Goal: Information Seeking & Learning: Learn about a topic

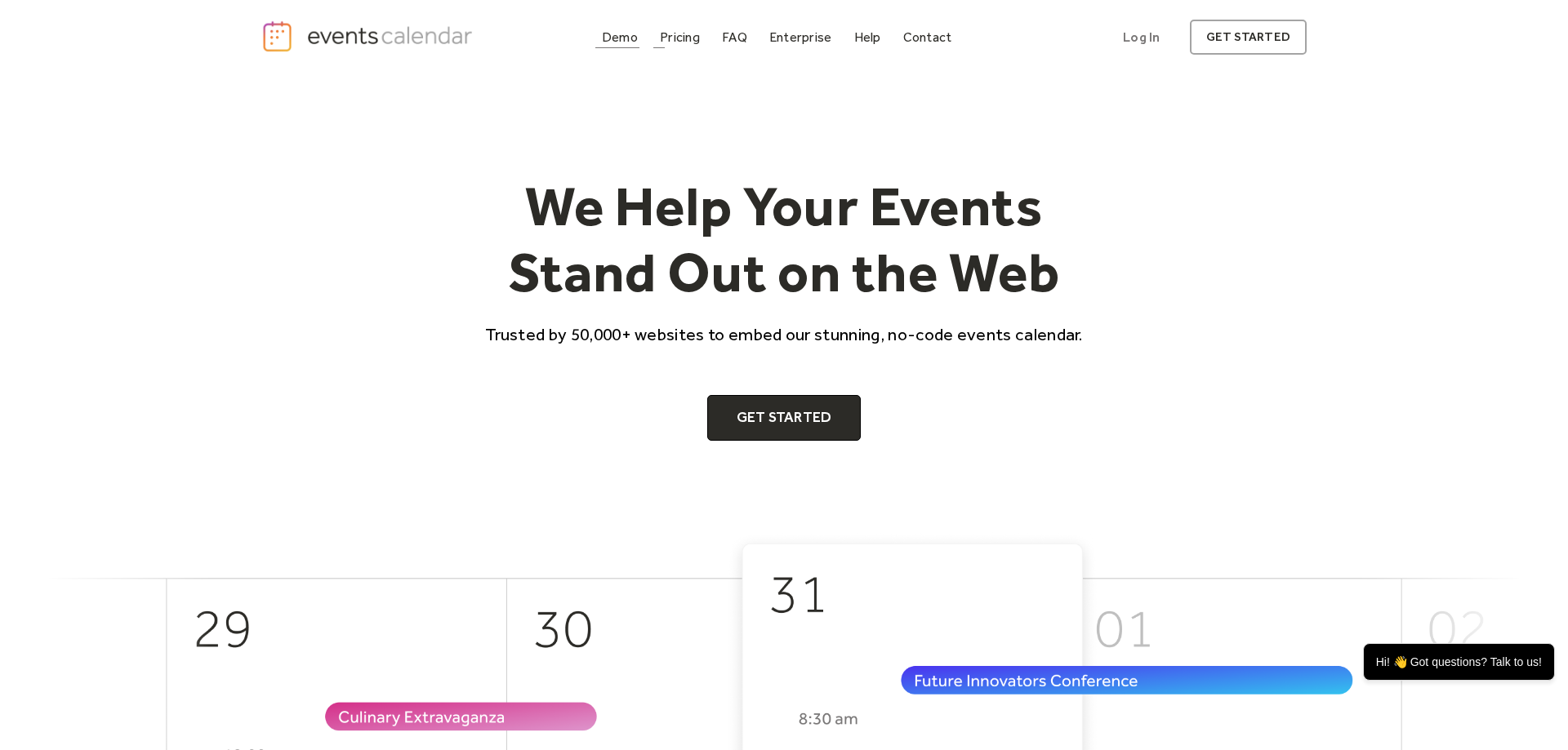
click at [618, 42] on div "Demo" at bounding box center [620, 36] width 36 height 9
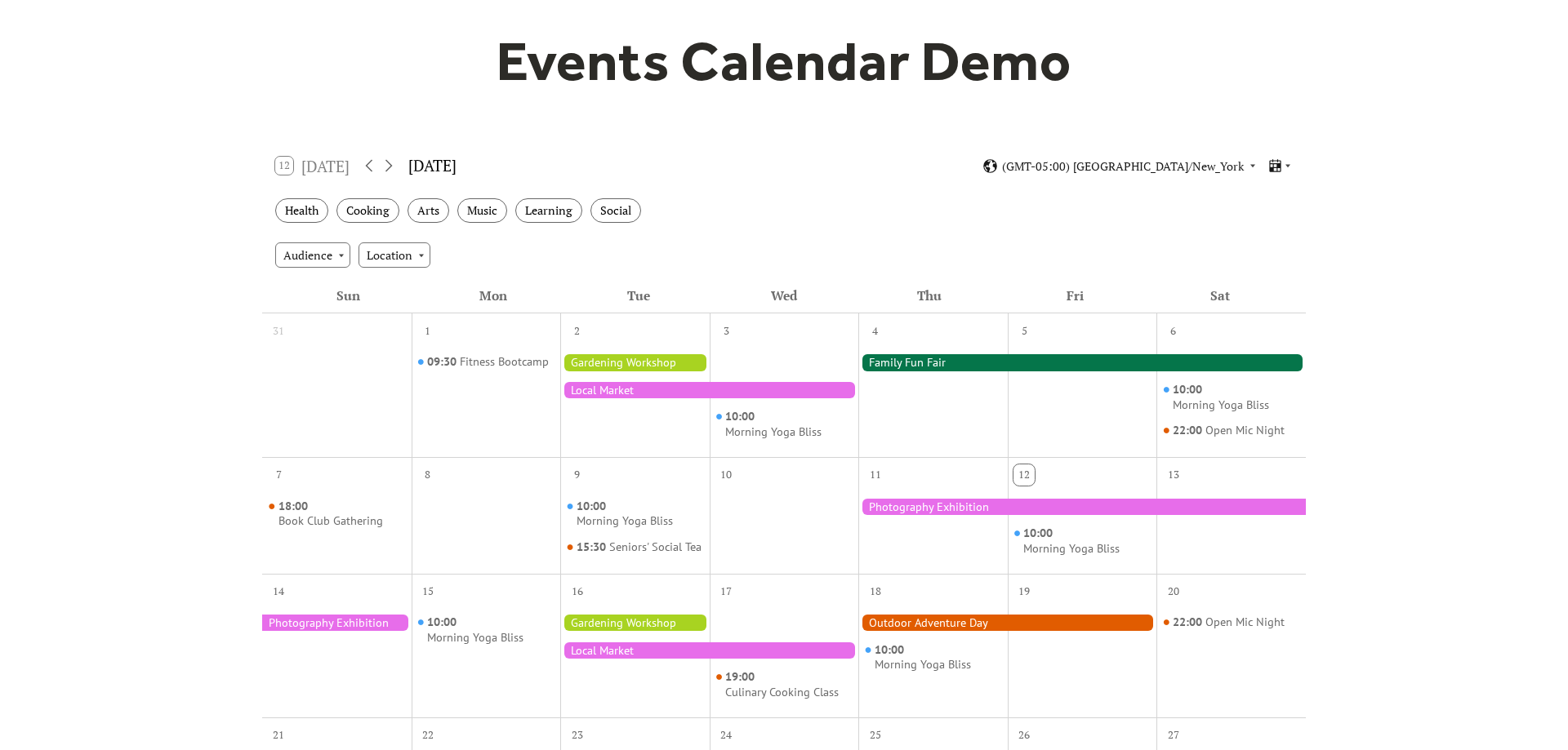
scroll to position [250, 0]
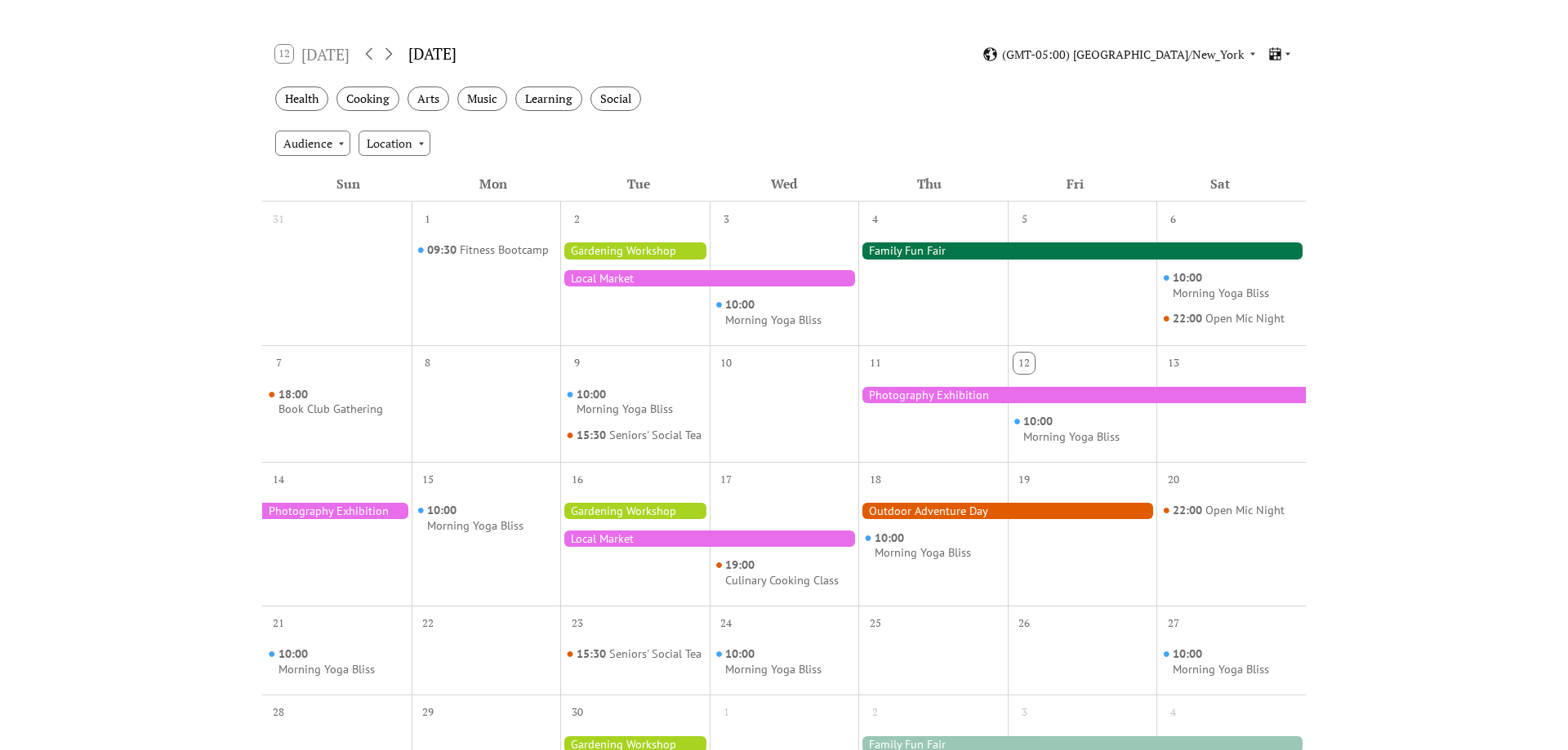
click at [641, 250] on div at bounding box center [635, 250] width 150 height 16
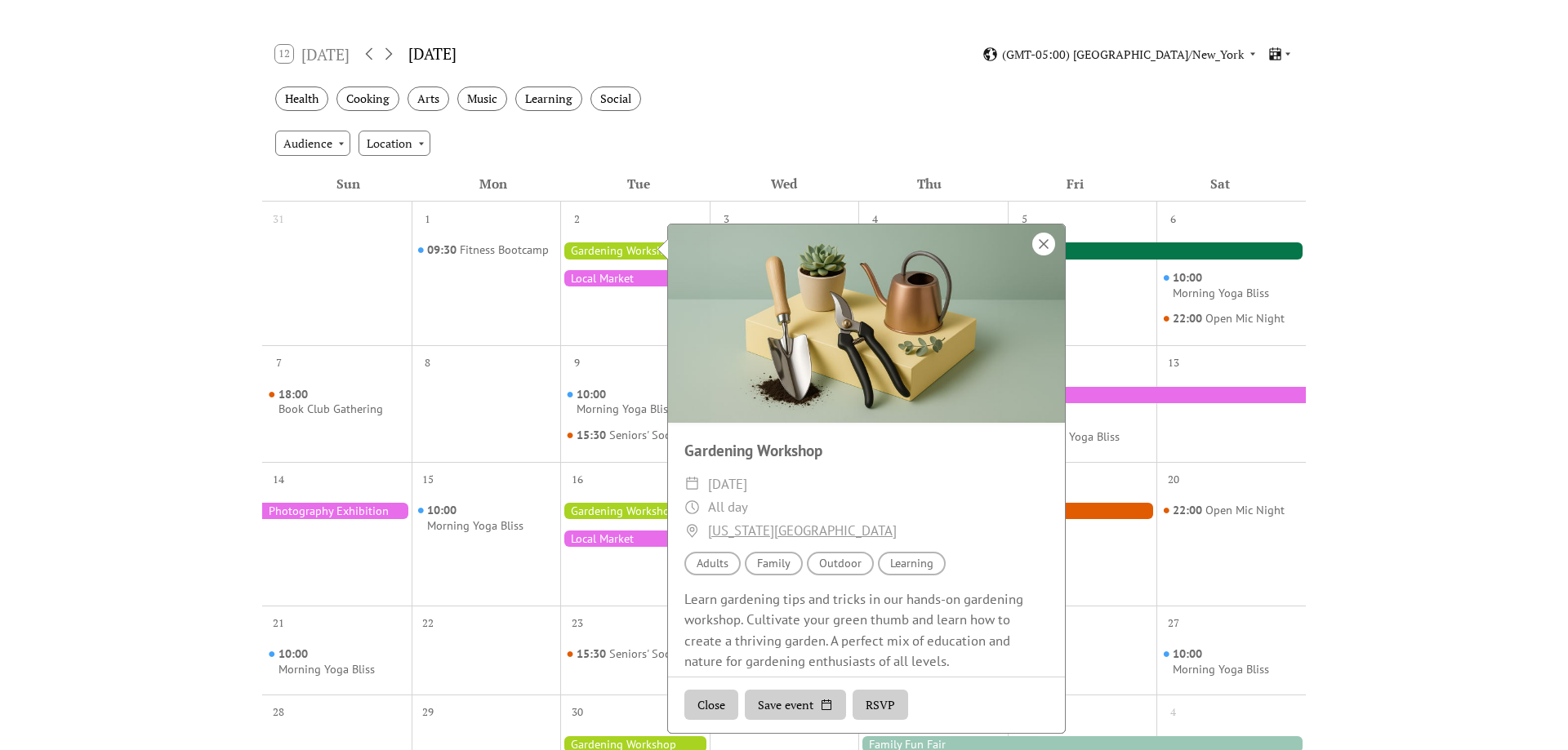
click at [1036, 241] on div at bounding box center [1043, 244] width 23 height 23
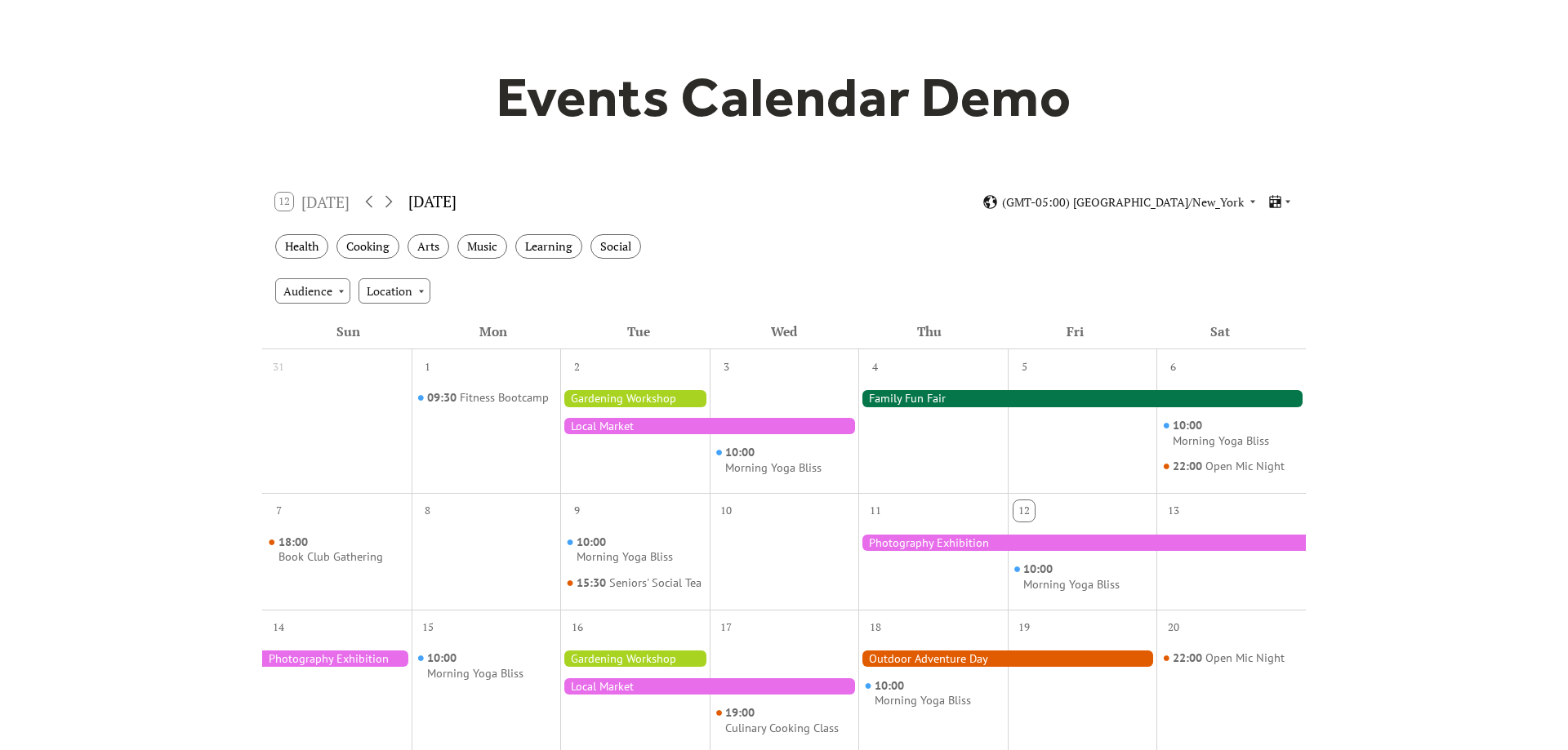
scroll to position [0, 0]
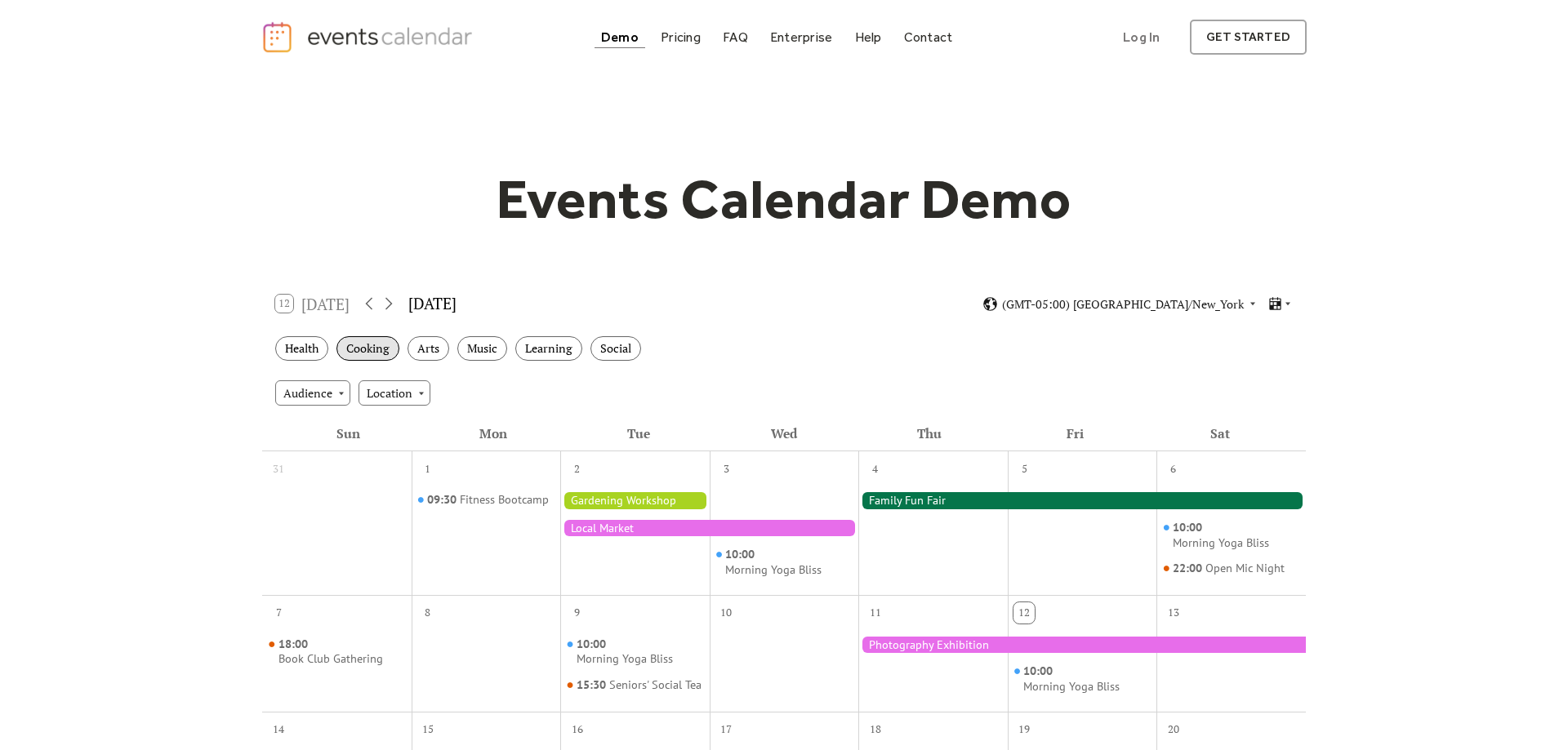
click at [376, 346] on div "Cooking" at bounding box center [368, 348] width 63 height 26
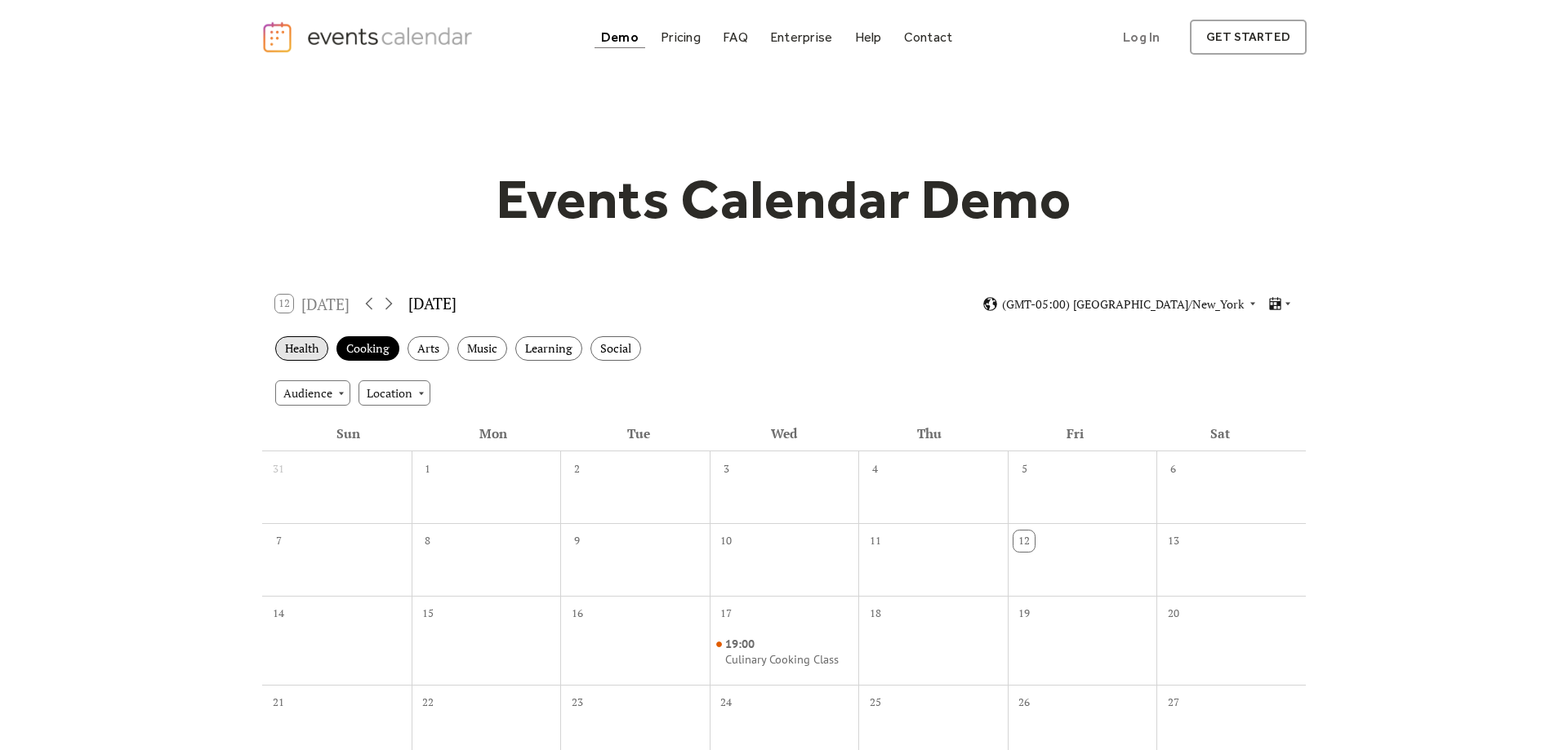
click at [300, 348] on div "Health" at bounding box center [301, 348] width 53 height 26
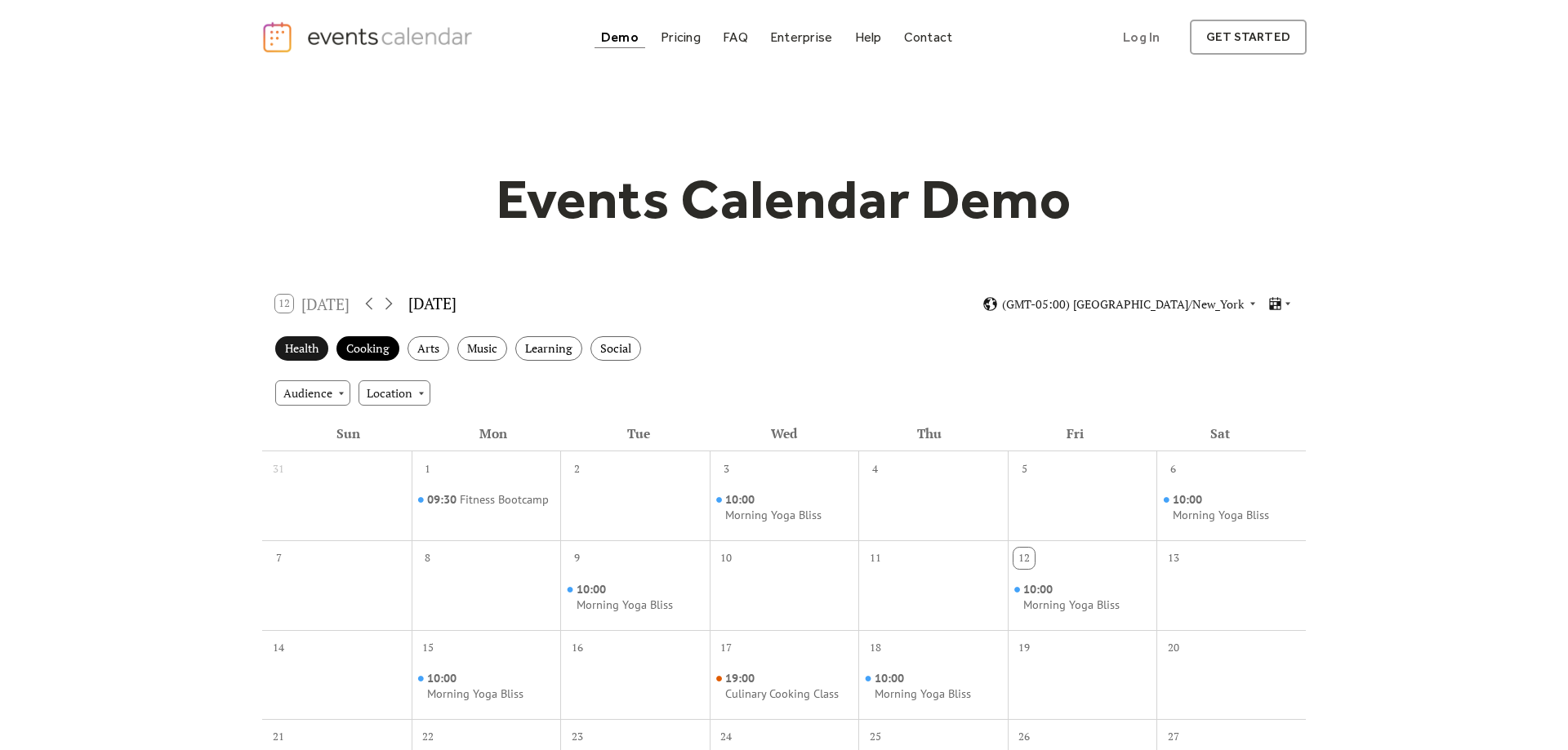
click at [311, 351] on div "Health" at bounding box center [301, 348] width 53 height 26
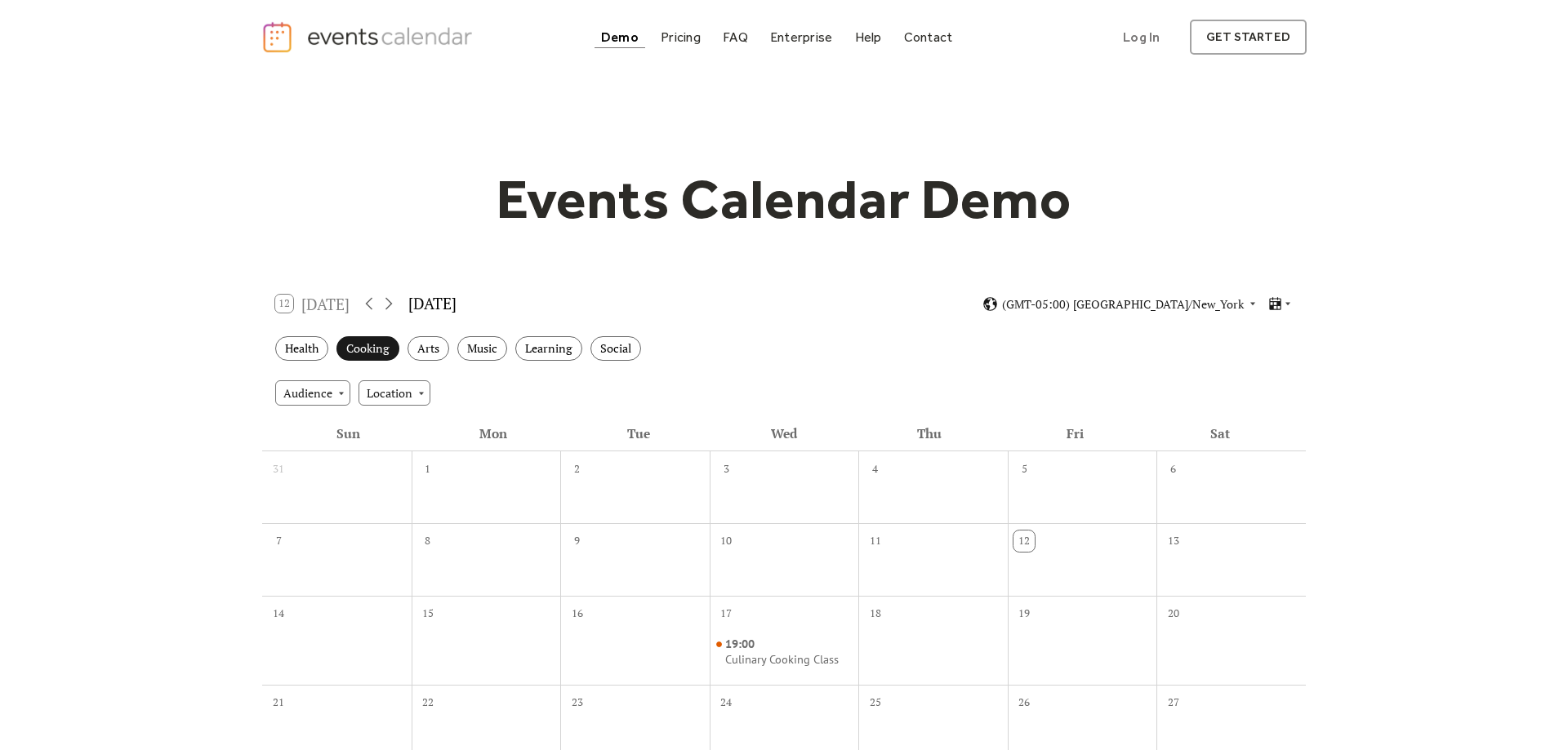
click at [367, 353] on div "Cooking" at bounding box center [368, 348] width 63 height 26
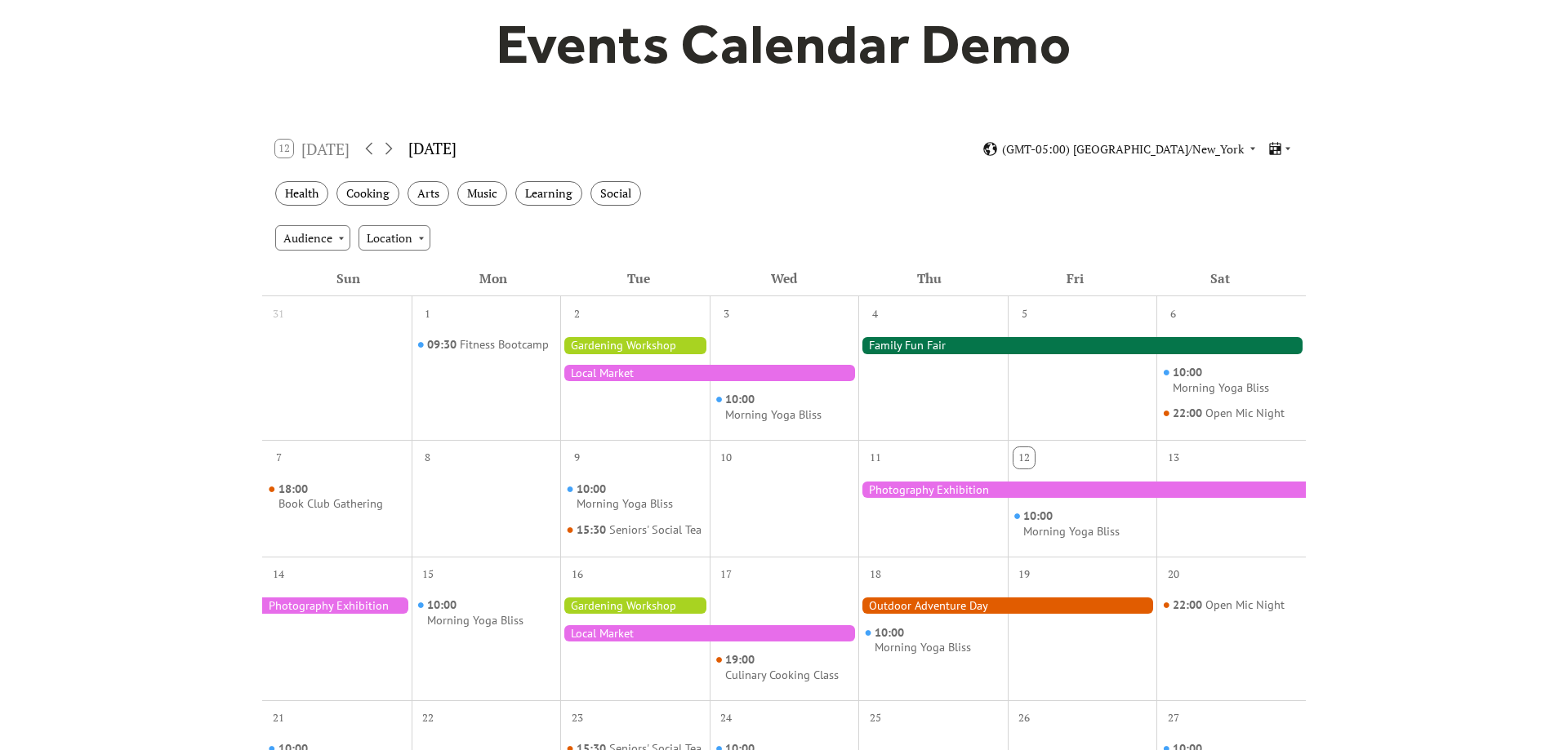
scroll to position [167, 0]
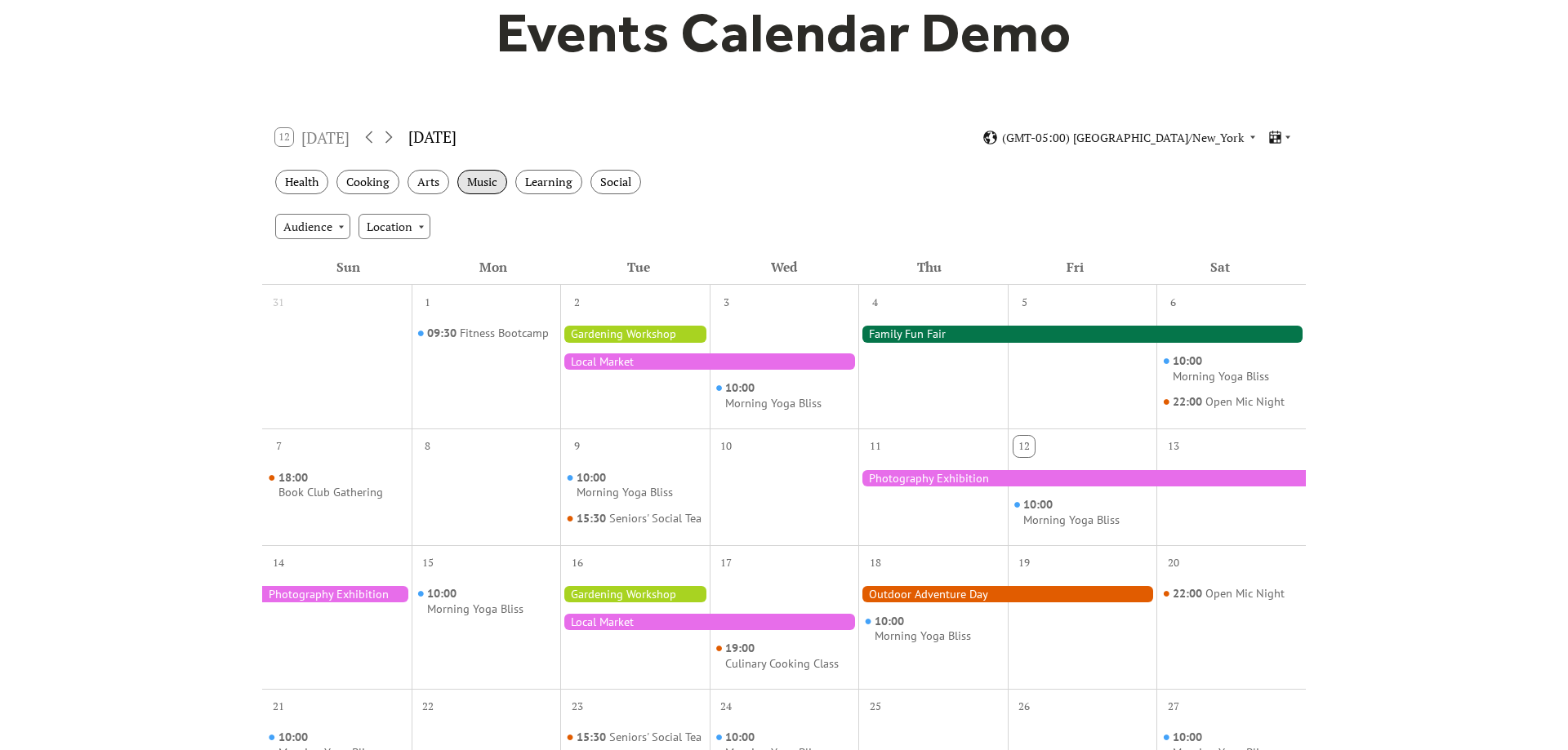
click at [484, 181] on div "Music" at bounding box center [482, 182] width 50 height 26
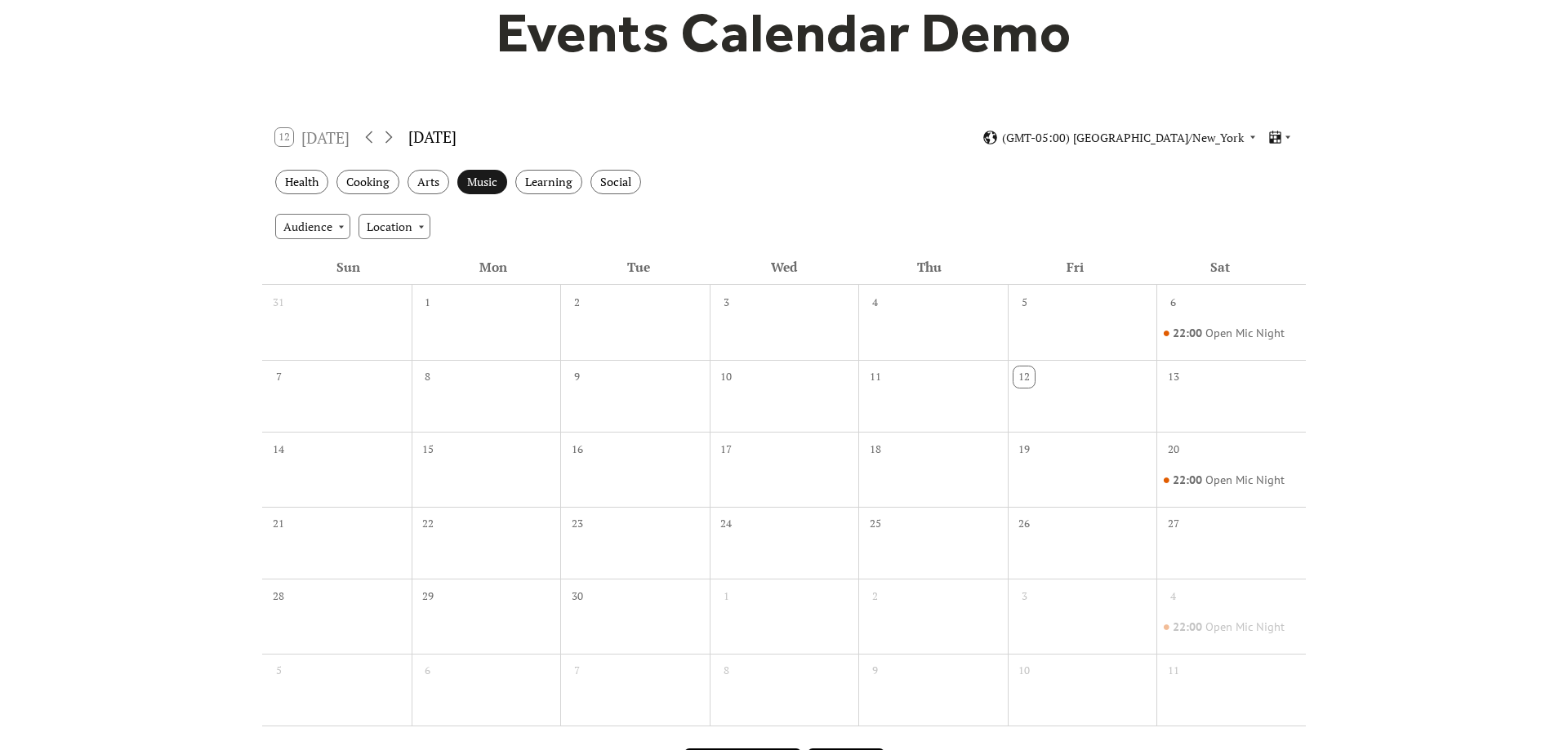
click at [484, 181] on div "Music" at bounding box center [482, 182] width 50 height 26
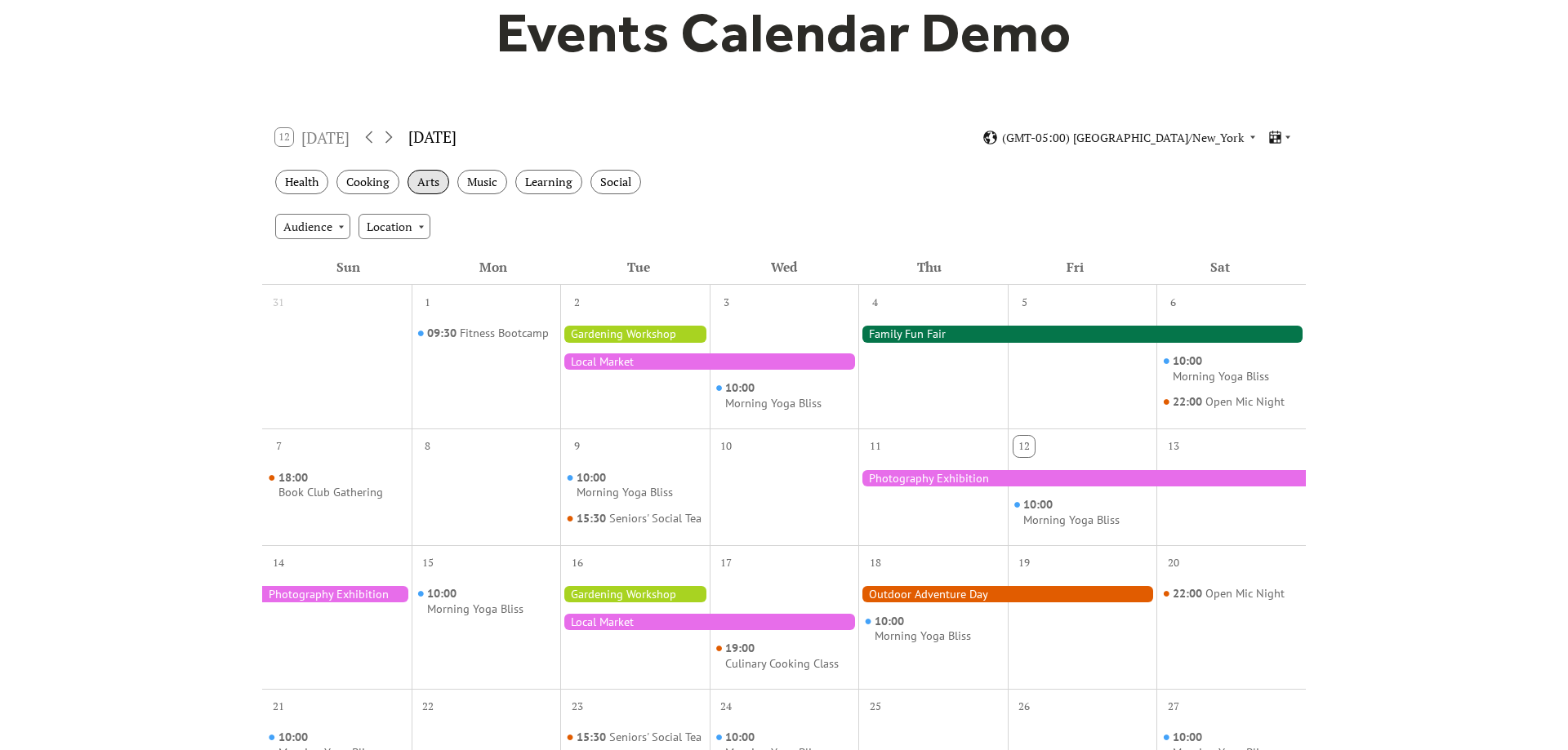
click at [441, 188] on div "Arts" at bounding box center [428, 182] width 42 height 26
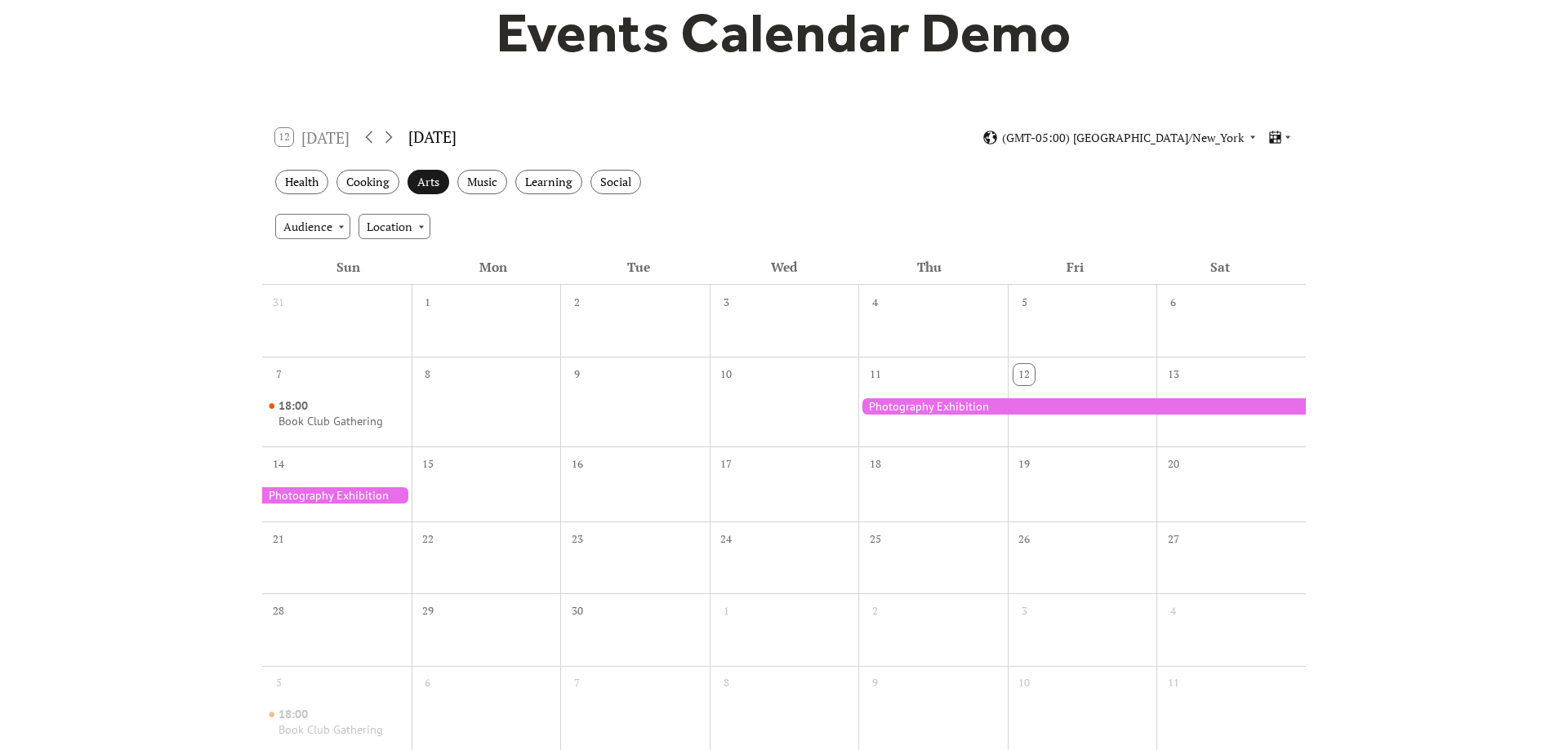
click at [441, 188] on div "Arts" at bounding box center [428, 182] width 42 height 26
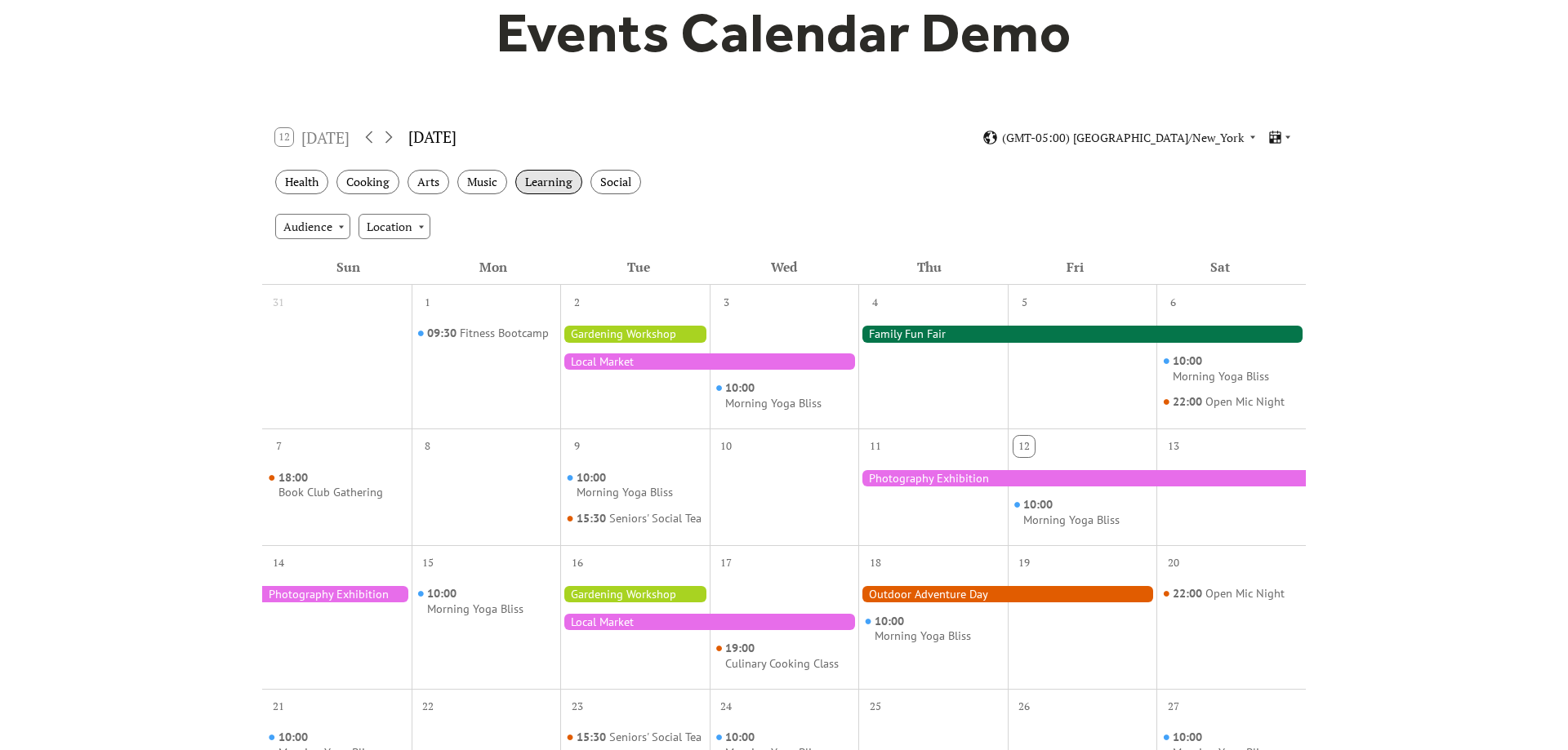
click at [529, 185] on div "Learning" at bounding box center [549, 182] width 67 height 26
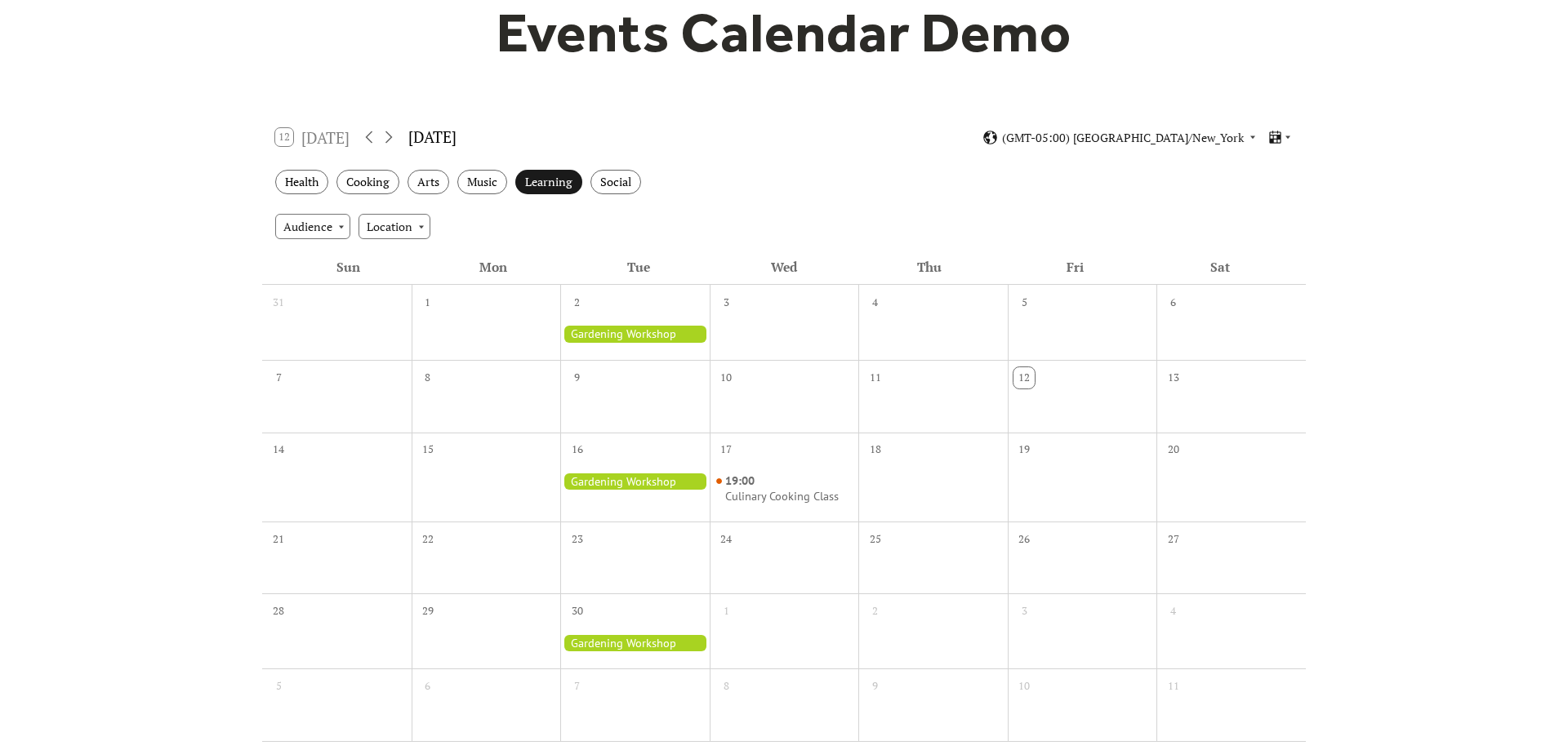
click at [529, 185] on div "Learning" at bounding box center [549, 182] width 67 height 26
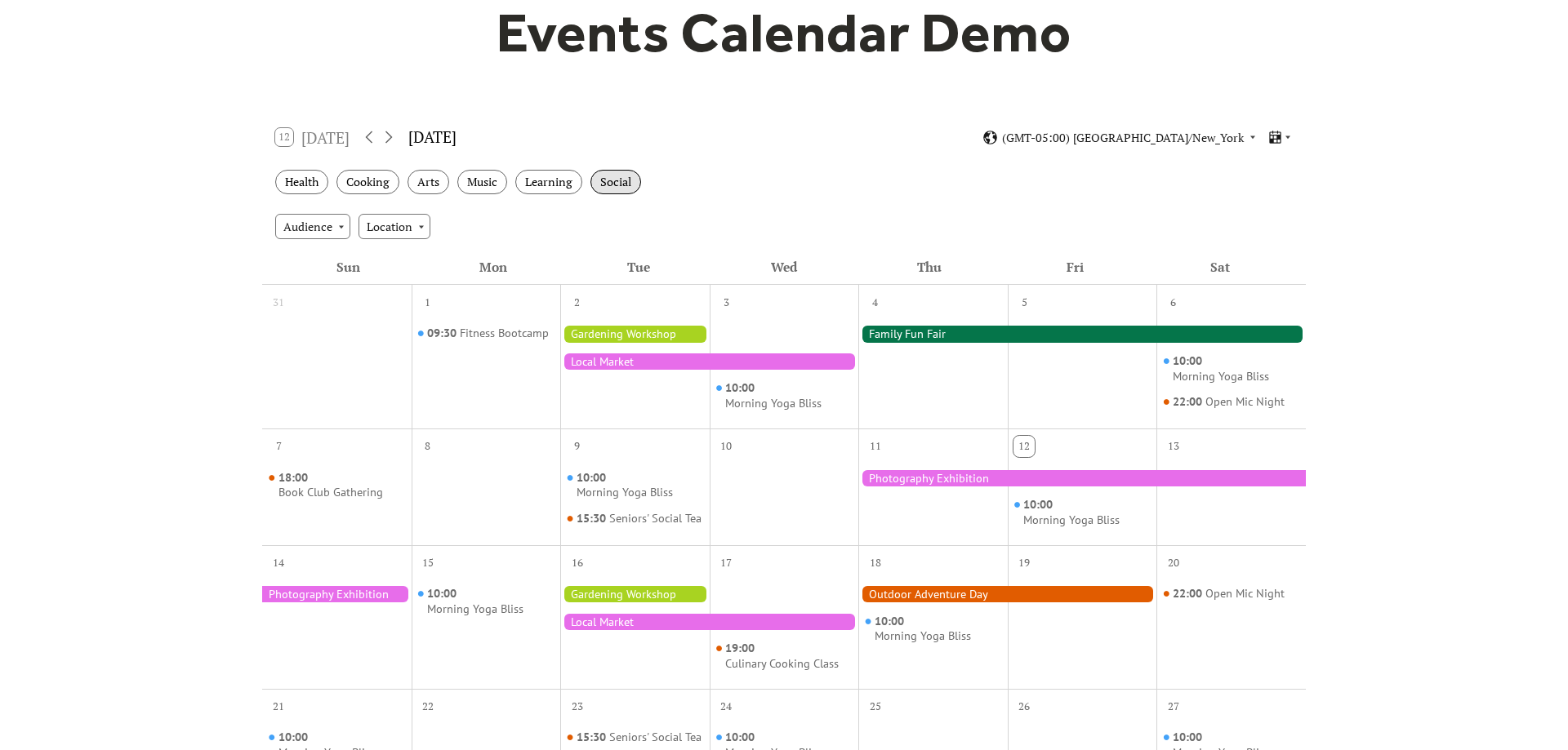
click at [588, 179] on div "Health Cooking Arts Music Learning Social" at bounding box center [784, 182] width 1044 height 45
click at [621, 188] on div "Social" at bounding box center [615, 182] width 50 height 26
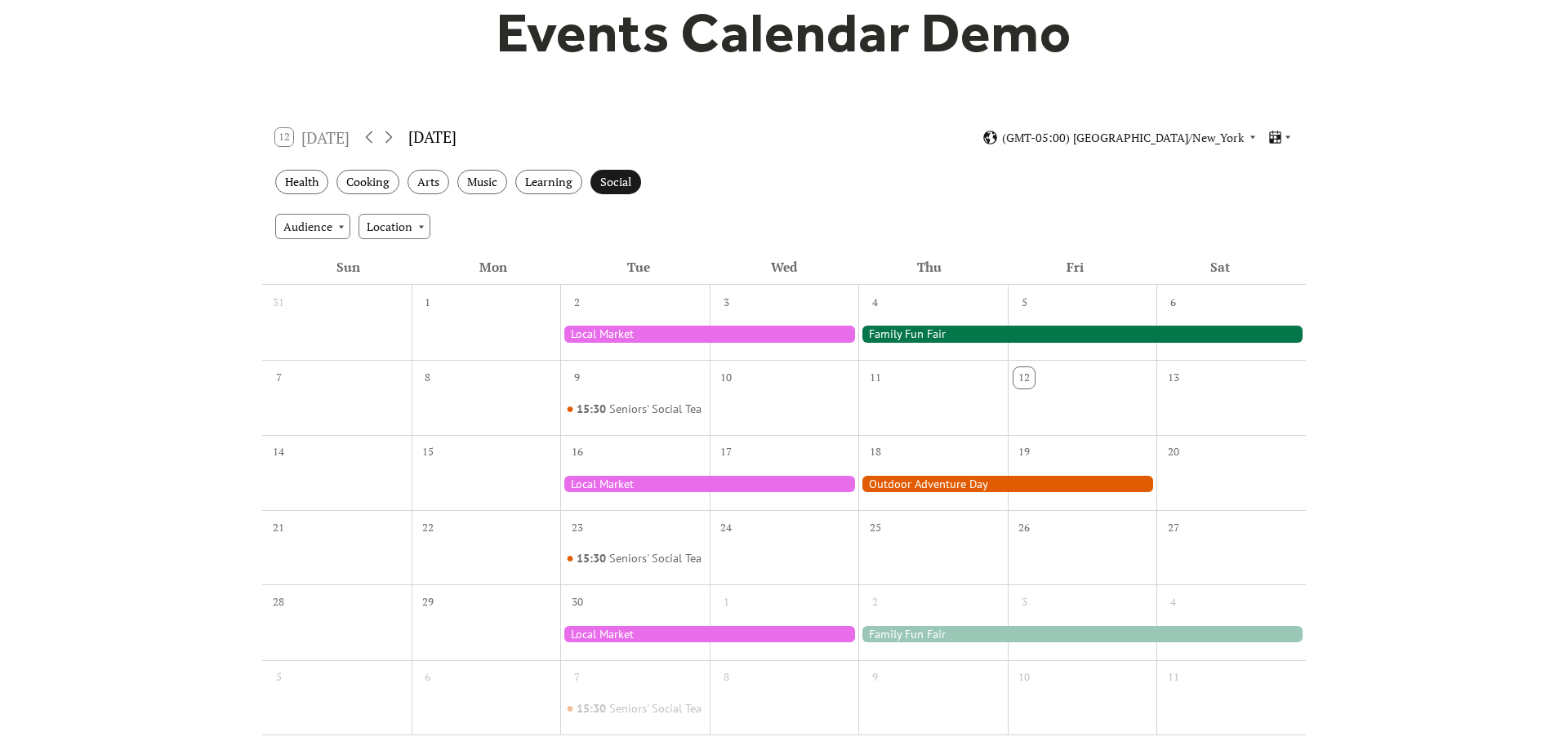
click at [621, 188] on div "Social" at bounding box center [615, 182] width 50 height 26
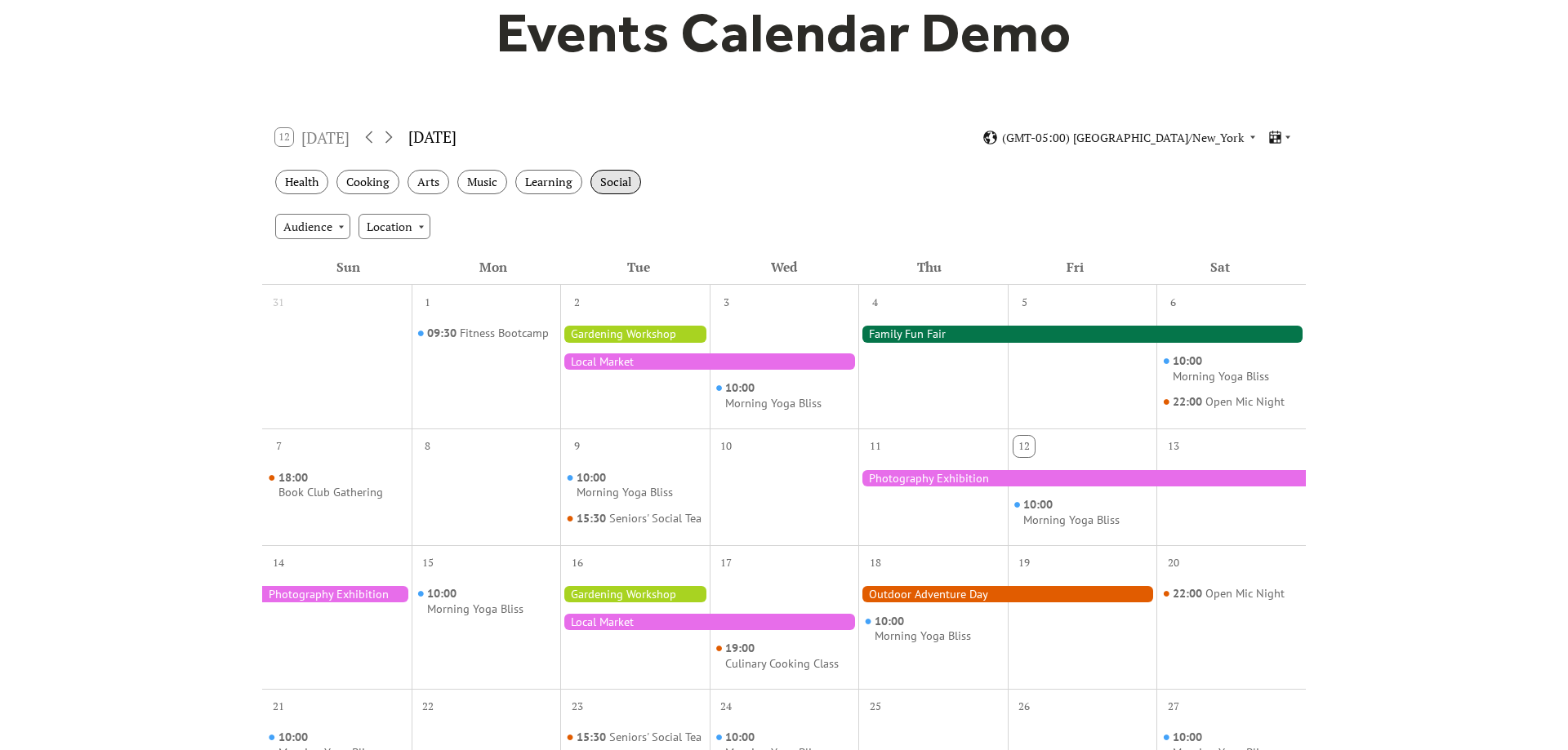
click at [621, 188] on div "Social" at bounding box center [615, 182] width 50 height 26
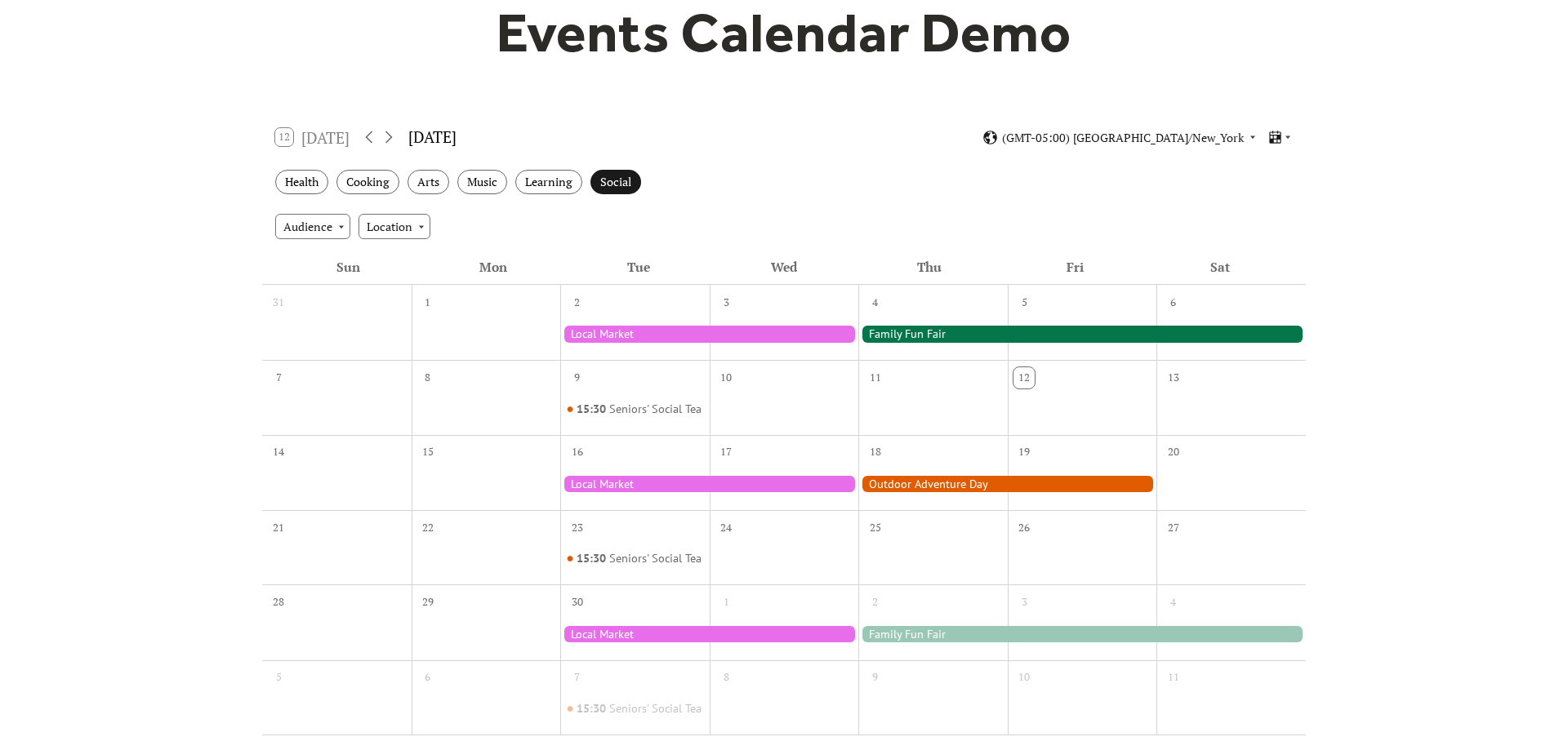
click at [621, 188] on div "Social" at bounding box center [615, 182] width 50 height 26
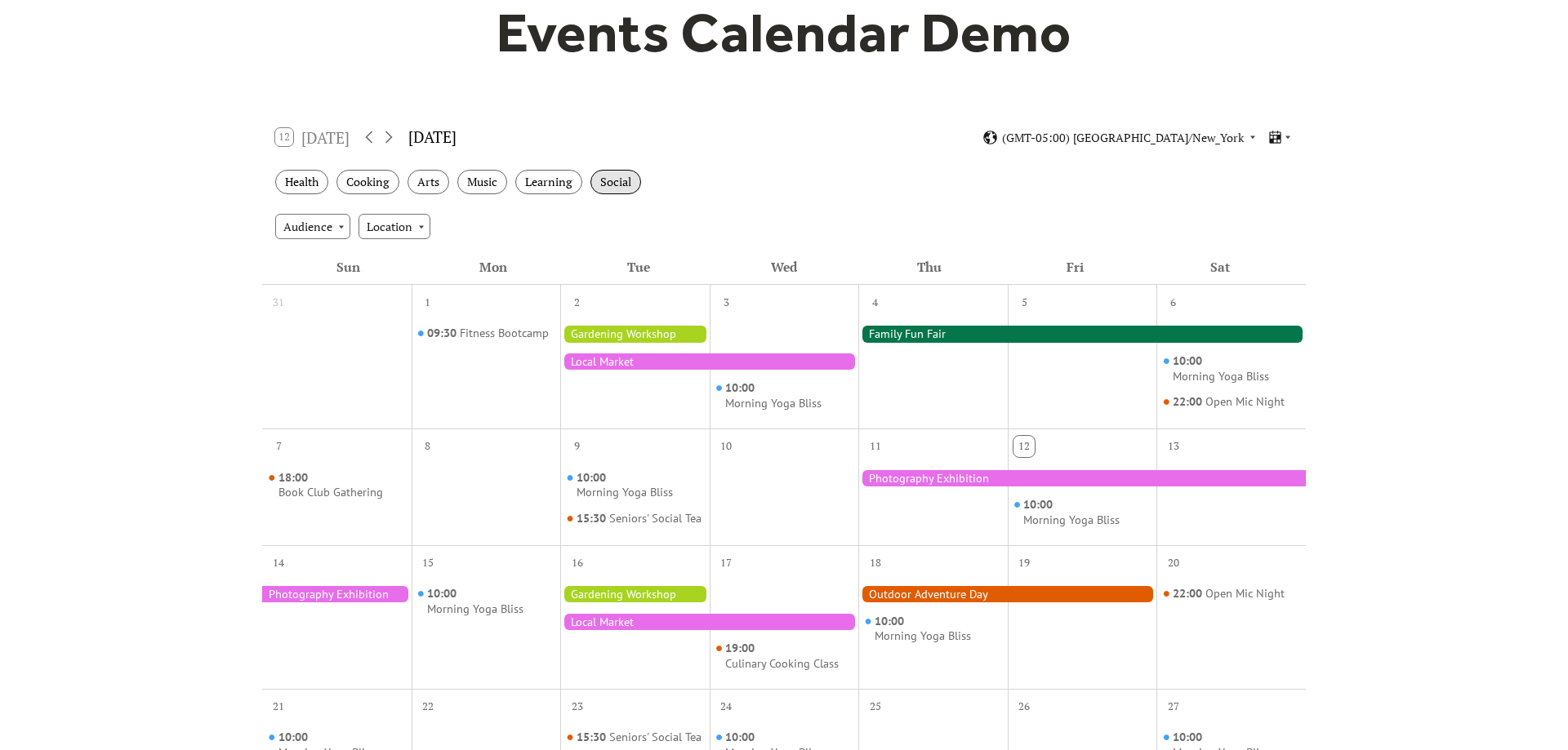
click at [621, 188] on div "Social" at bounding box center [615, 182] width 50 height 26
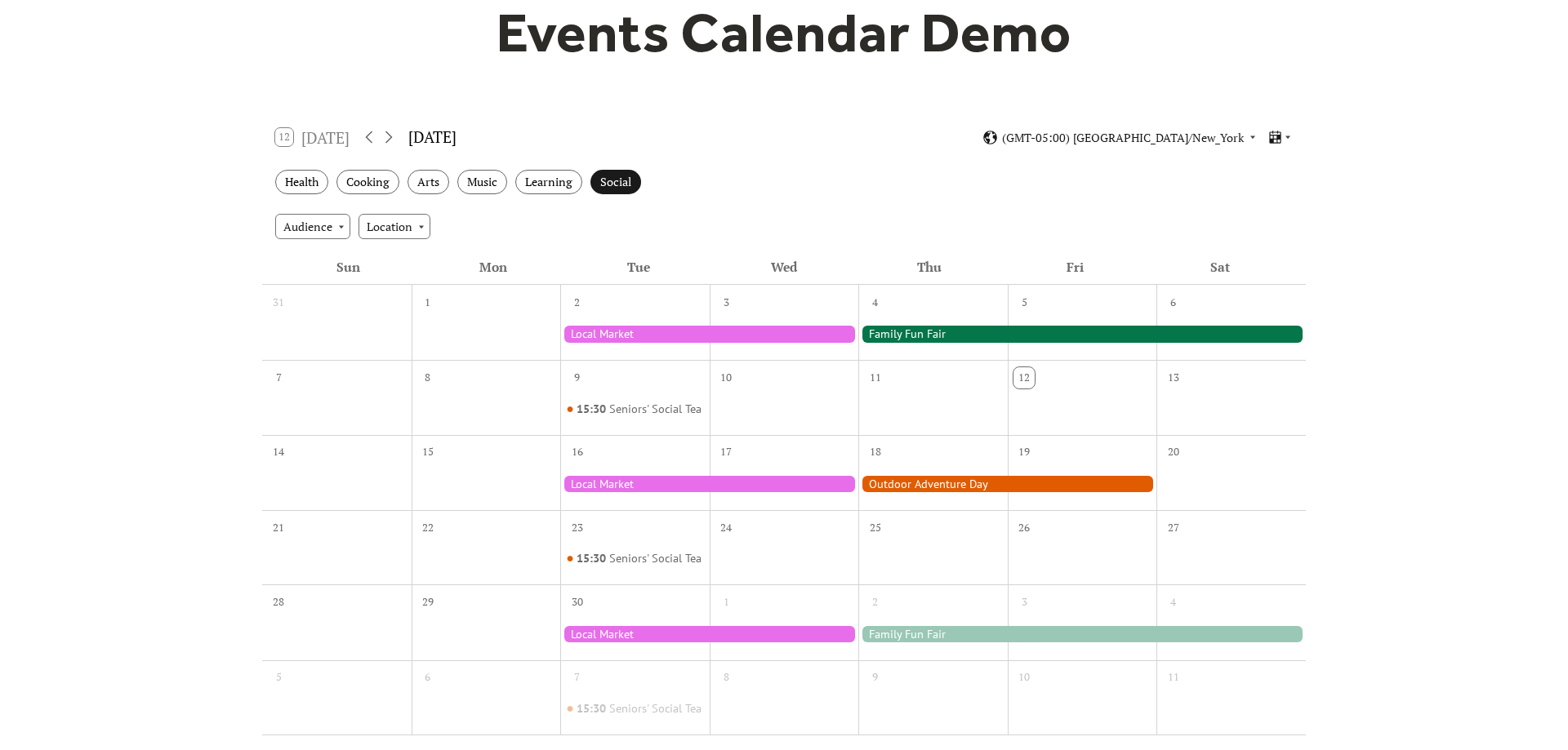
click at [621, 188] on div "Social" at bounding box center [615, 182] width 50 height 26
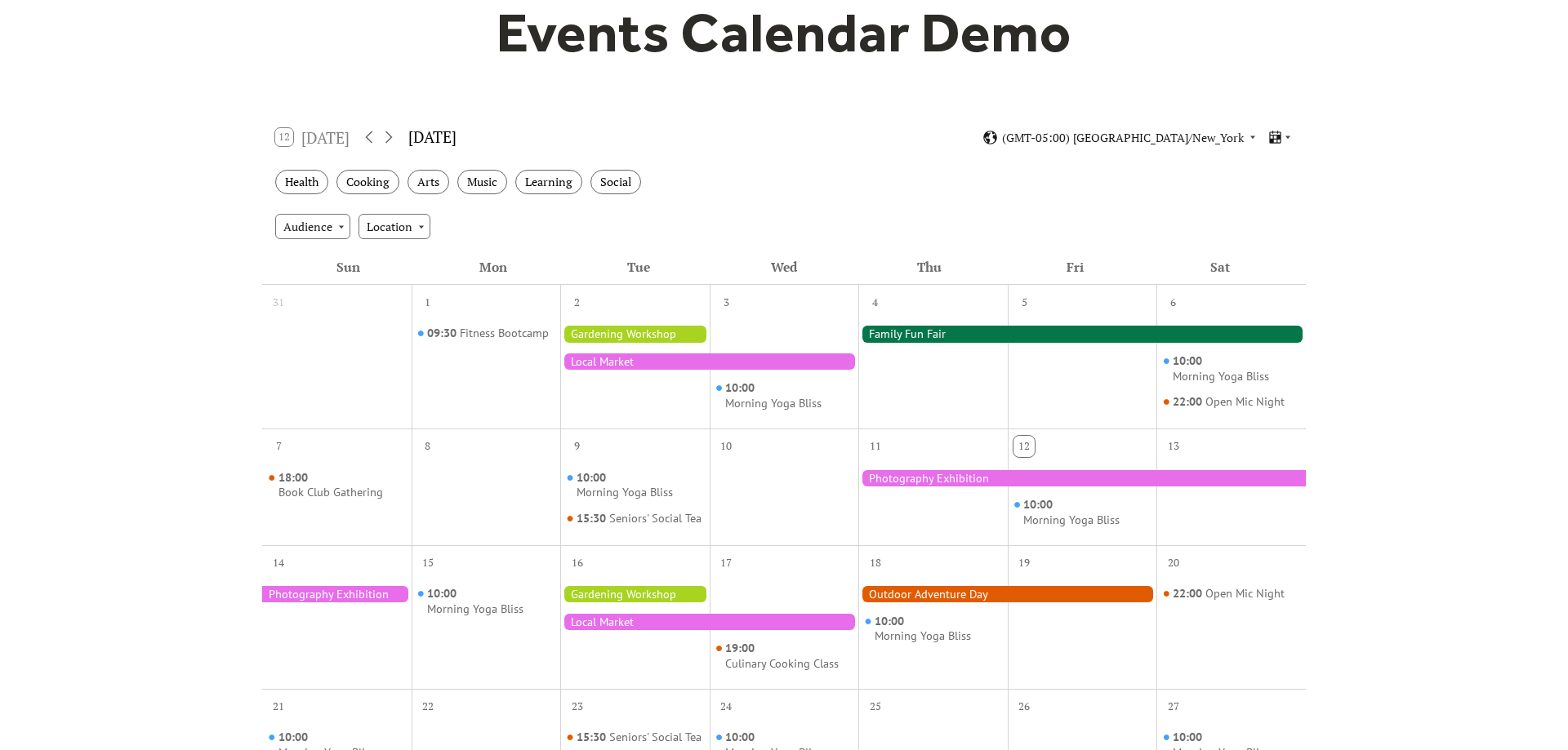
click at [630, 214] on div "Audience Location" at bounding box center [784, 225] width 1044 height 45
click at [315, 232] on div "Audience" at bounding box center [312, 226] width 75 height 25
click at [340, 222] on div "Audience" at bounding box center [312, 226] width 75 height 25
click at [384, 227] on div "Location" at bounding box center [394, 226] width 72 height 25
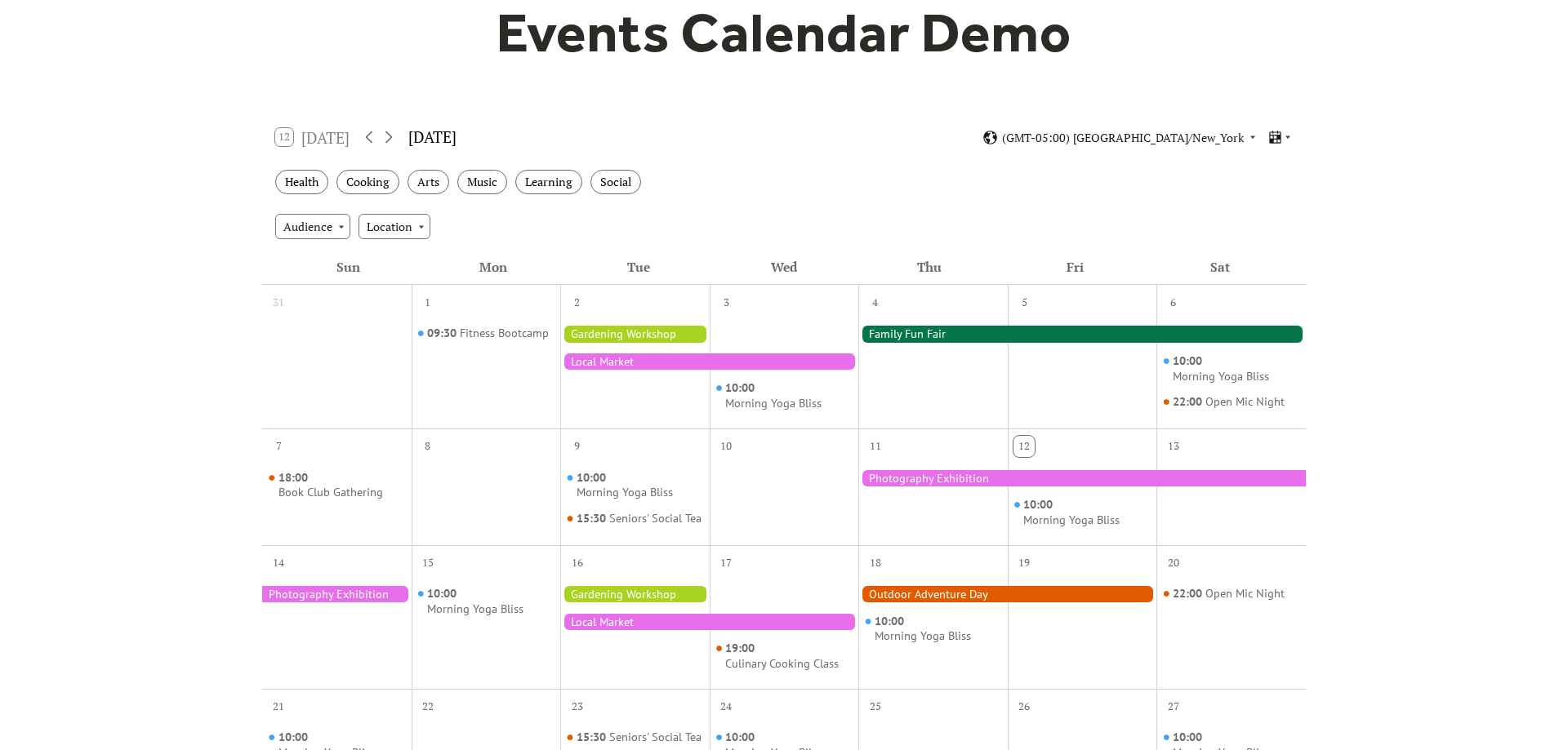
scroll to position [0, 0]
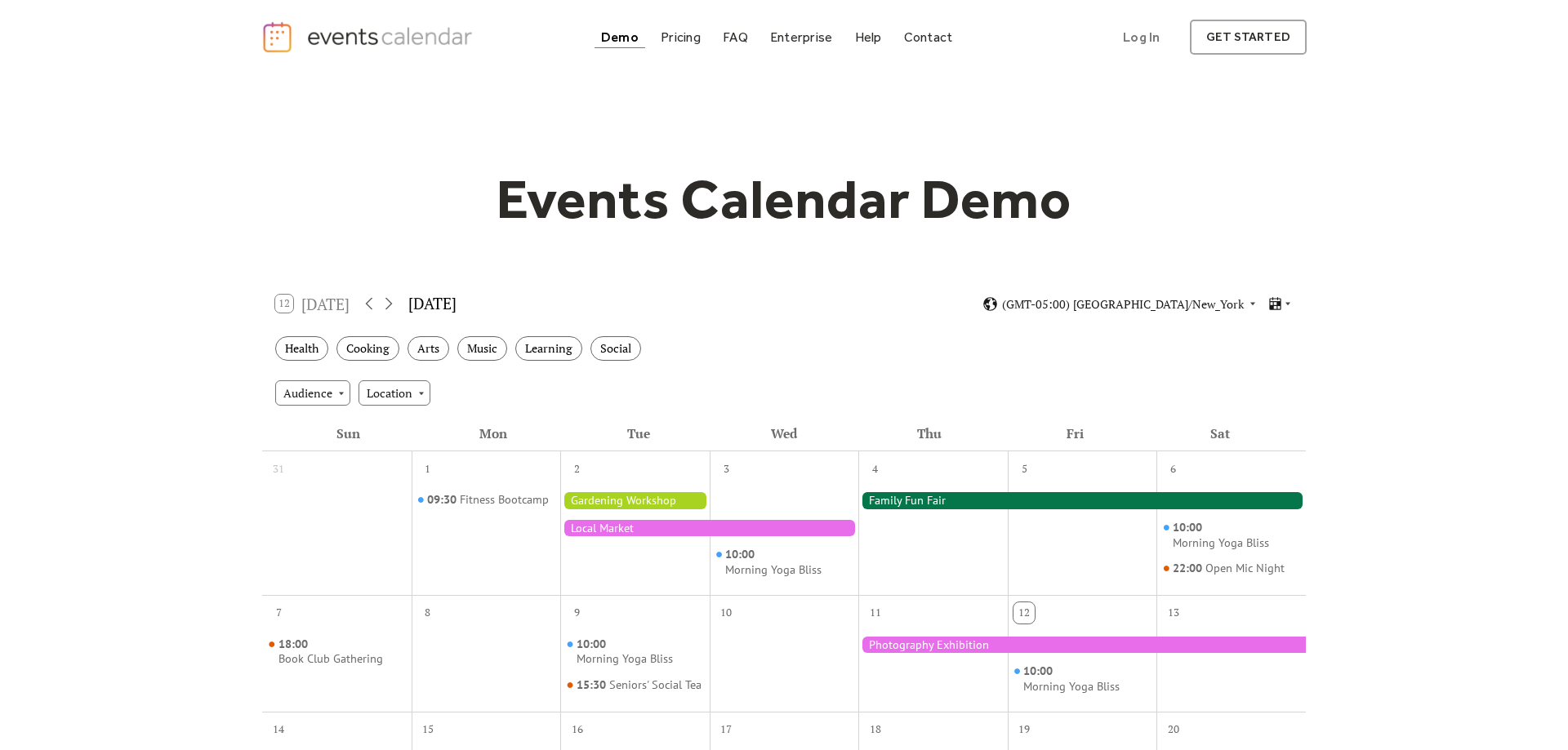
click at [210, 420] on div "Events Calendar Demo Loading the Events Calendar..." at bounding box center [784, 717] width 1568 height 1286
click at [699, 29] on link "Pricing" at bounding box center [680, 37] width 53 height 22
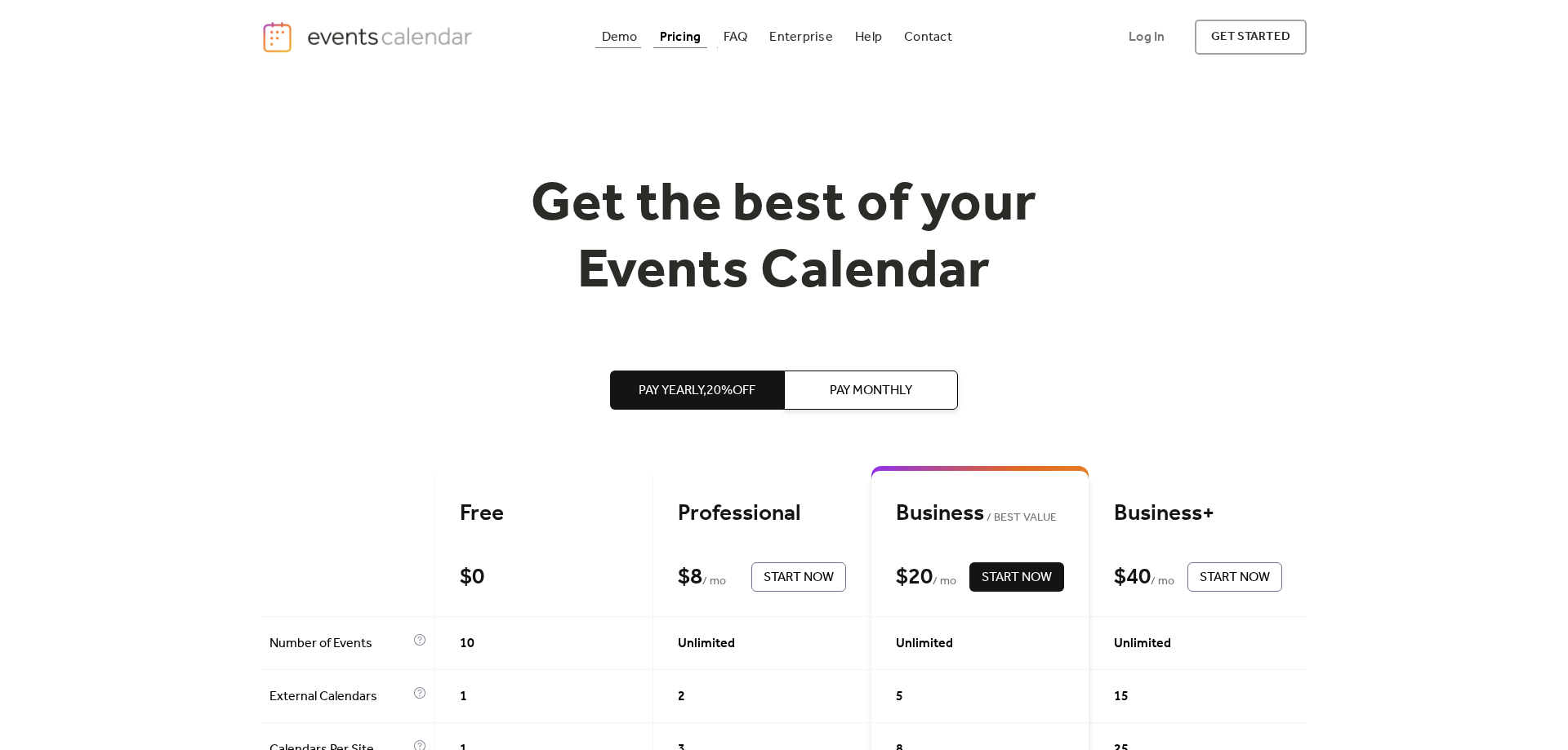
click at [616, 32] on div "Demo" at bounding box center [620, 36] width 36 height 9
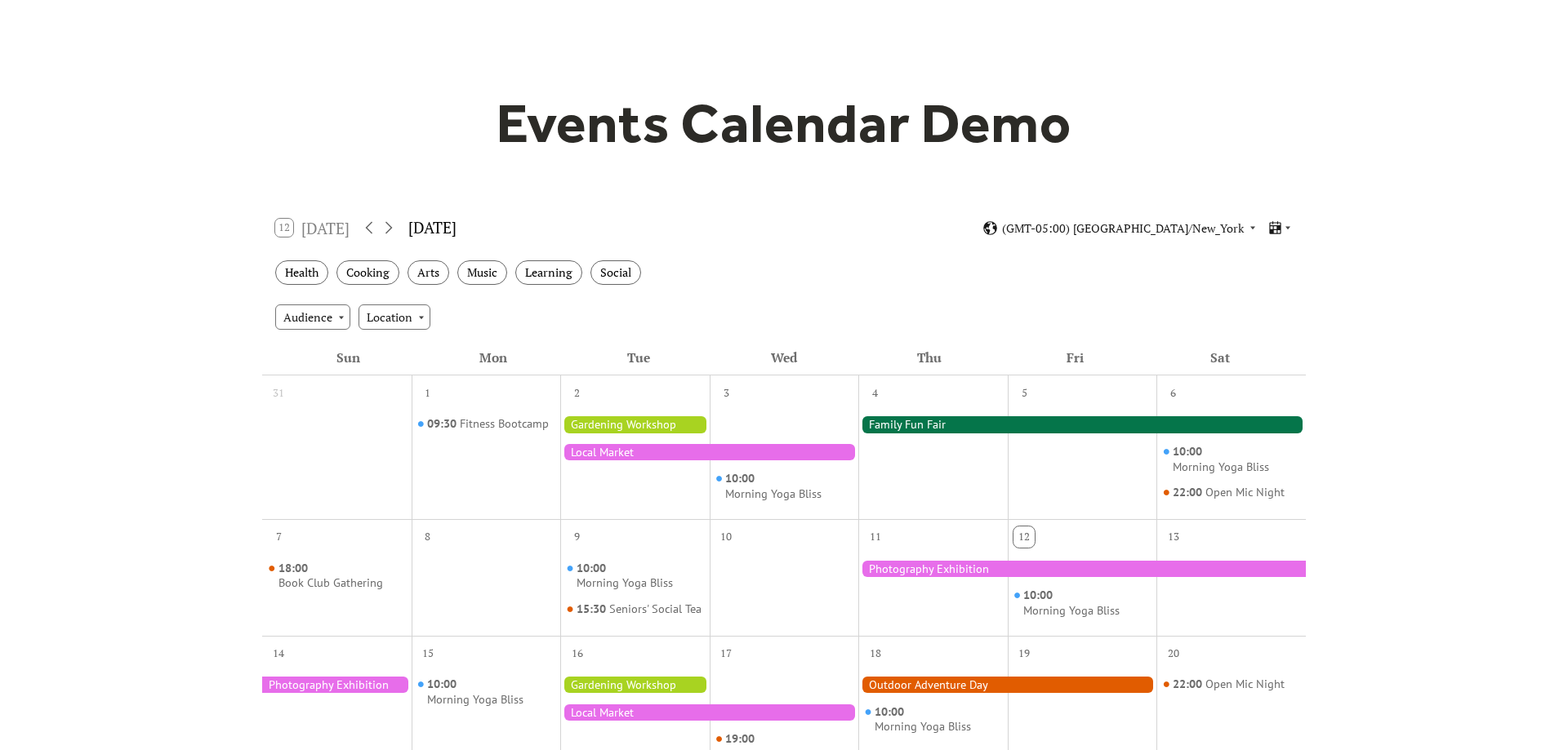
scroll to position [83, 0]
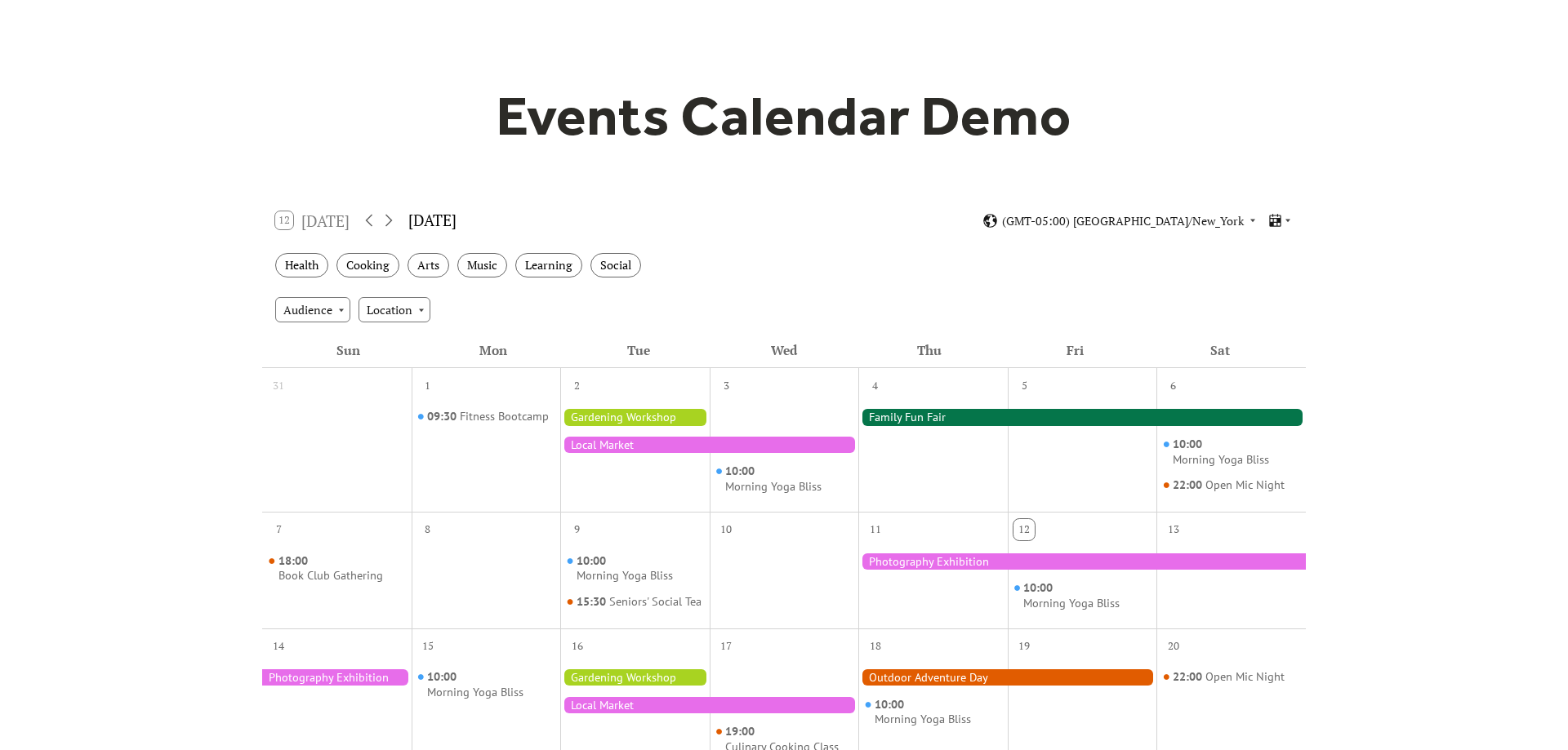
click at [636, 411] on div at bounding box center [635, 417] width 150 height 16
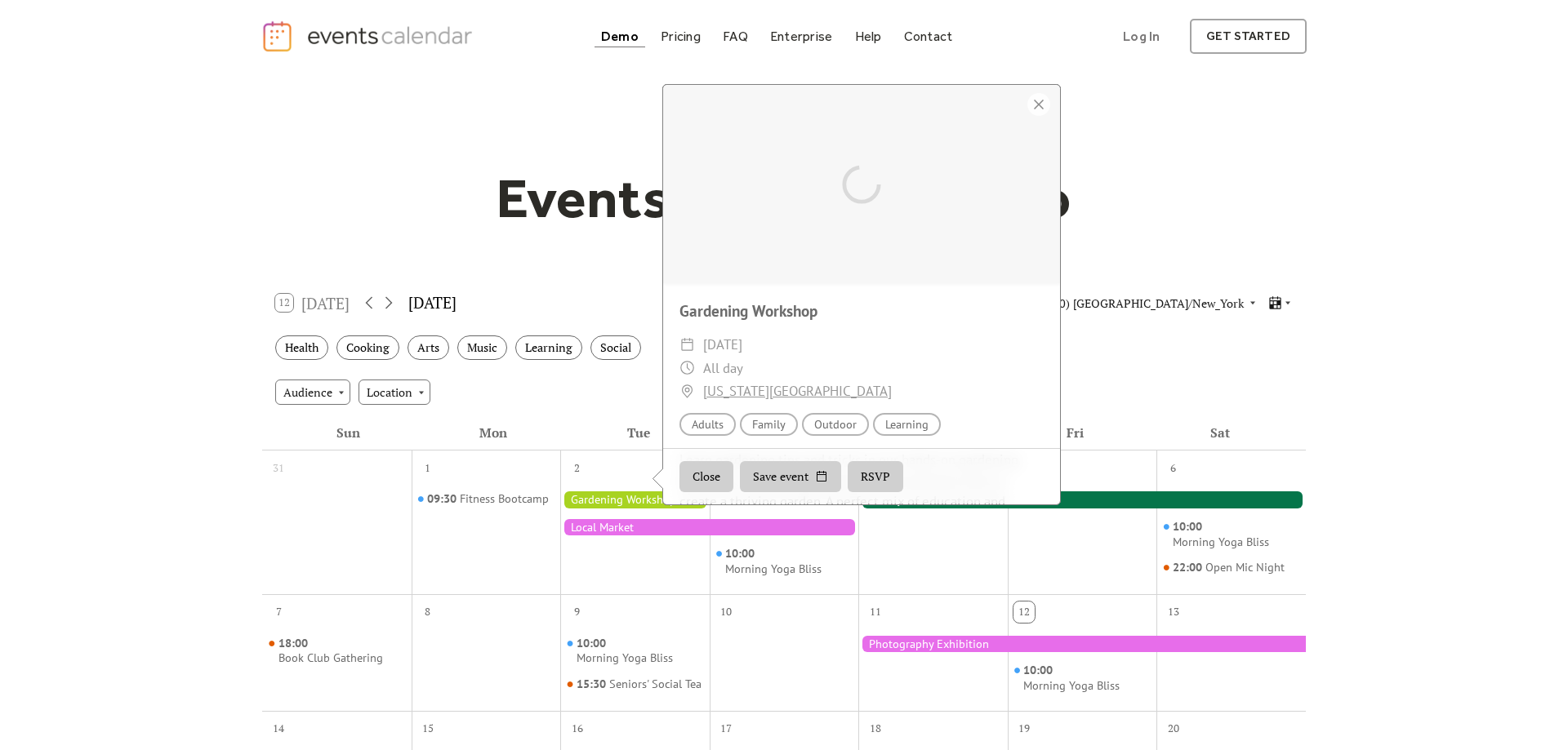
scroll to position [0, 0]
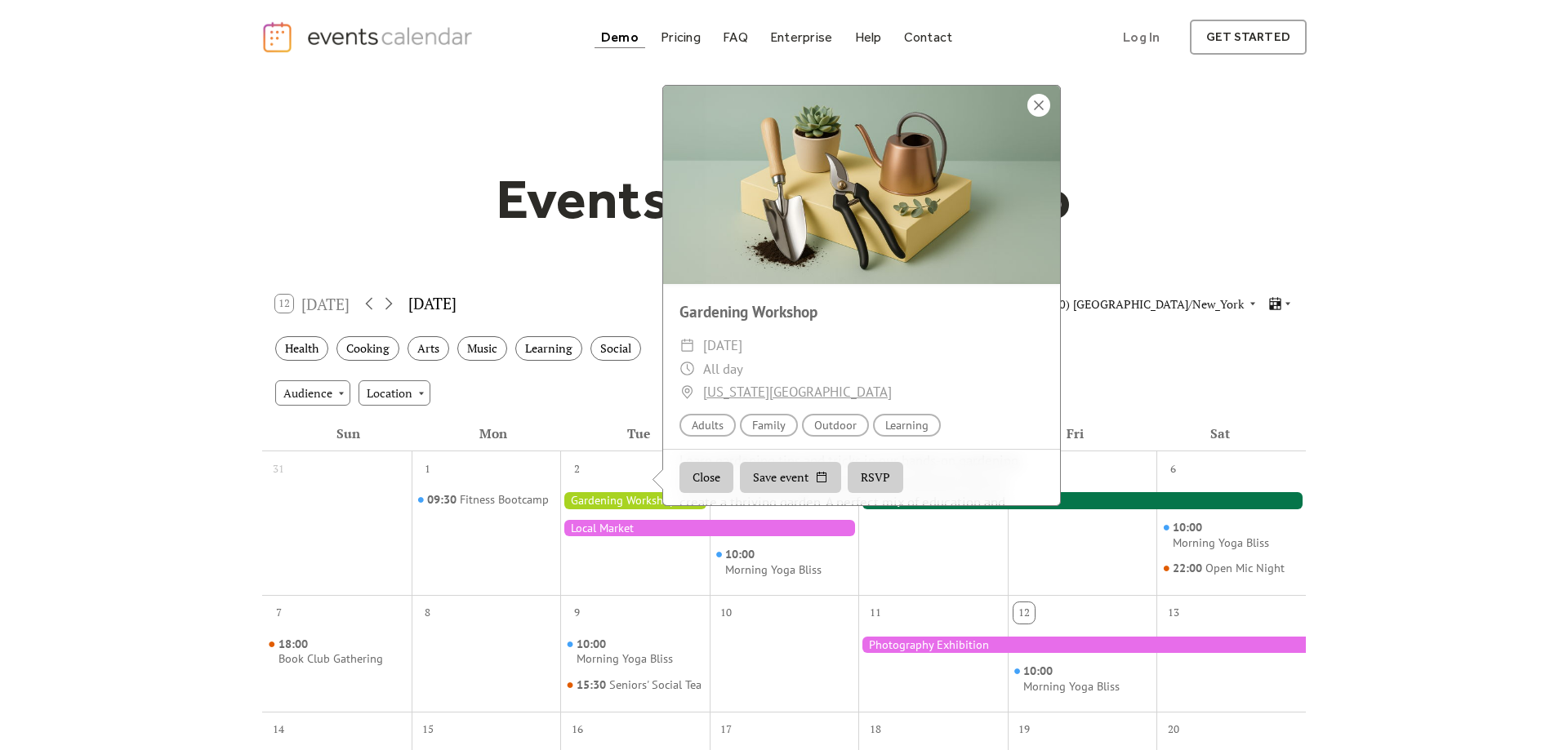
click at [1045, 116] on div at bounding box center [1038, 105] width 23 height 23
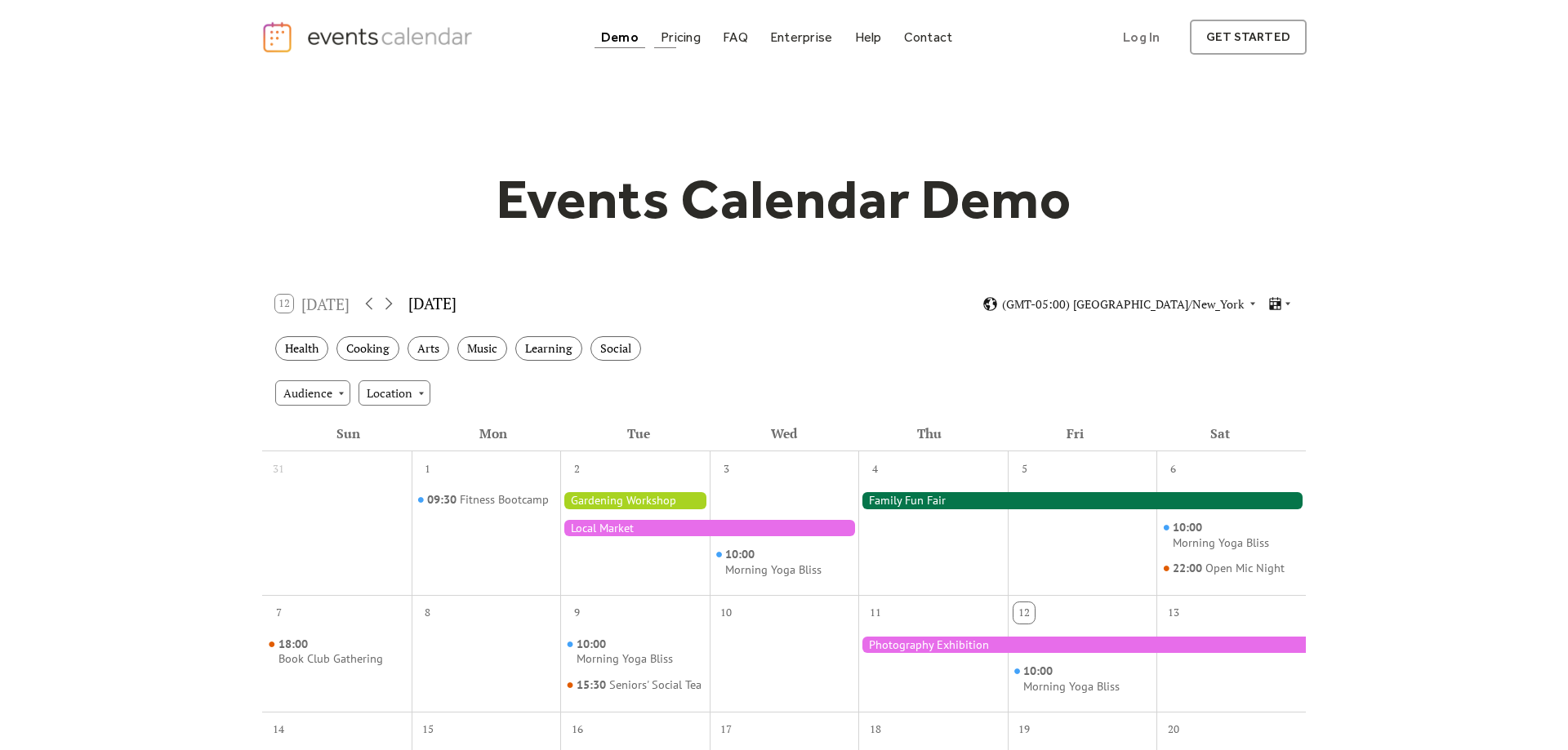
click at [680, 32] on div "Pricing" at bounding box center [680, 36] width 40 height 9
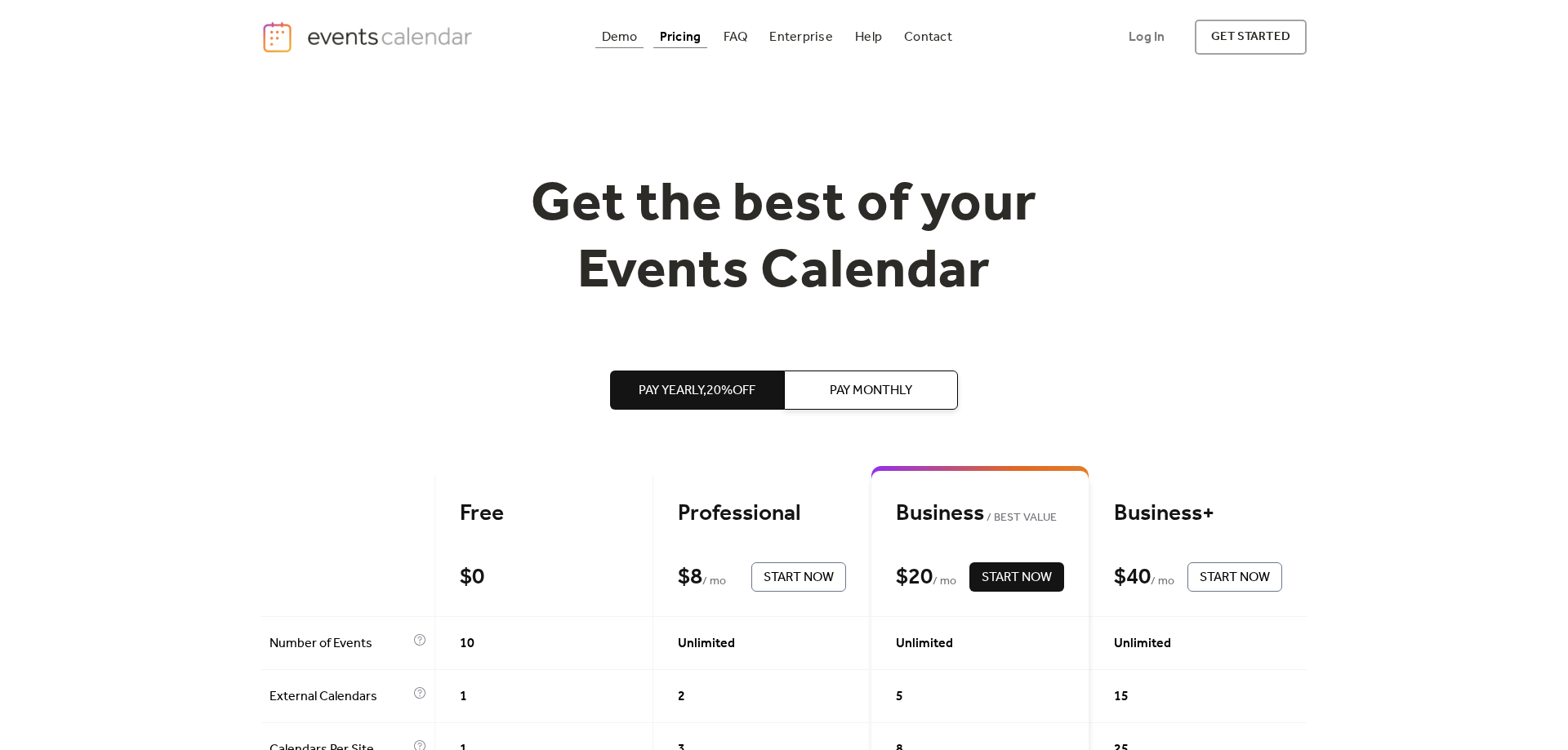
click at [630, 42] on div "Demo" at bounding box center [620, 36] width 36 height 9
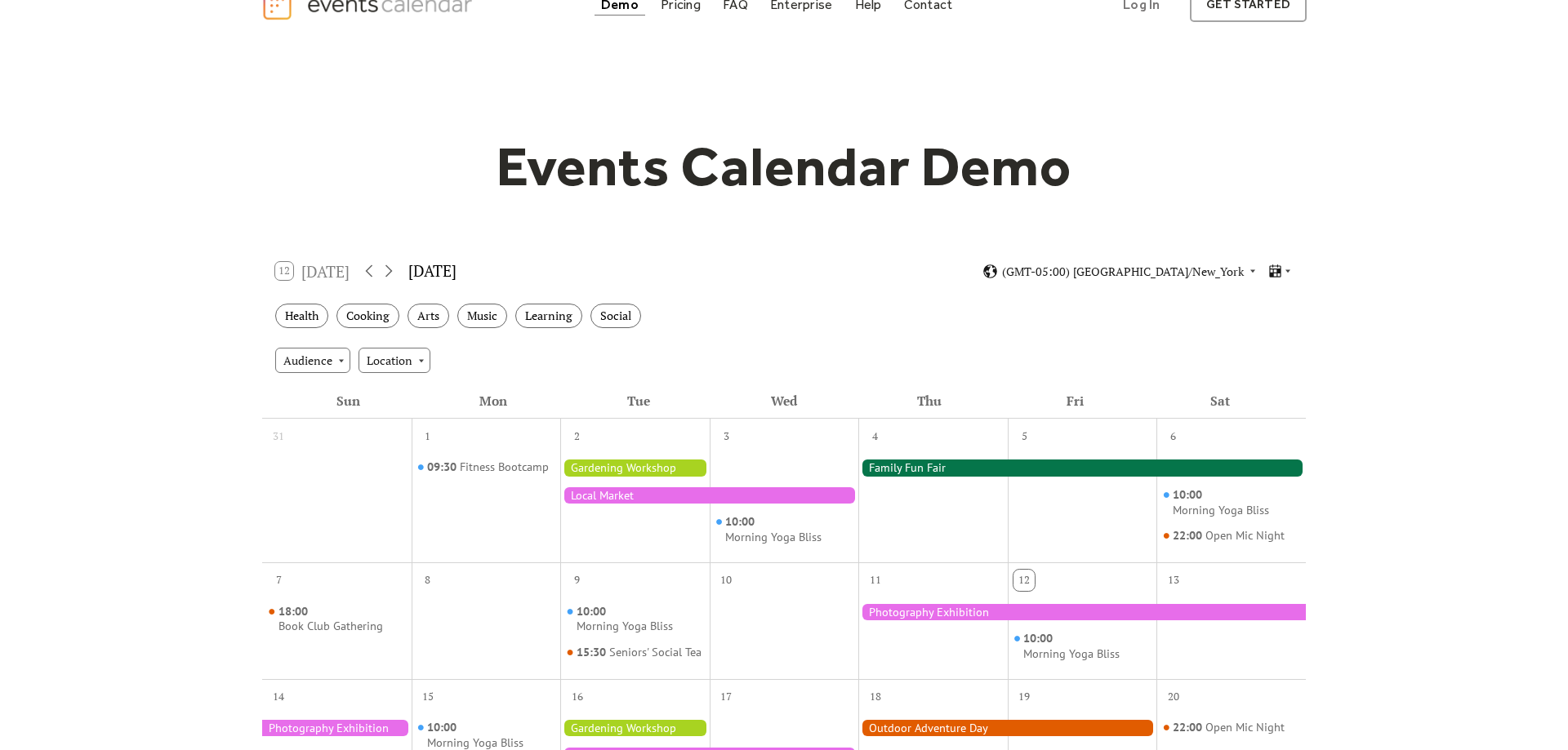
scroll to position [83, 0]
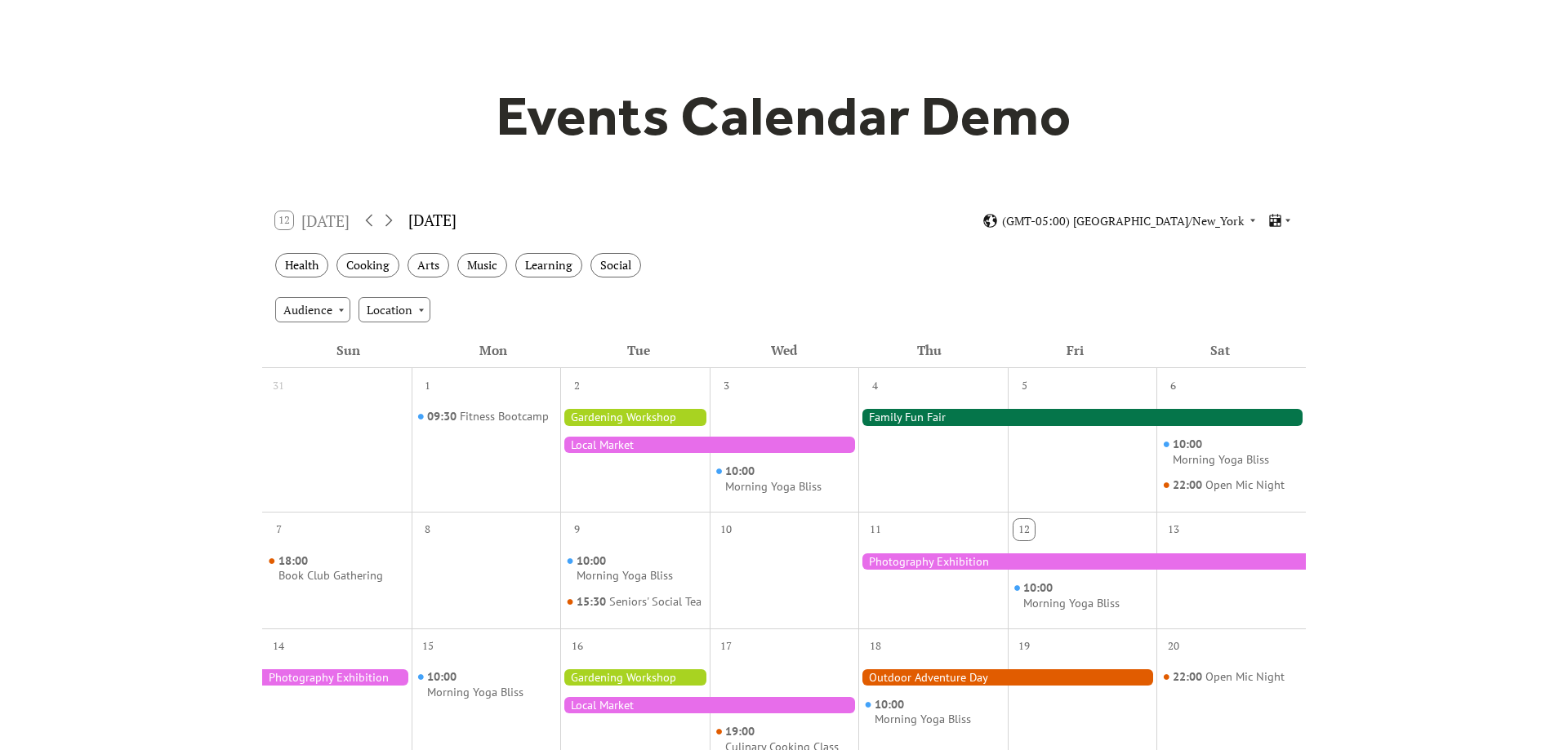
click at [606, 413] on div at bounding box center [635, 417] width 150 height 16
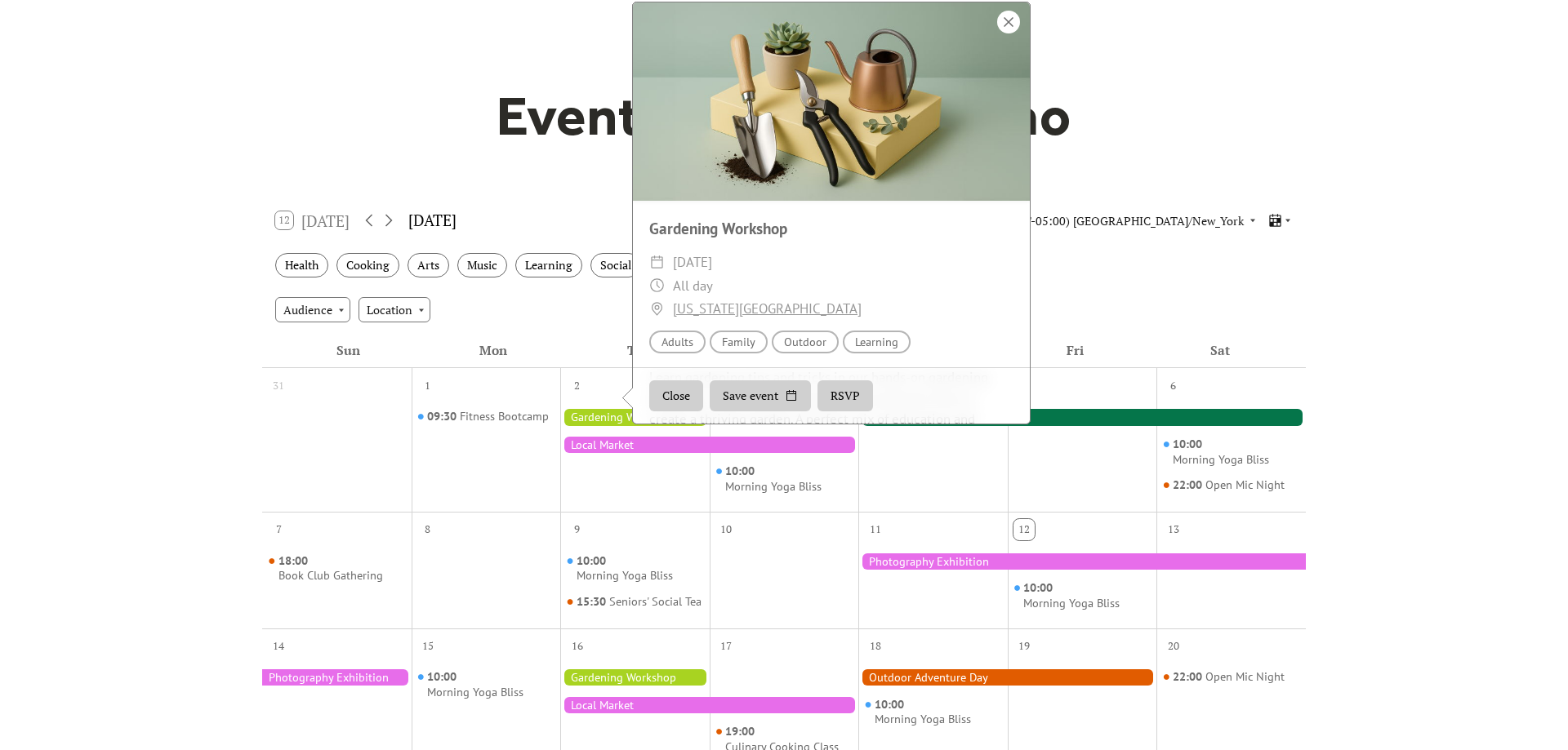
click at [1001, 33] on div at bounding box center [1008, 22] width 23 height 23
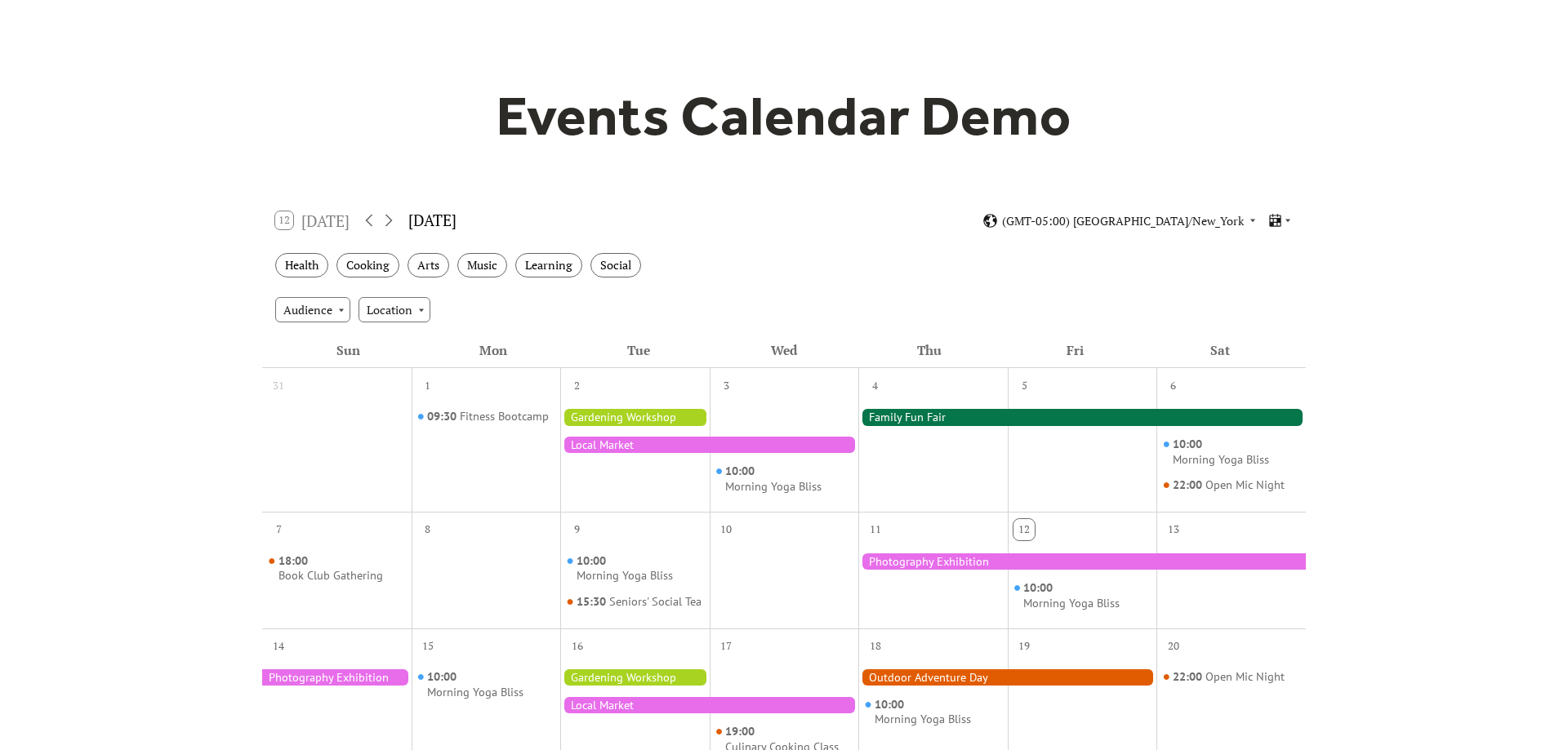
click at [622, 449] on div at bounding box center [709, 444] width 298 height 16
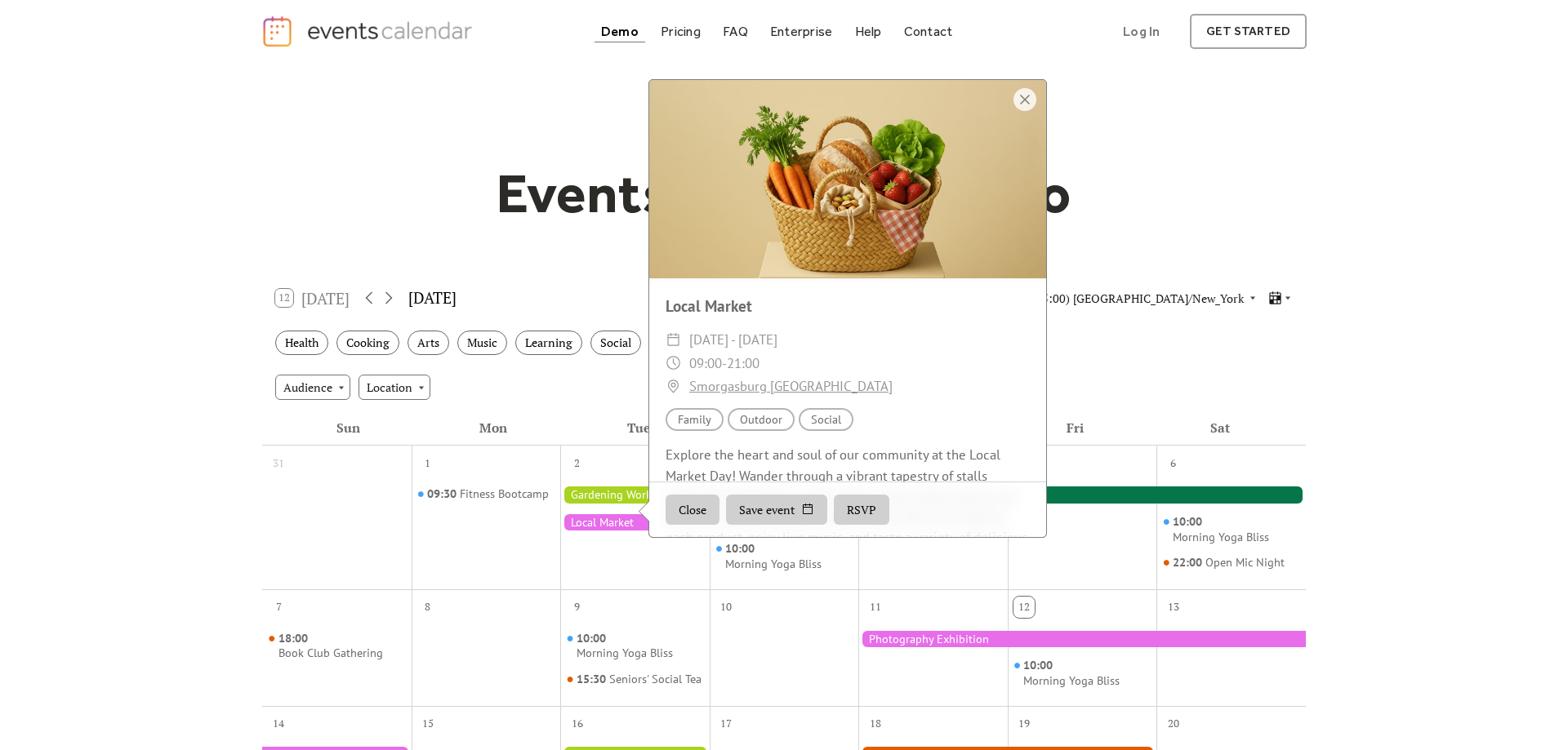
scroll to position [0, 0]
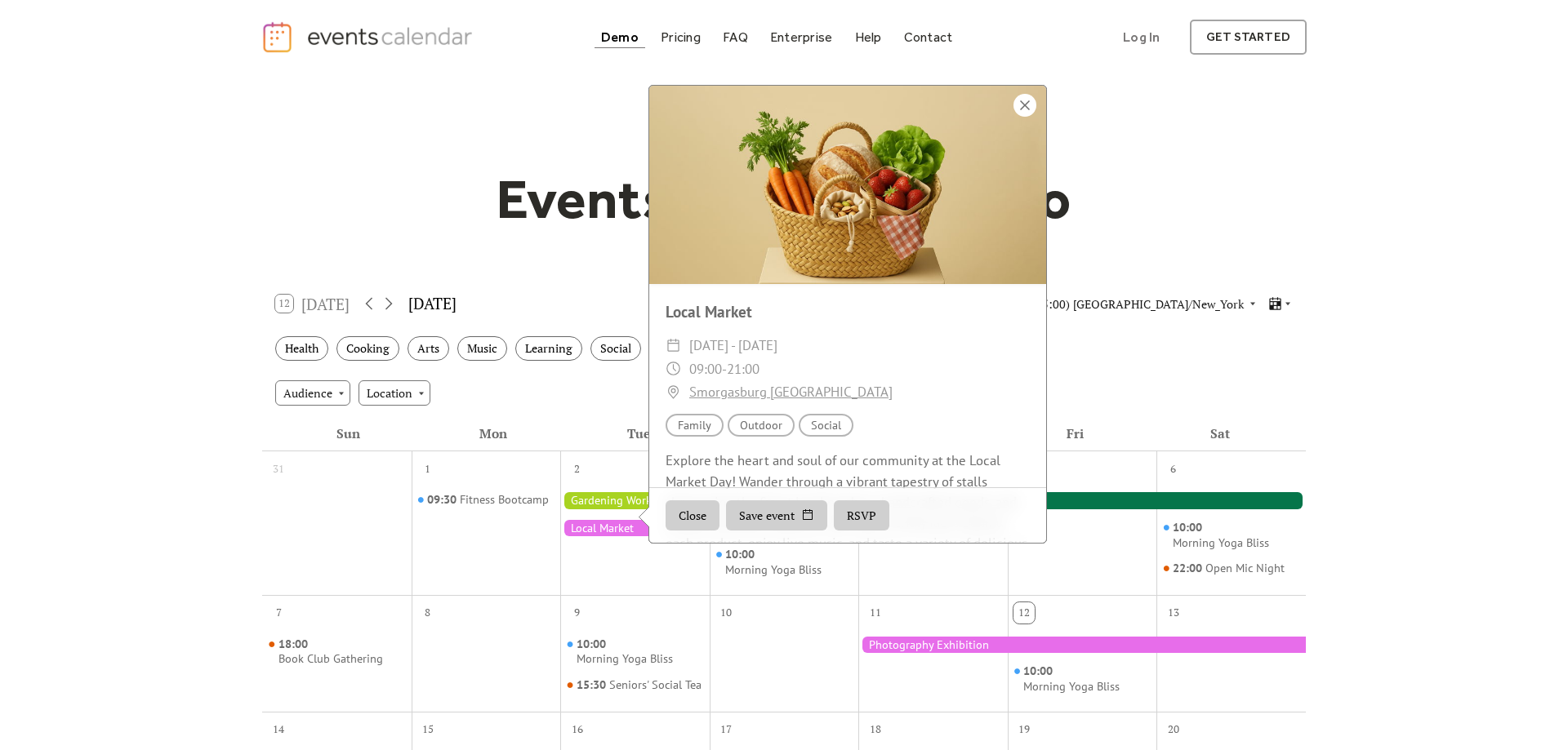
click at [1032, 116] on div at bounding box center [1025, 105] width 23 height 23
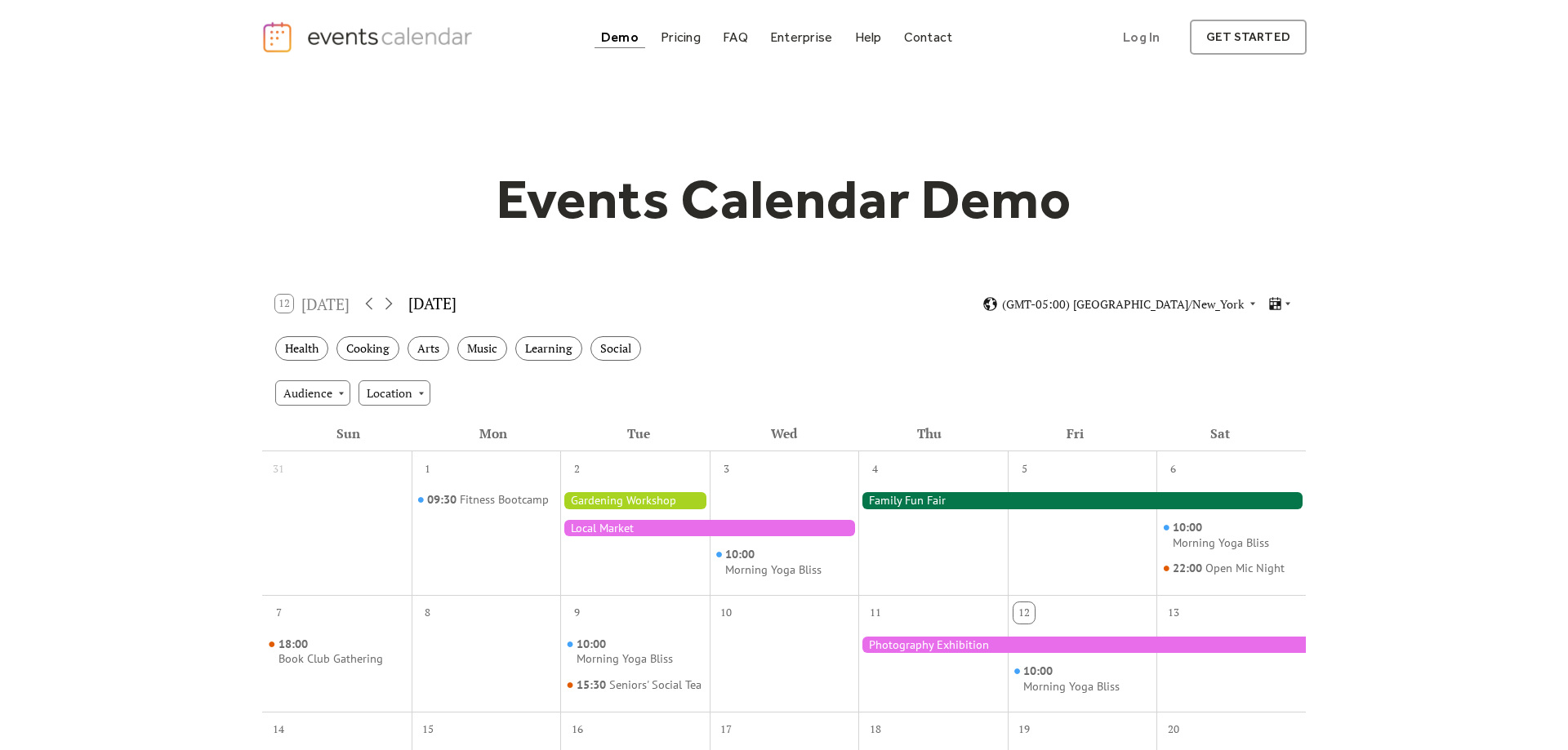
click at [618, 509] on div at bounding box center [635, 500] width 150 height 16
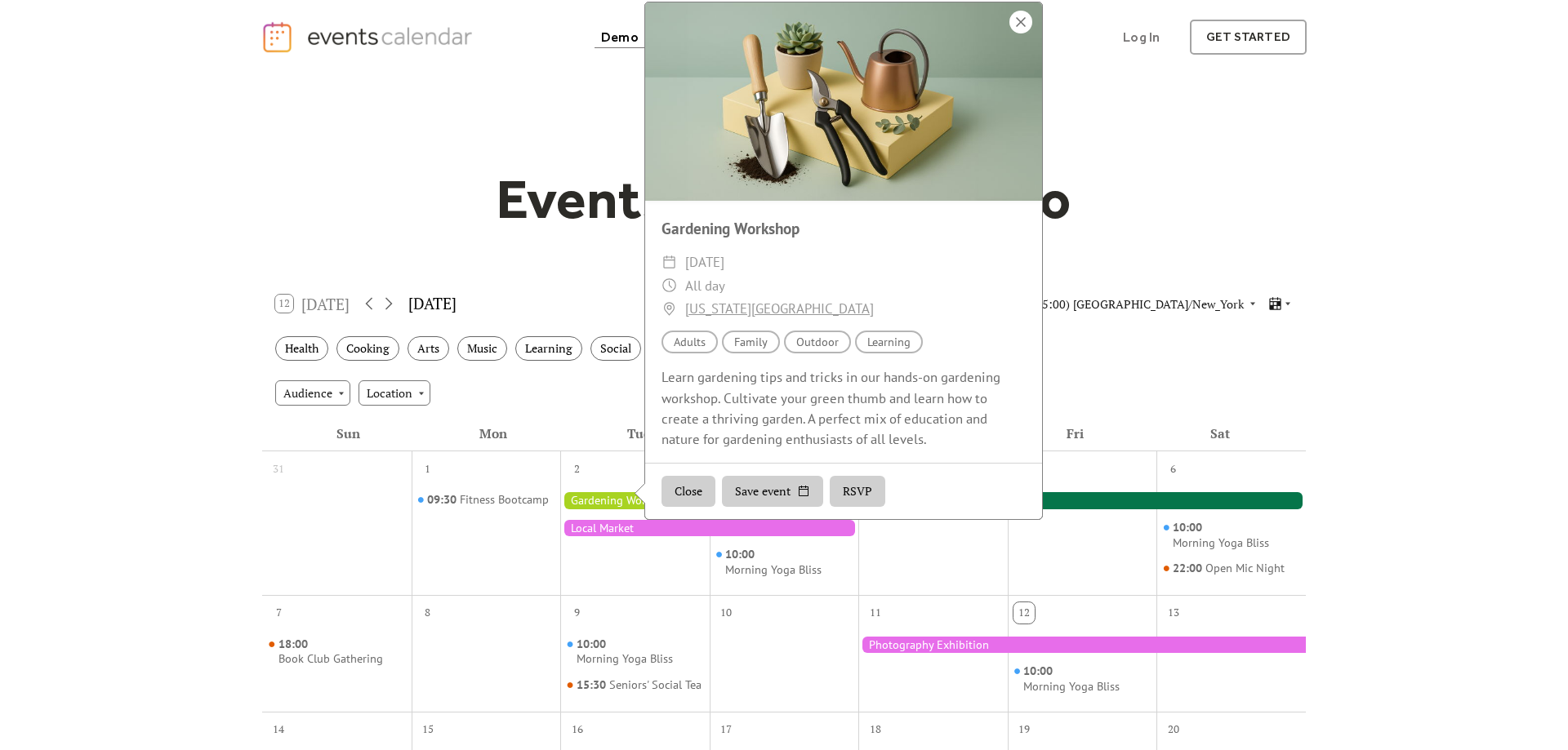
click at [1022, 33] on div at bounding box center [1020, 22] width 23 height 23
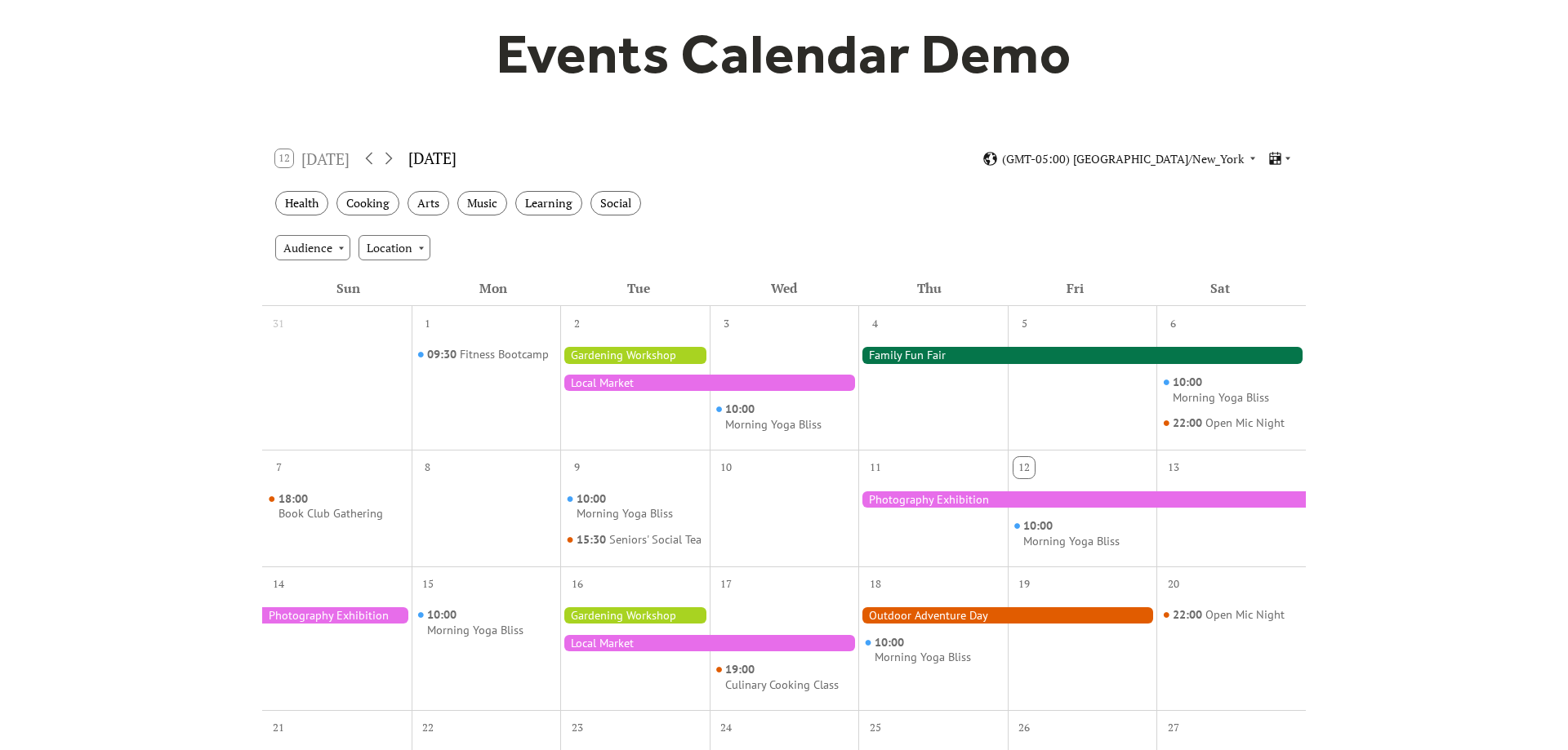
scroll to position [167, 0]
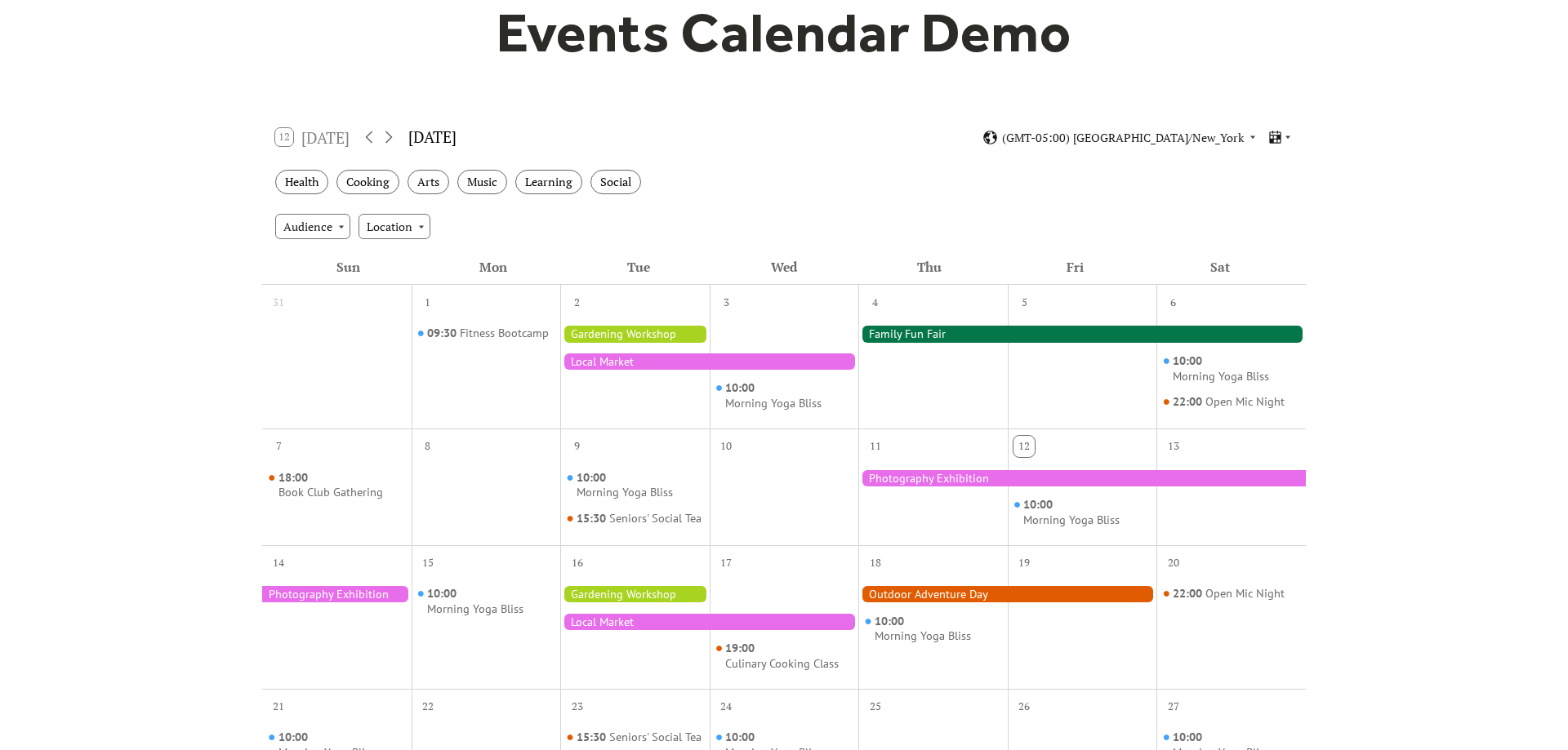
click at [648, 331] on div at bounding box center [635, 333] width 150 height 16
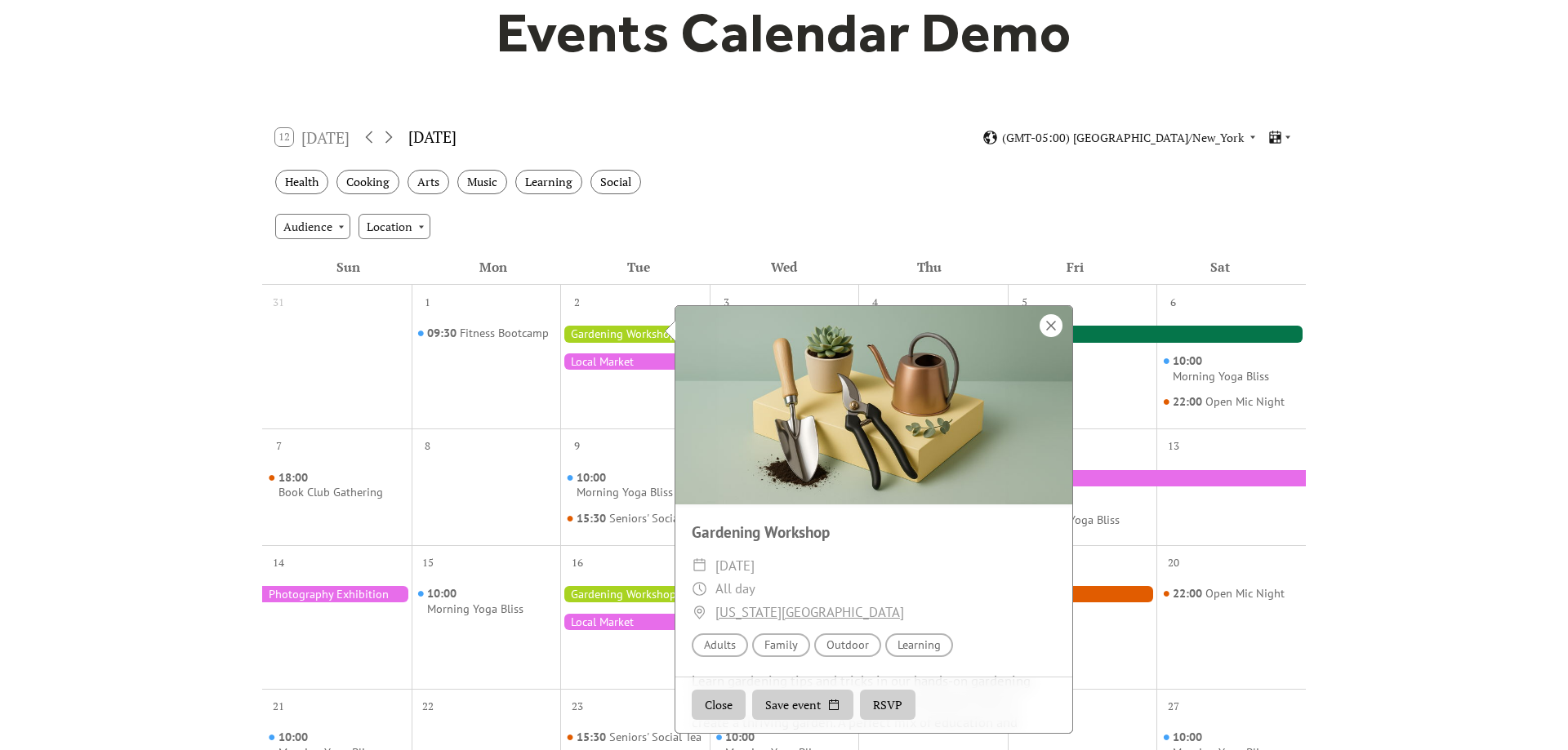
click at [1052, 323] on div at bounding box center [1051, 326] width 23 height 23
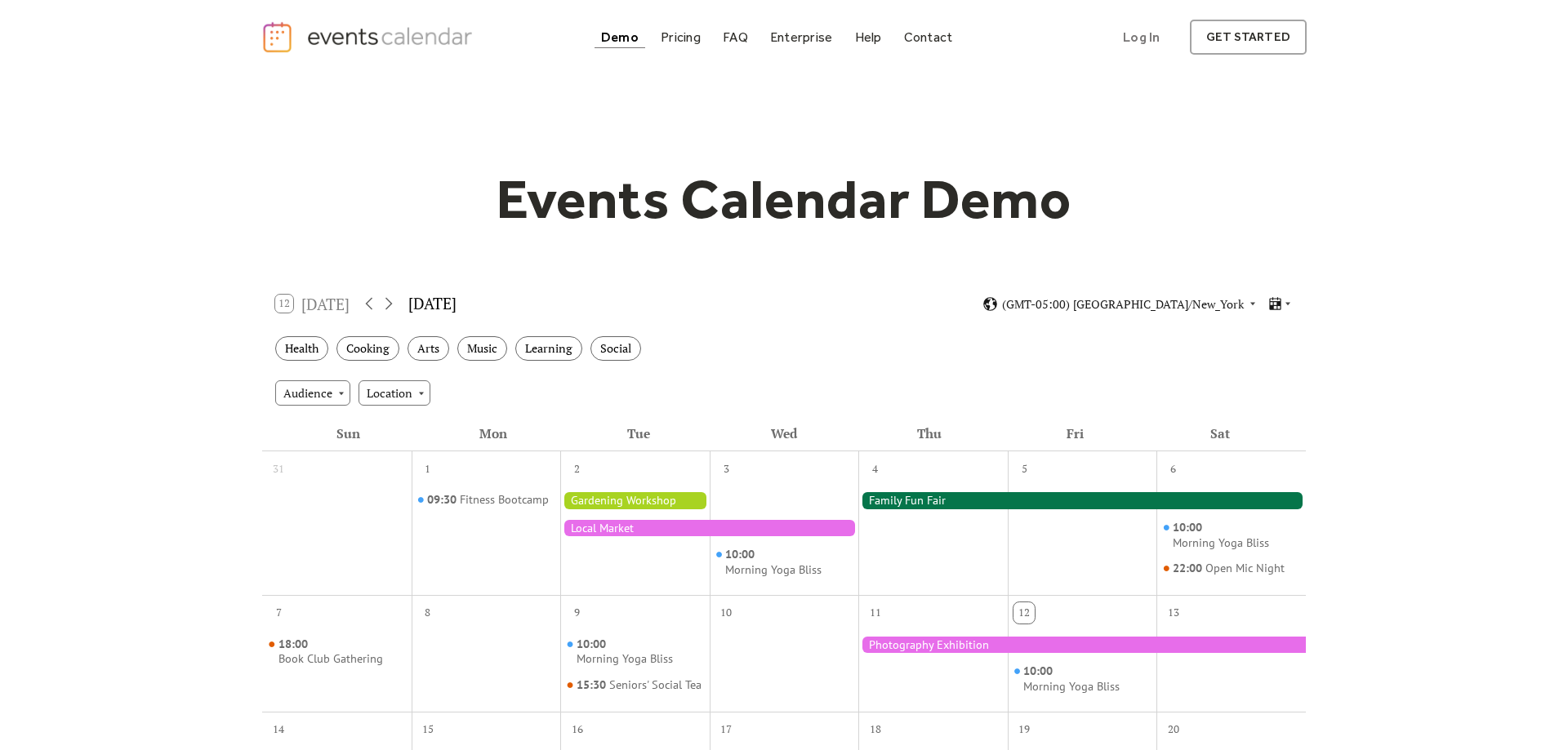
click at [637, 499] on div at bounding box center [635, 500] width 150 height 16
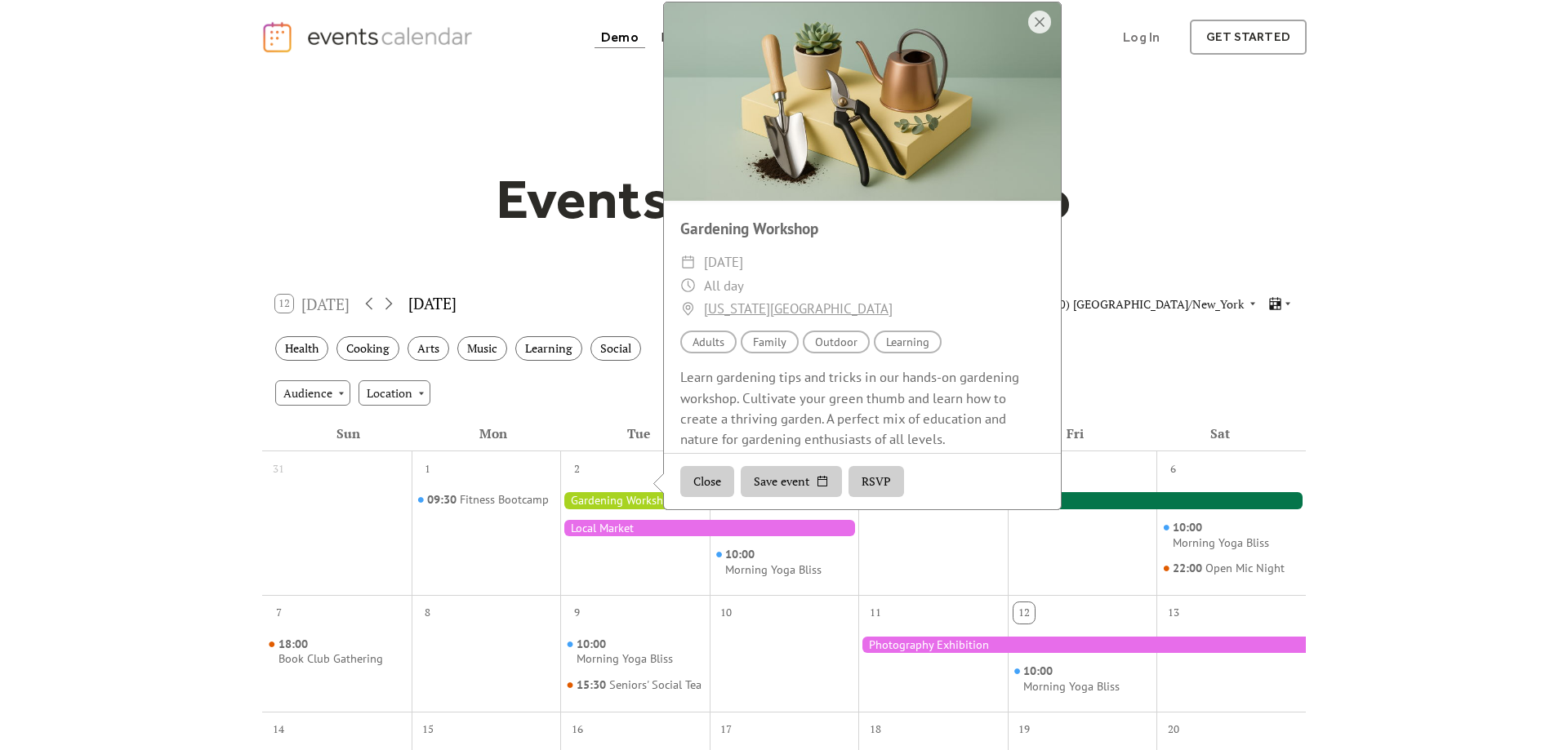
scroll to position [13, 0]
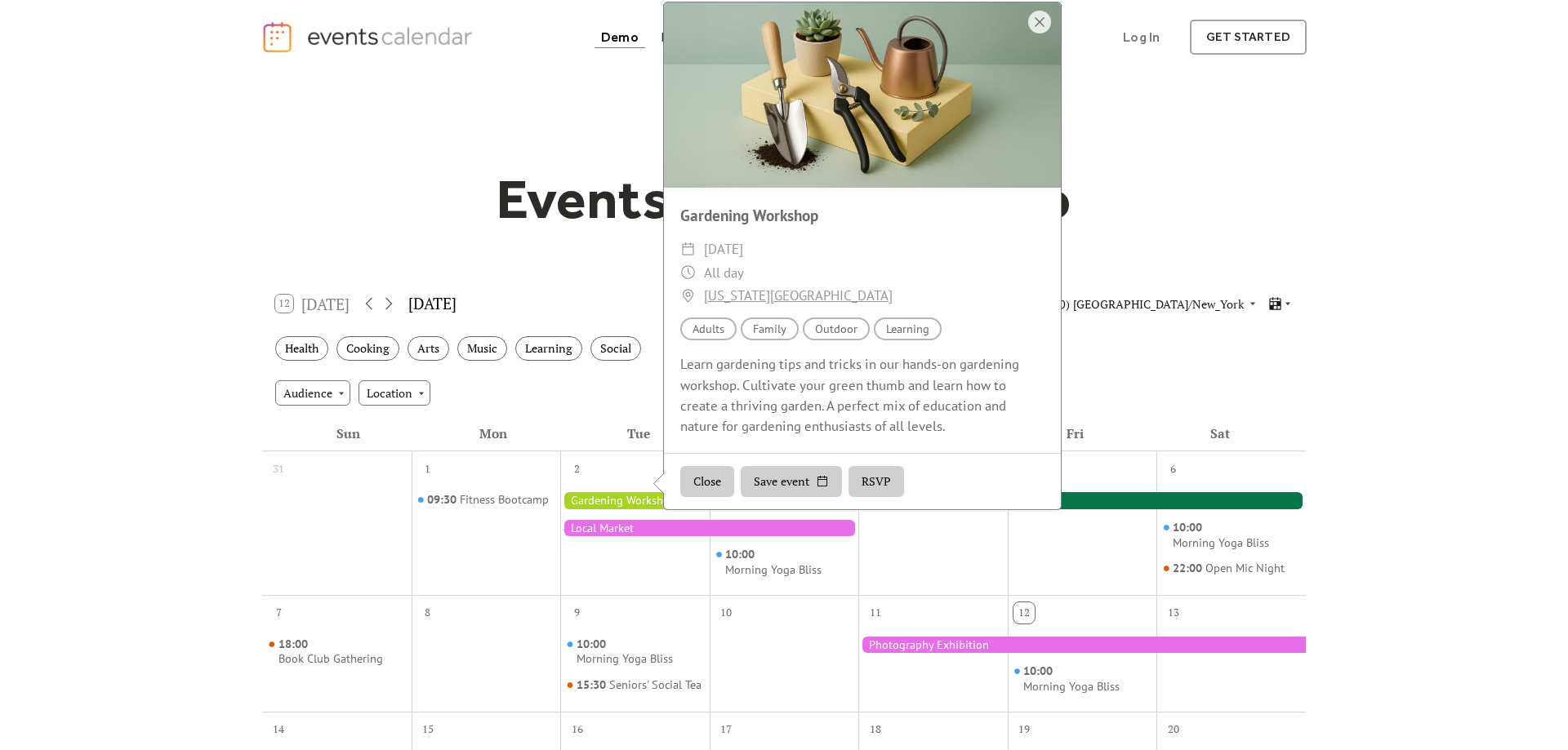
click at [631, 415] on div "Audience Location" at bounding box center [784, 392] width 1044 height 45
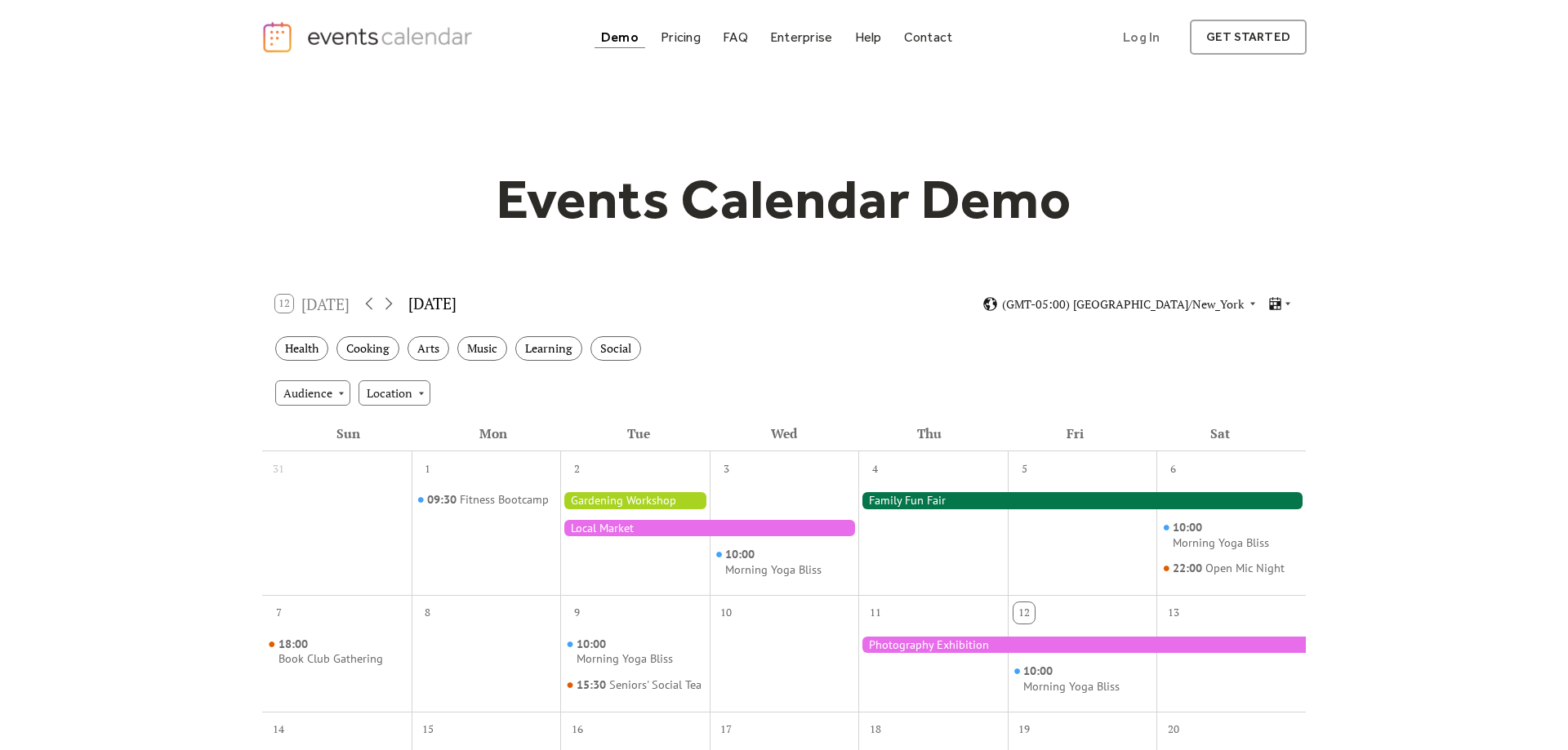
scroll to position [250, 0]
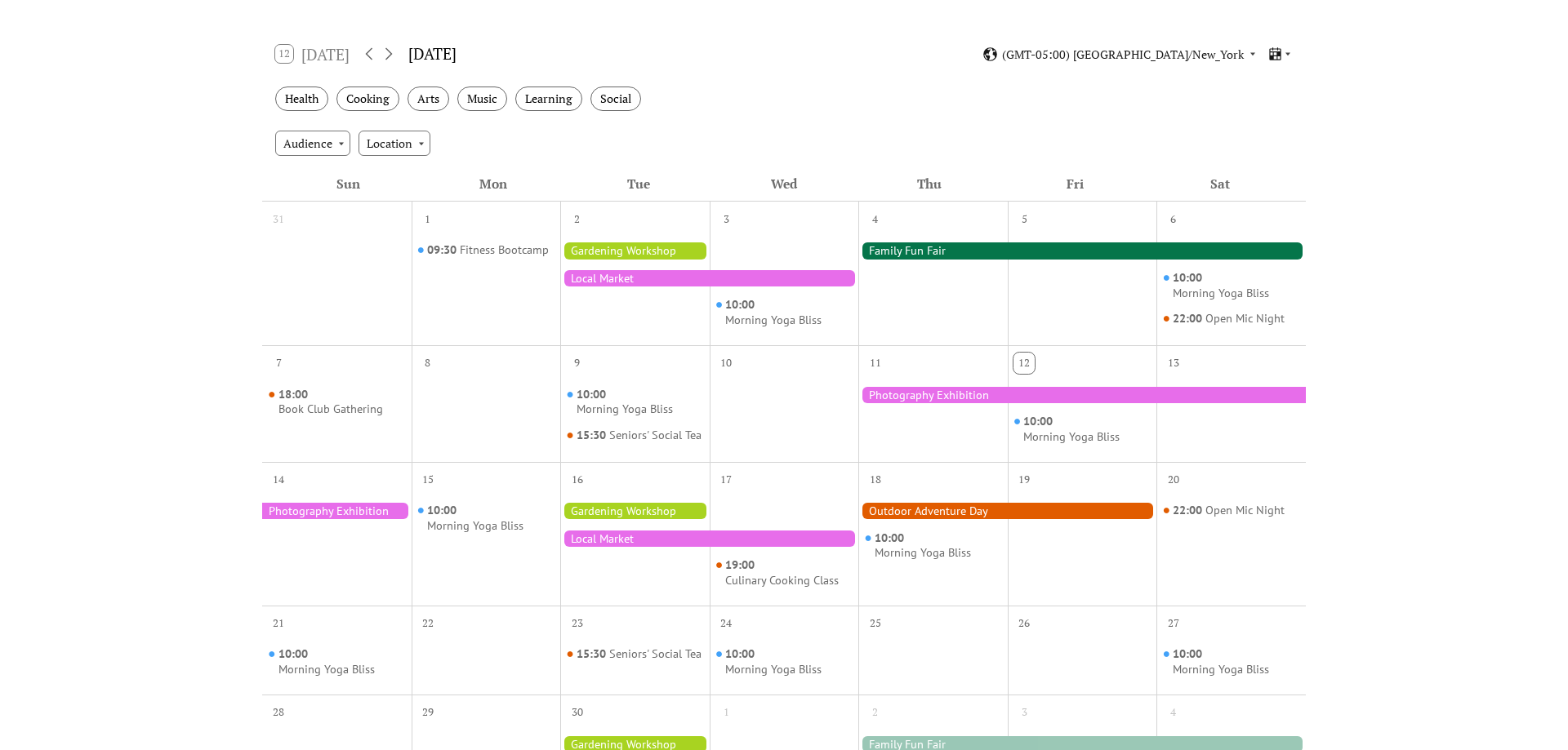
click at [632, 242] on div at bounding box center [635, 285] width 150 height 105
click at [625, 251] on div at bounding box center [635, 250] width 150 height 16
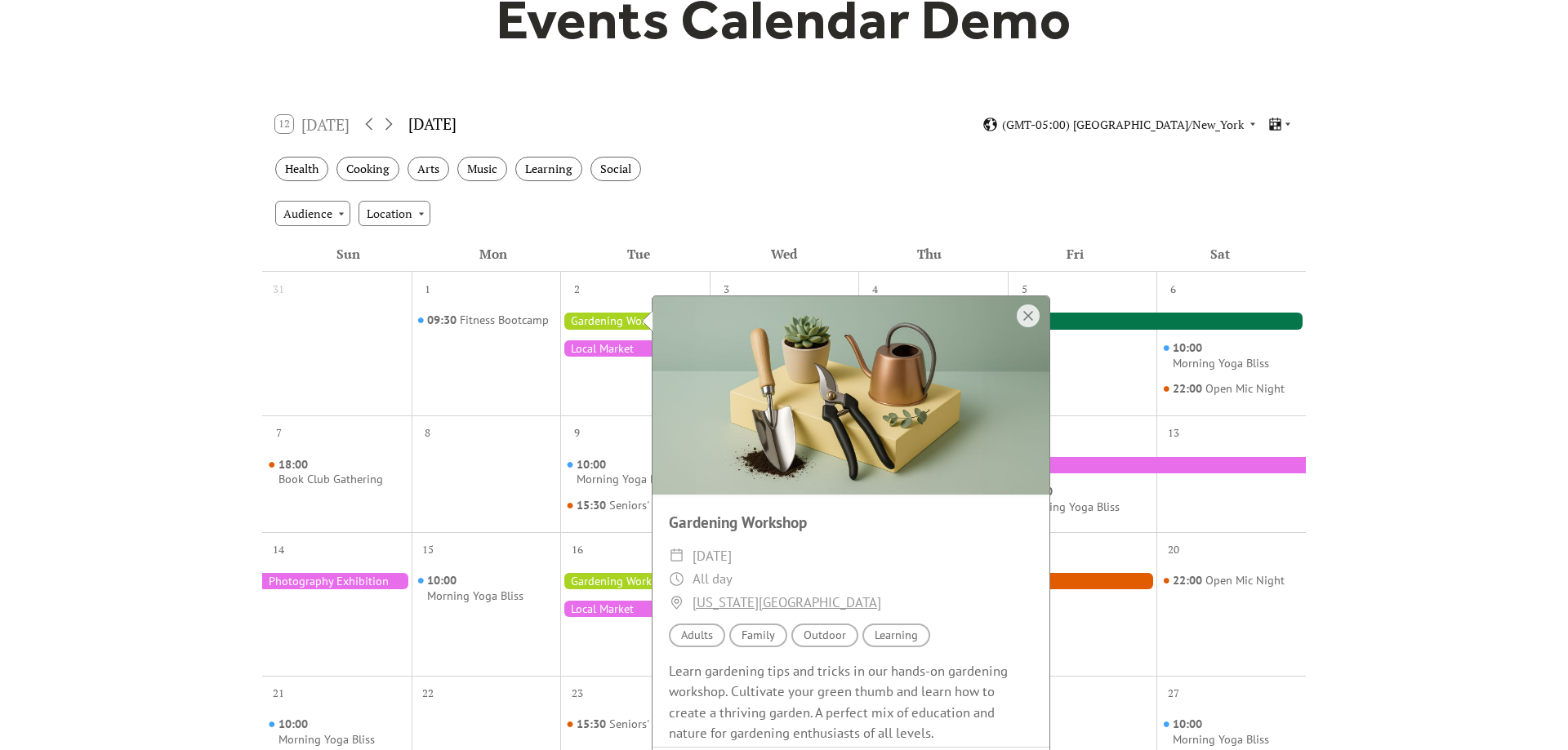
scroll to position [83, 0]
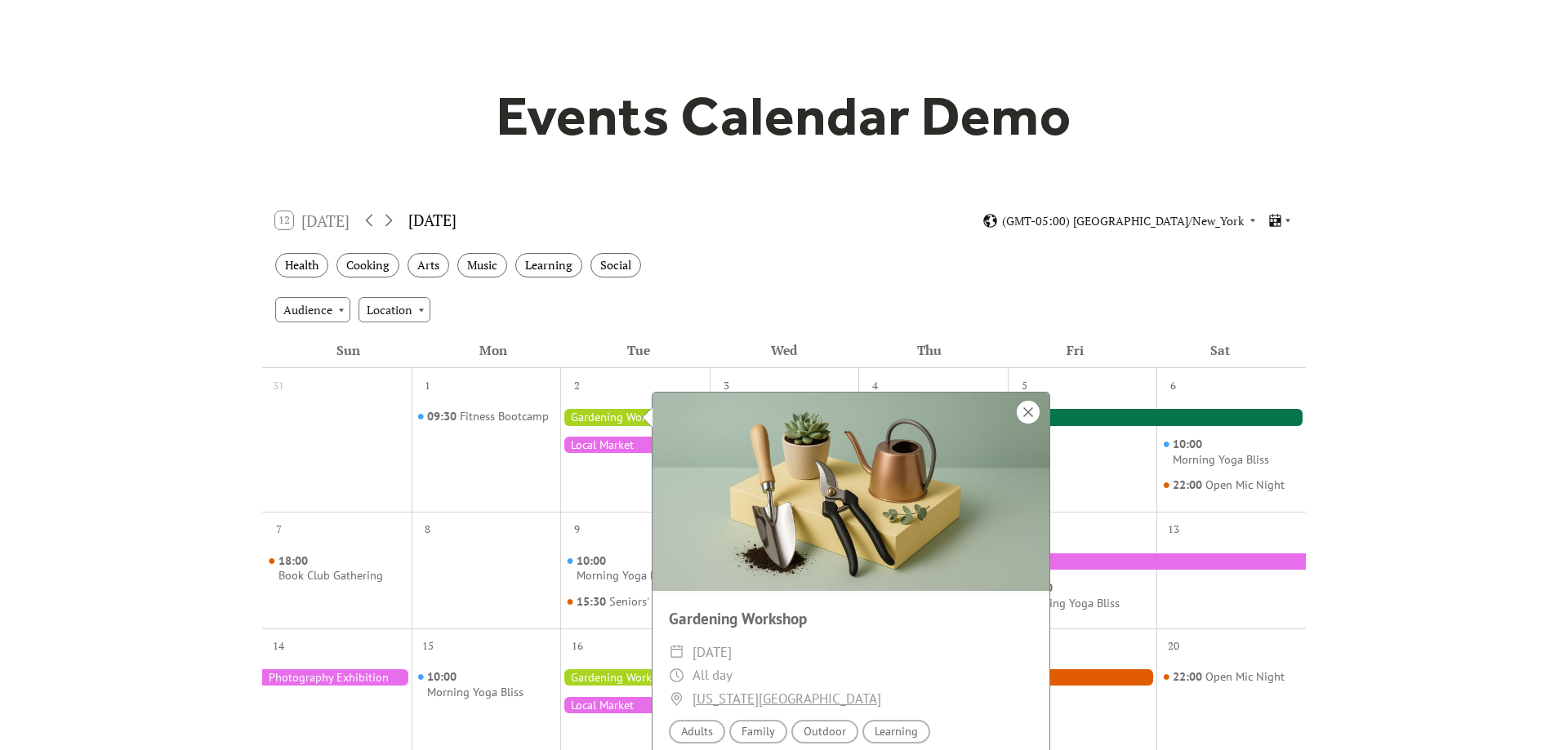
click at [1033, 413] on div at bounding box center [1028, 412] width 23 height 23
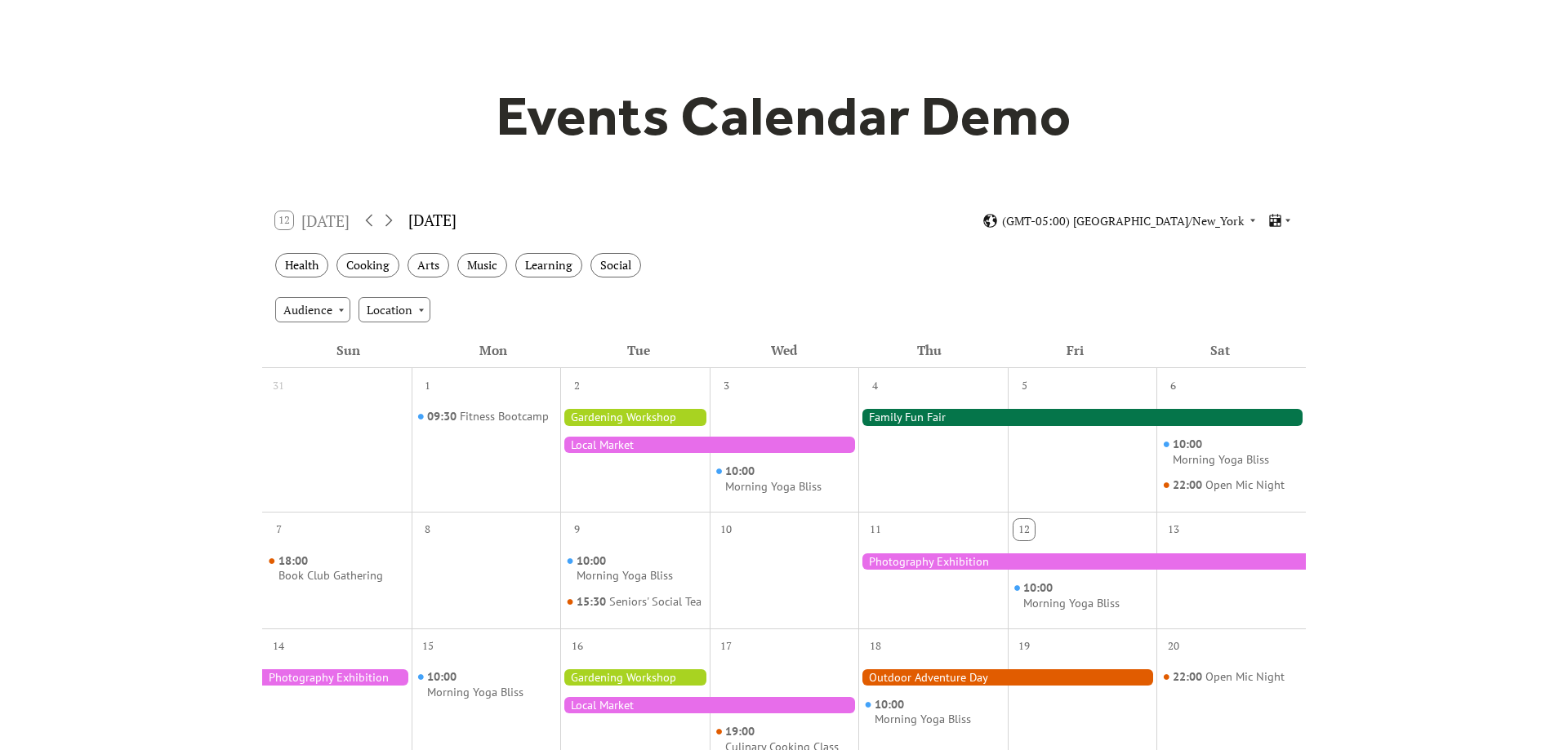
click at [618, 439] on div at bounding box center [709, 444] width 298 height 16
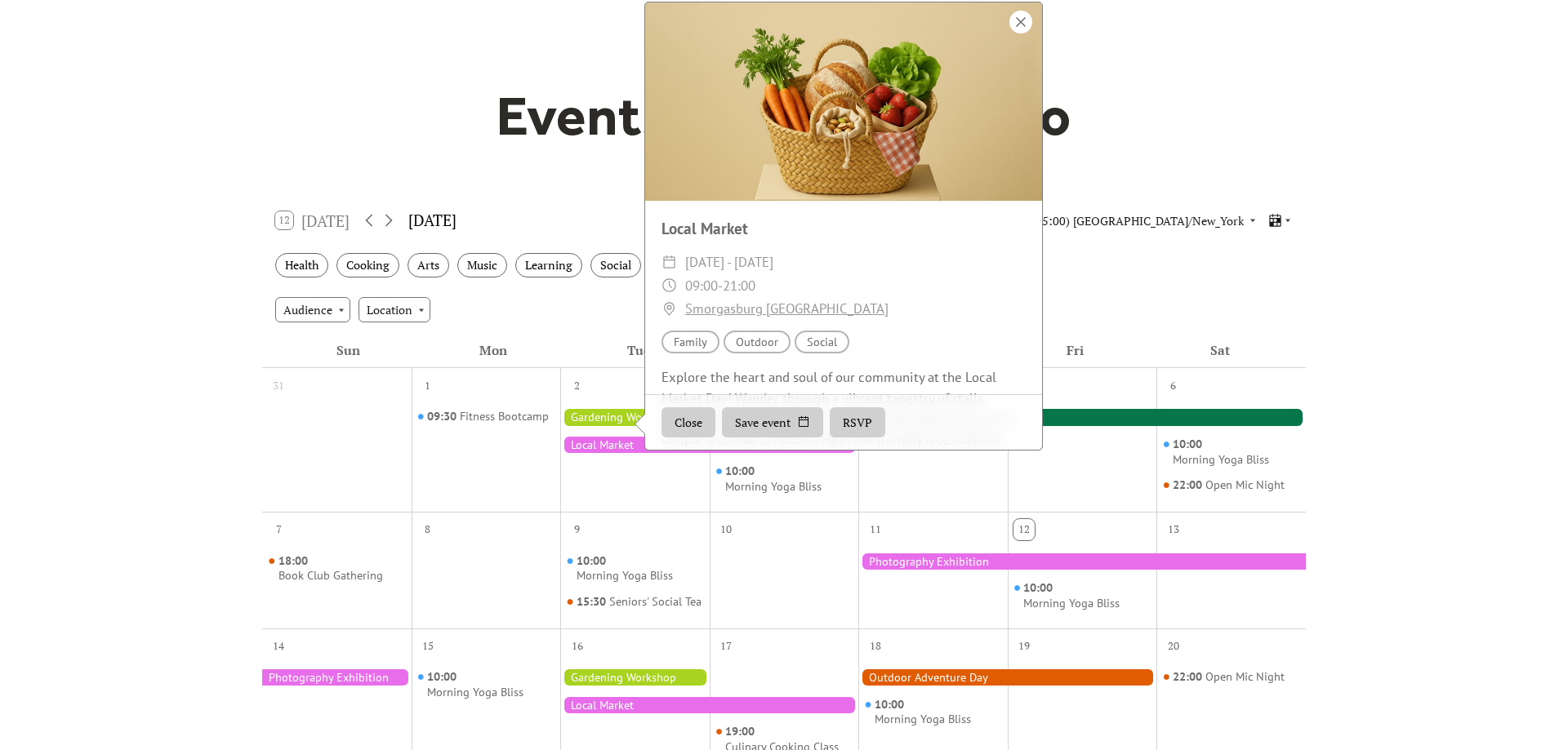
click at [1025, 33] on div at bounding box center [1020, 22] width 23 height 23
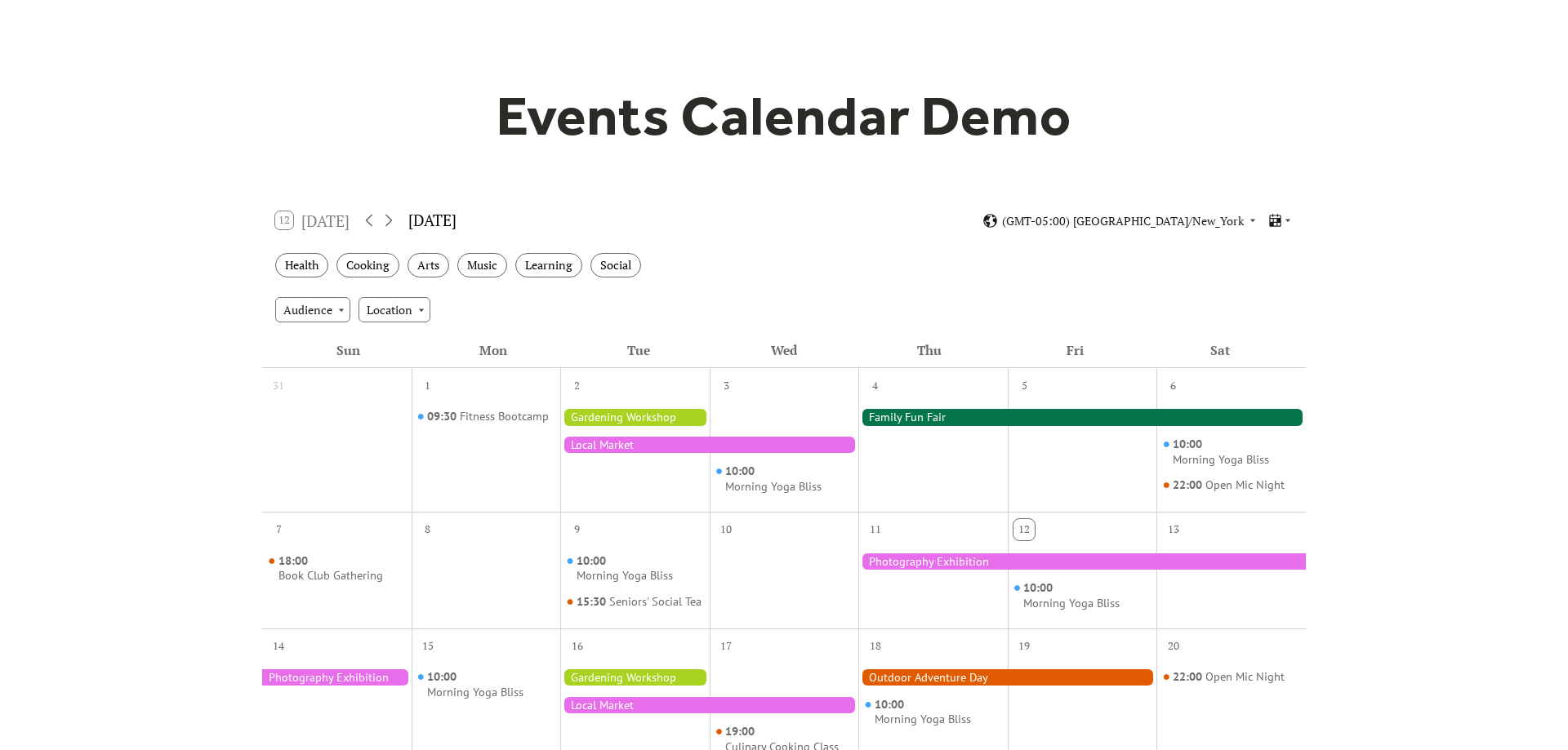
click at [652, 420] on div at bounding box center [635, 417] width 150 height 16
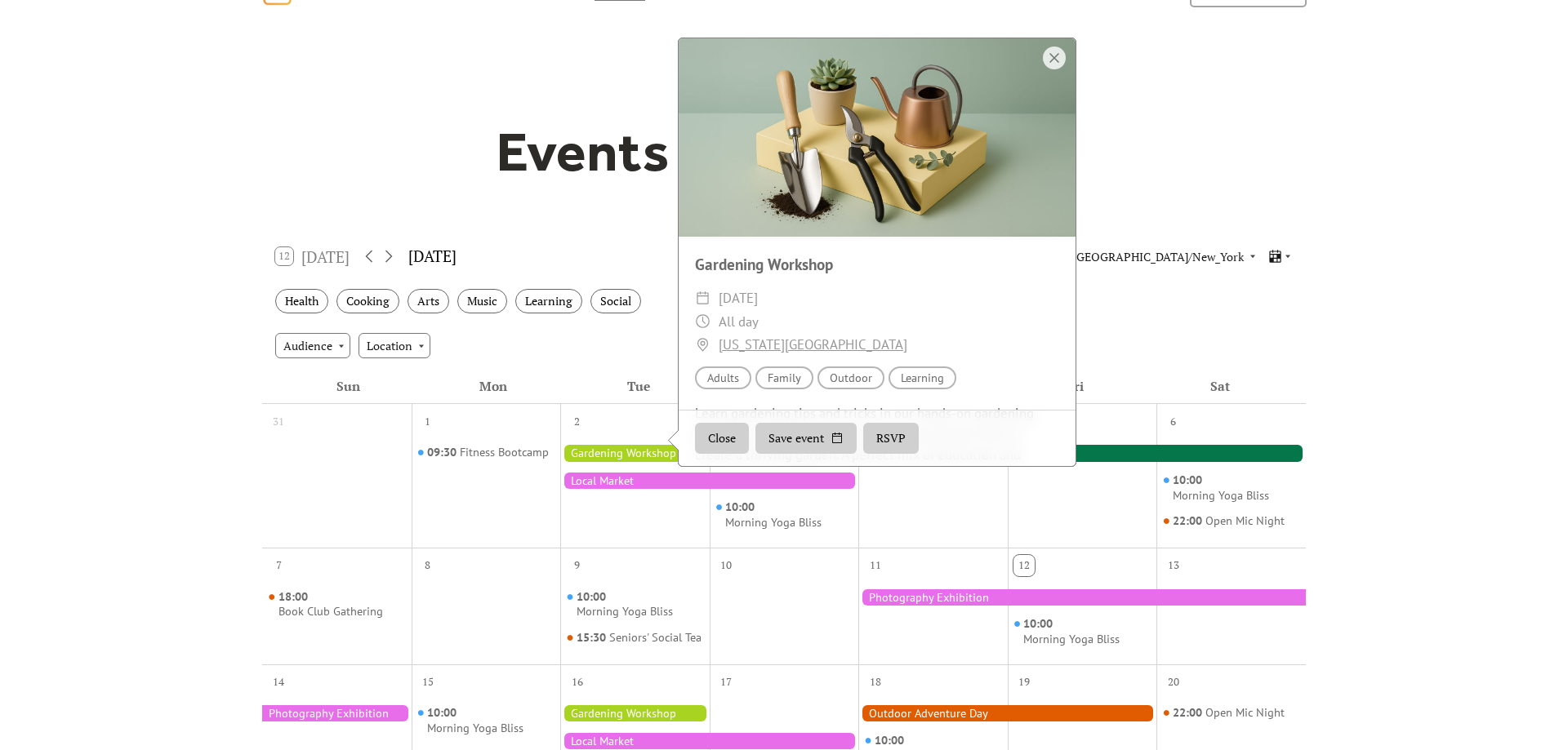
scroll to position [0, 0]
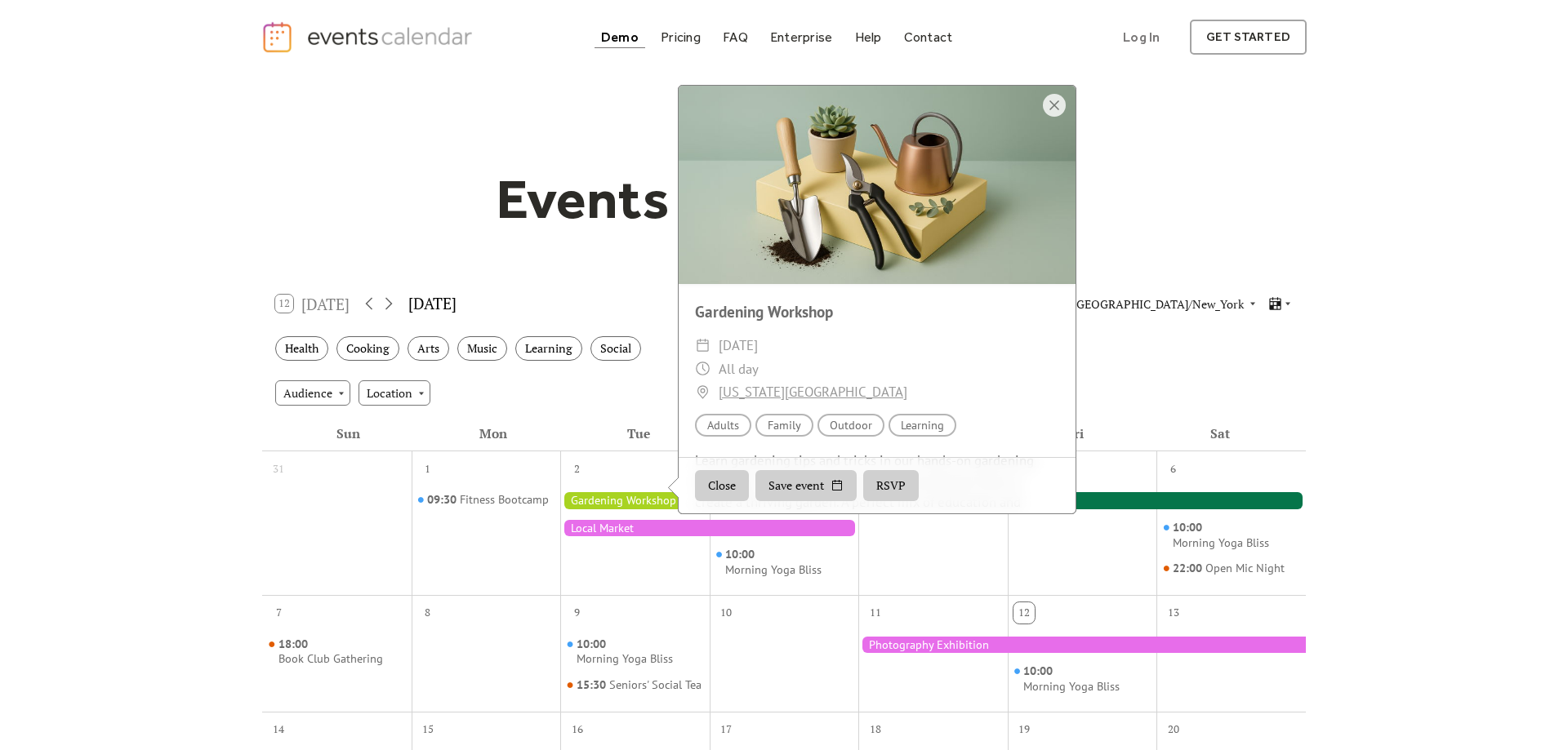
click at [618, 411] on div "Audience Location" at bounding box center [784, 392] width 1044 height 45
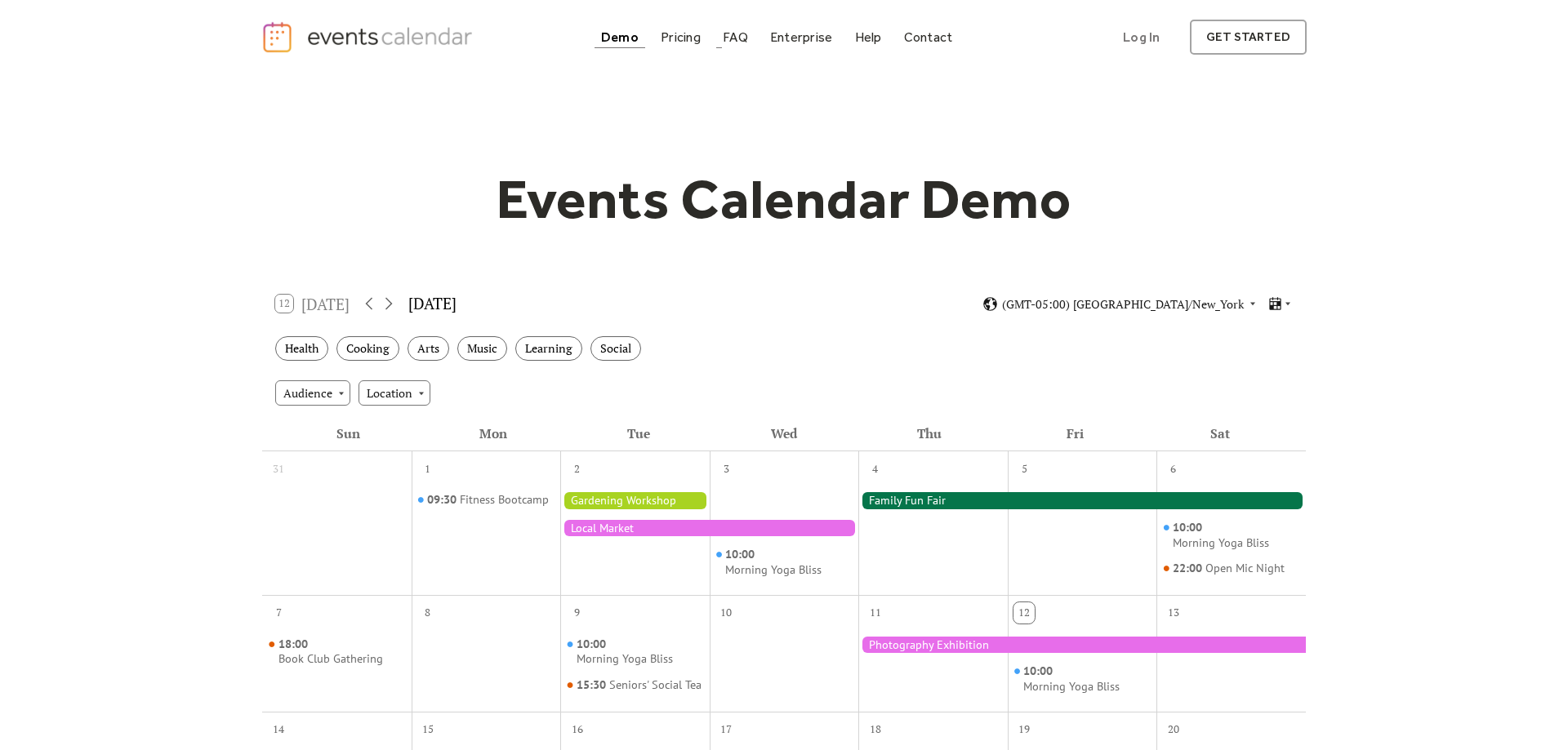
click at [666, 39] on div "Pricing" at bounding box center [680, 36] width 40 height 9
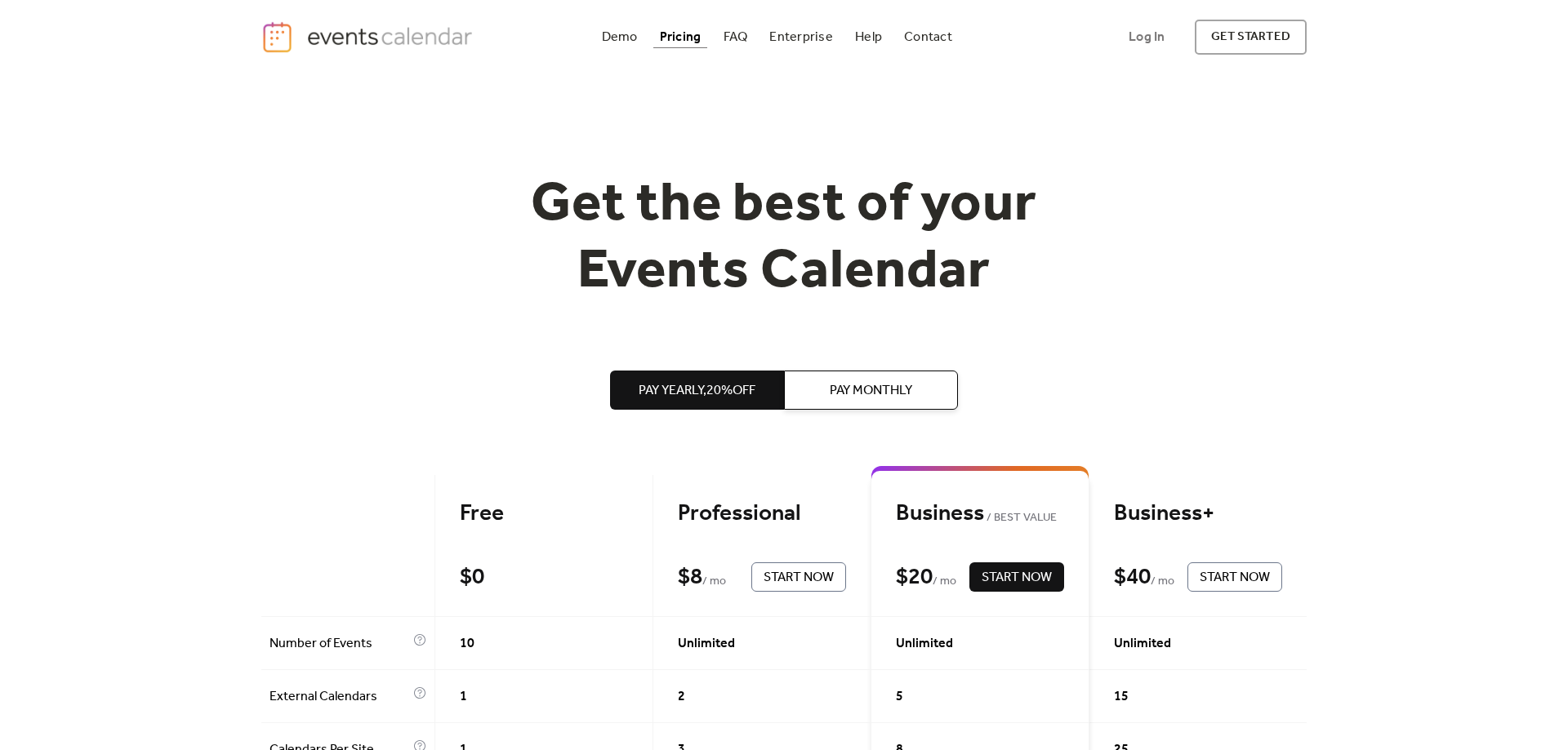
click at [624, 32] on div "Demo" at bounding box center [620, 36] width 36 height 9
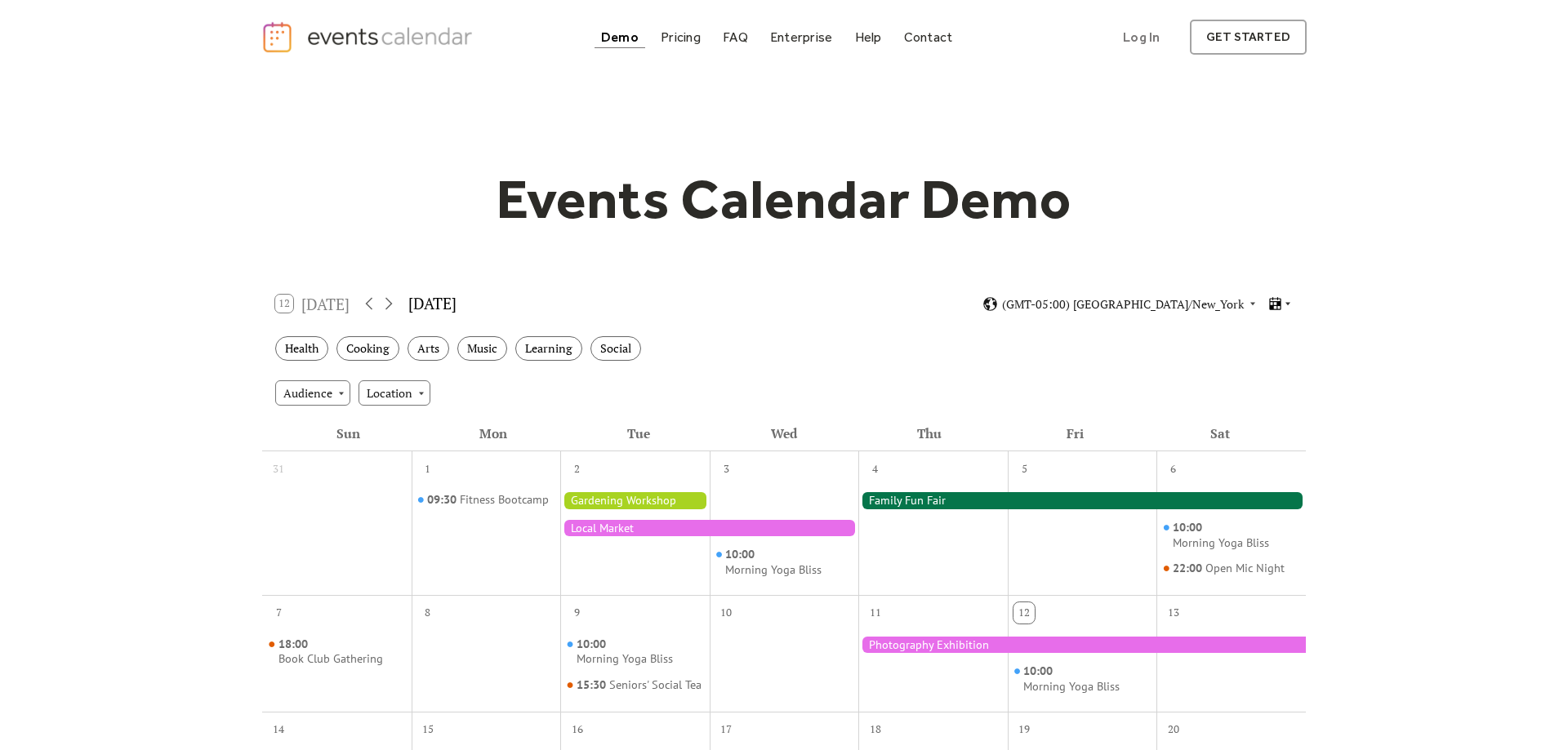
click at [1279, 301] on icon at bounding box center [1274, 304] width 11 height 13
click at [1254, 358] on span "Cards" at bounding box center [1254, 359] width 29 height 18
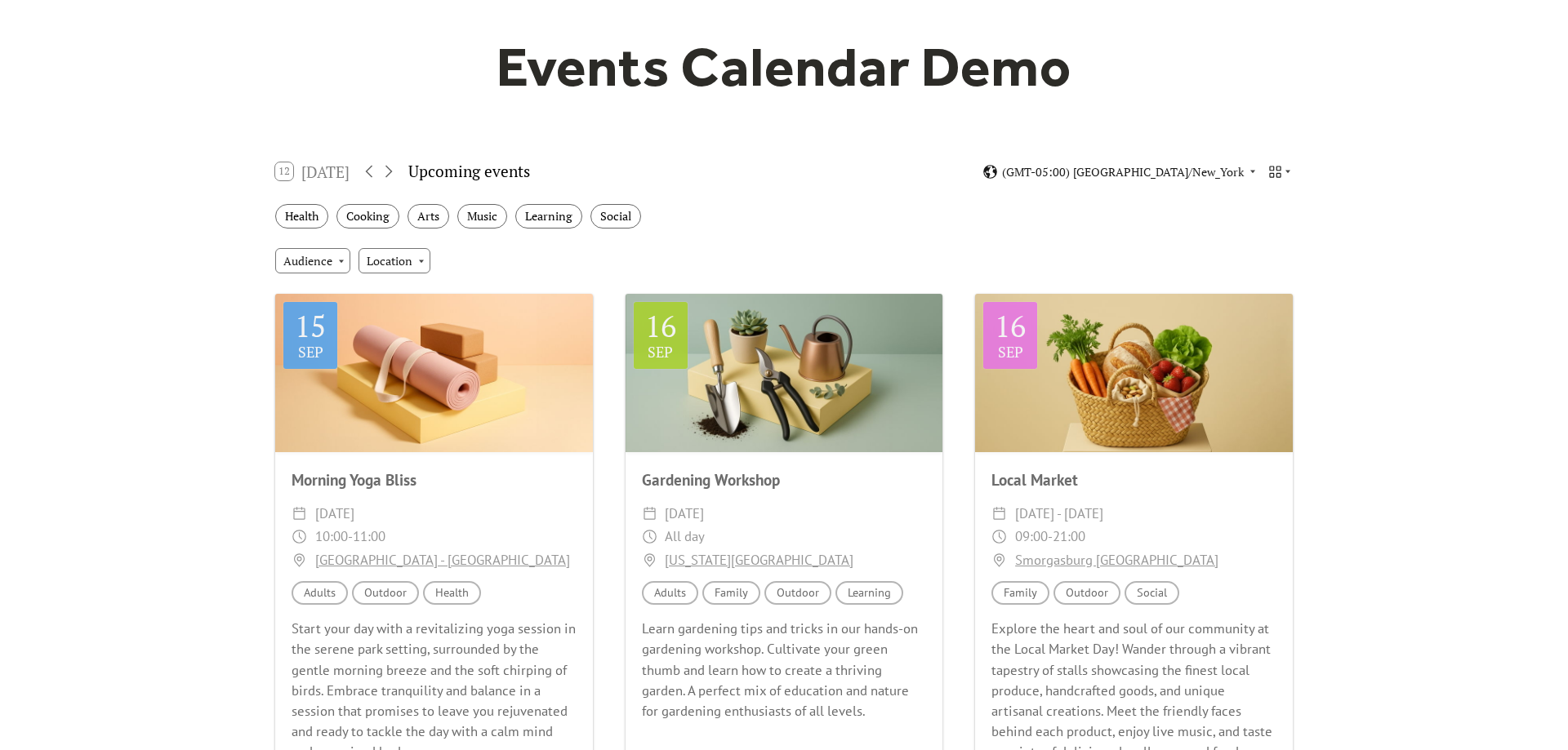
scroll to position [83, 0]
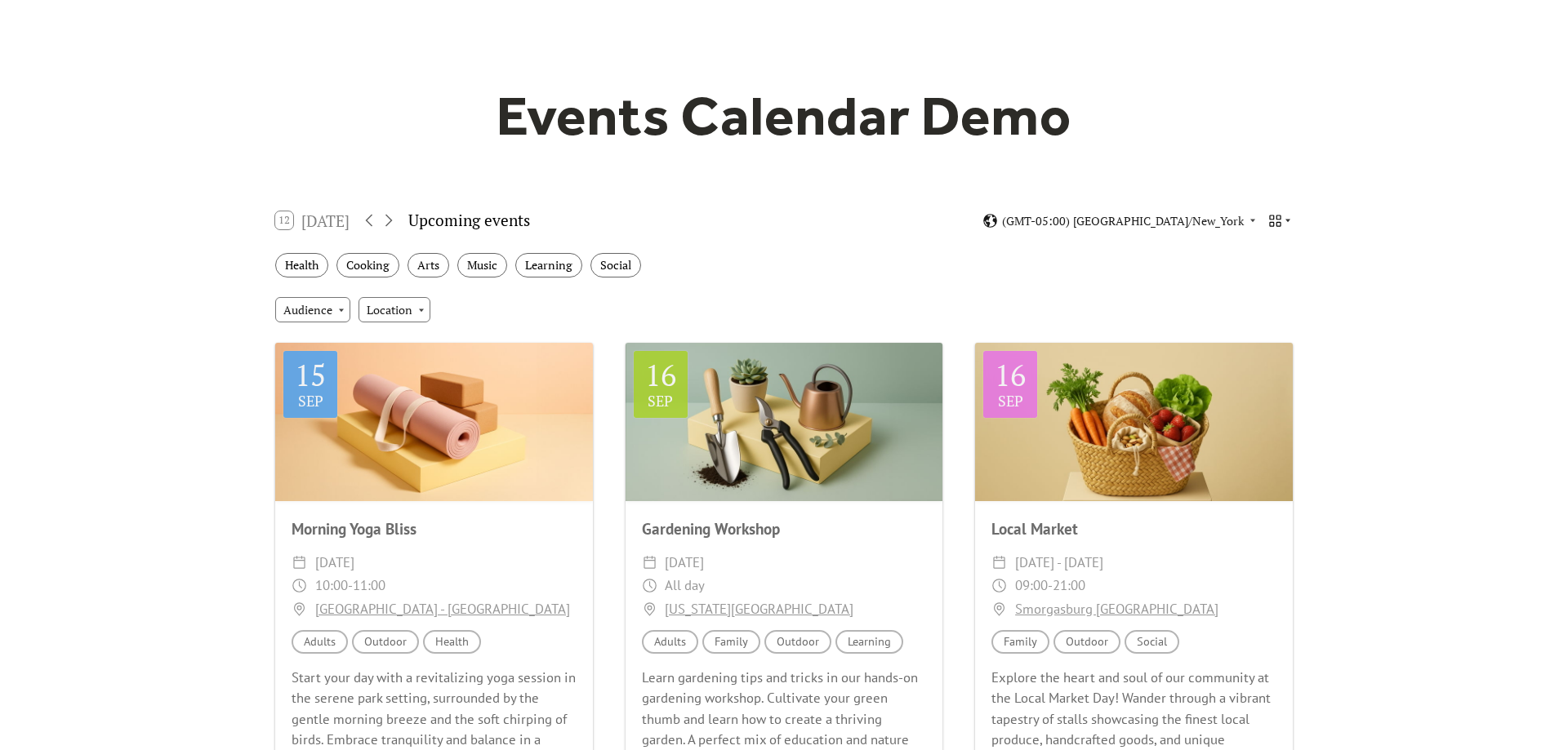
click at [1278, 215] on icon at bounding box center [1275, 221] width 15 height 15
click at [905, 272] on div "Health Cooking Arts Music Learning Social" at bounding box center [784, 265] width 1044 height 45
click at [1287, 221] on icon at bounding box center [1288, 221] width 9 height 9
click at [1268, 317] on div "Agenda" at bounding box center [1251, 307] width 85 height 31
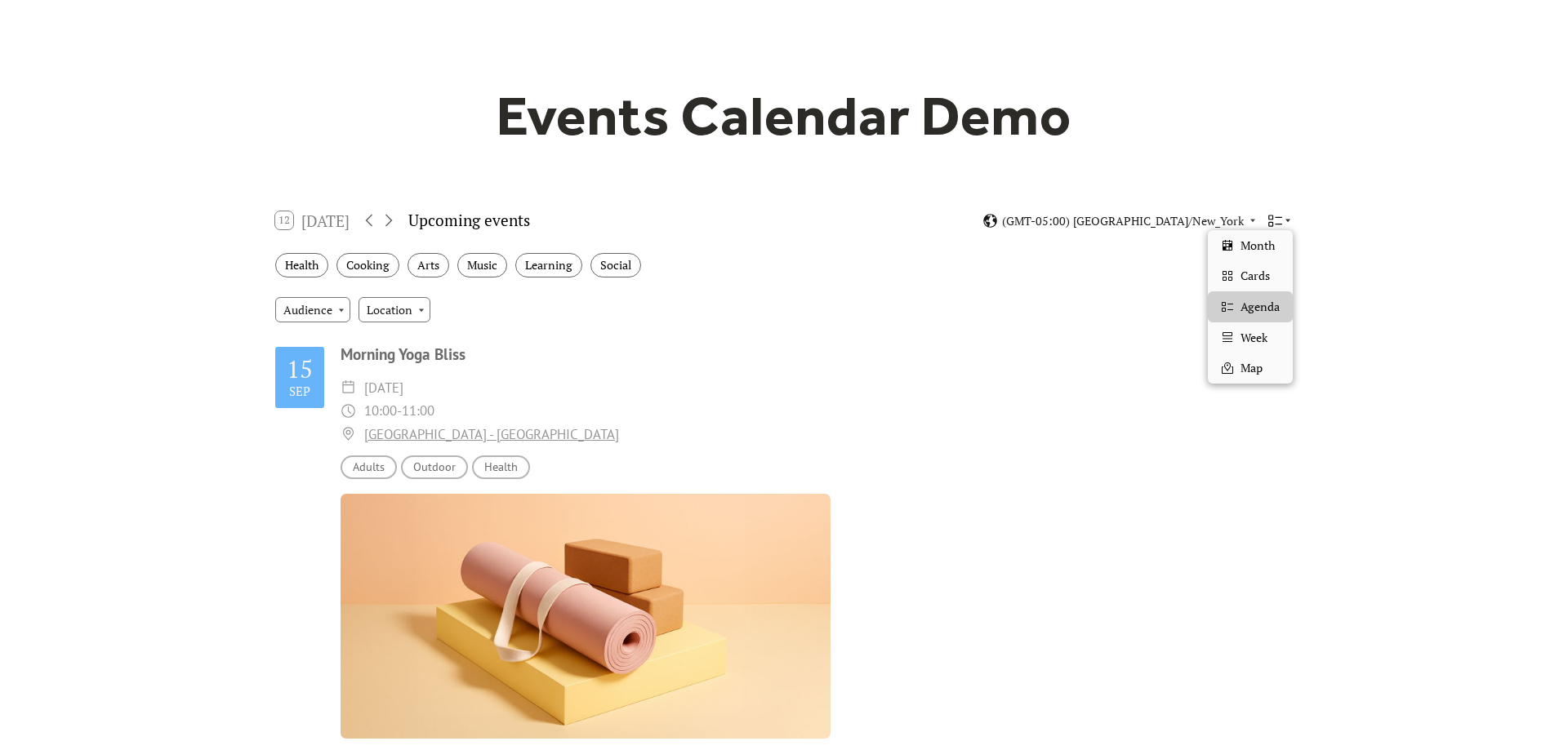
click at [1280, 222] on div at bounding box center [1280, 221] width 26 height 15
click at [1261, 280] on span "Cards" at bounding box center [1254, 276] width 29 height 18
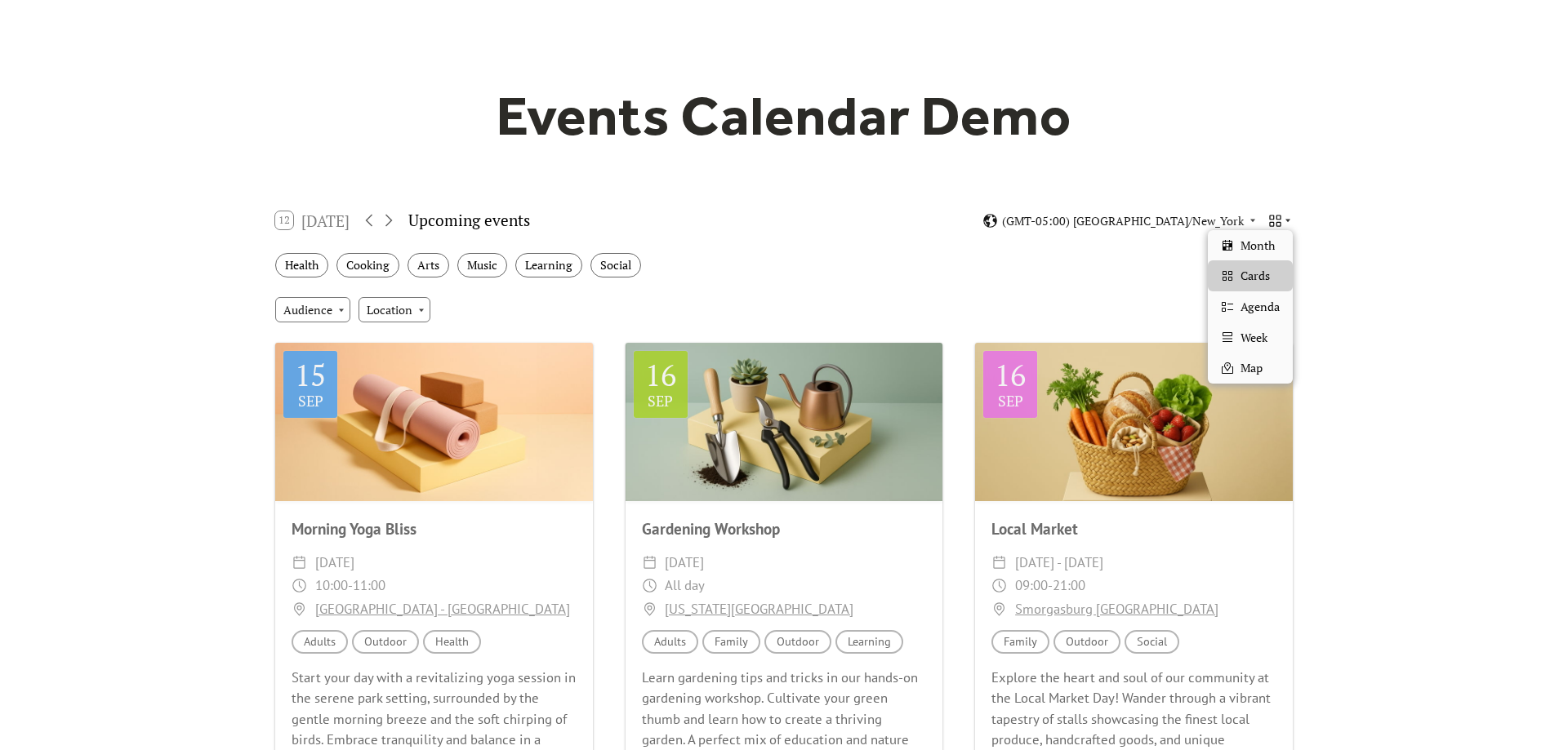
click at [1285, 216] on div at bounding box center [1280, 221] width 26 height 15
click at [1255, 242] on span "Month" at bounding box center [1257, 245] width 34 height 18
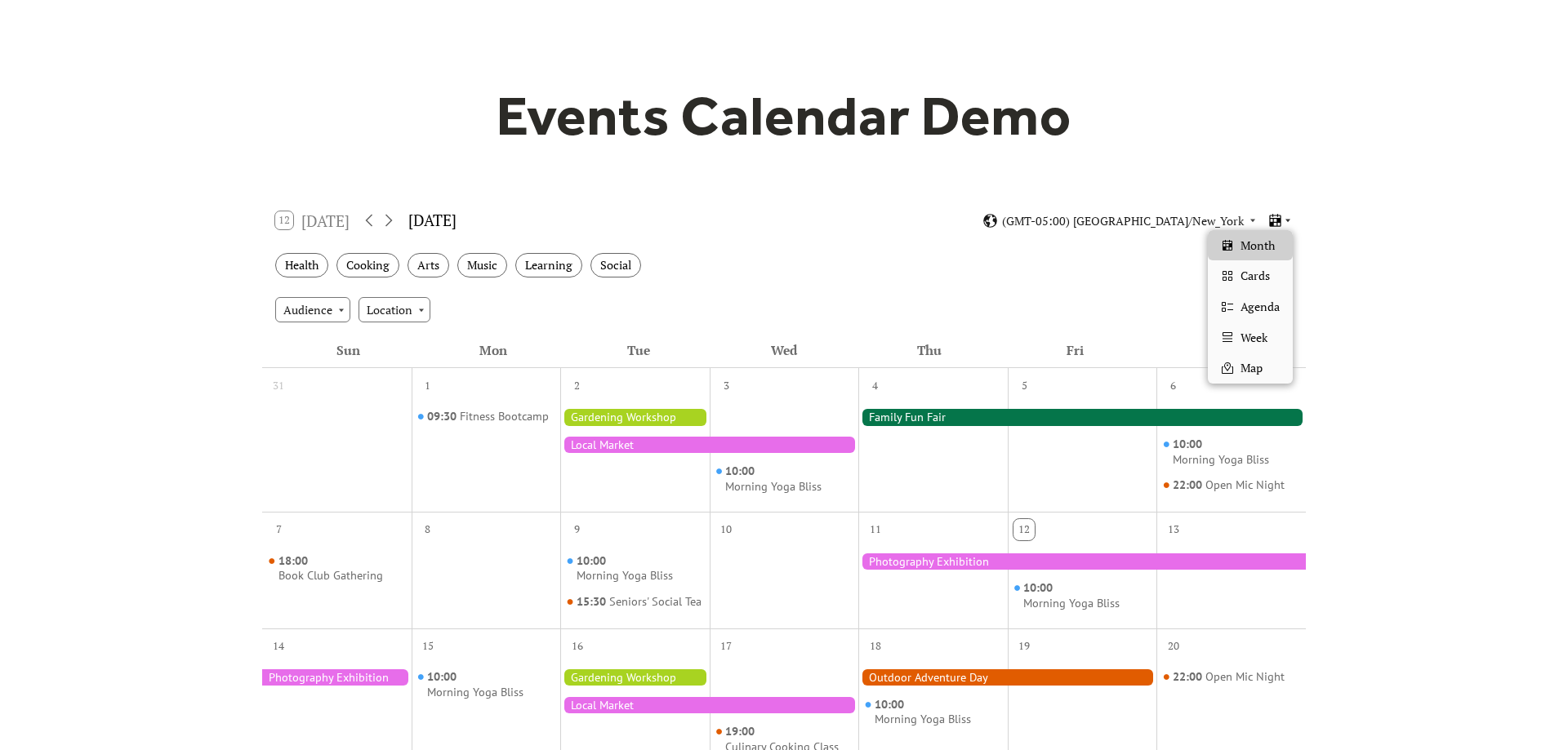
click at [1289, 224] on icon at bounding box center [1288, 221] width 9 height 9
click at [1257, 279] on span "Cards" at bounding box center [1254, 276] width 29 height 18
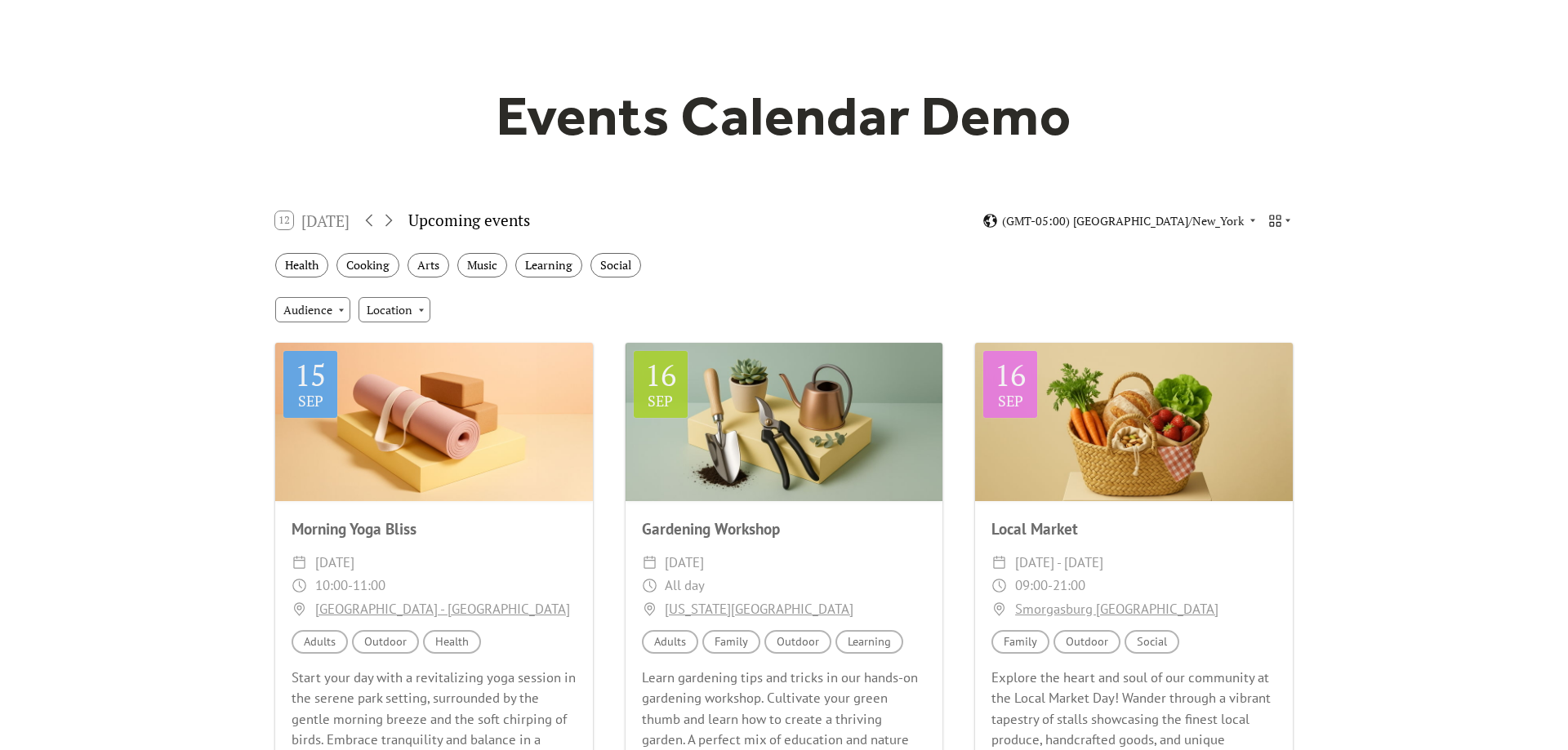
click at [1274, 229] on div "12 Today Upcoming events (GMT-05:00) America/New_York" at bounding box center [784, 221] width 1044 height 44
click at [1278, 220] on icon at bounding box center [1274, 221] width 11 height 11
drag, startPoint x: 1265, startPoint y: 323, endPoint x: 1263, endPoint y: 308, distance: 15.1
click at [1265, 314] on div "Month Cards Agenda Week Map" at bounding box center [1251, 307] width 85 height 153
click at [1263, 308] on span "Agenda" at bounding box center [1259, 307] width 39 height 18
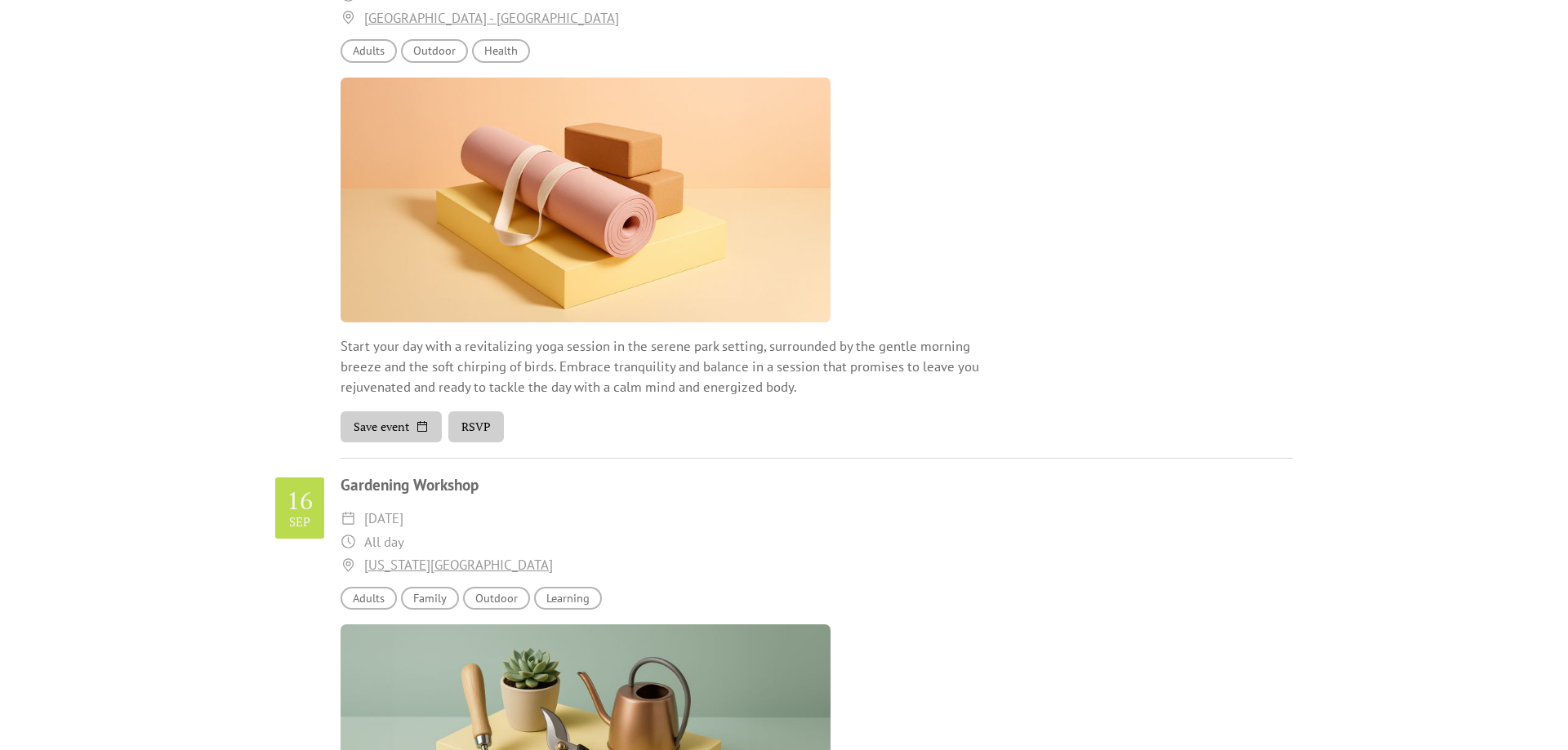
scroll to position [0, 0]
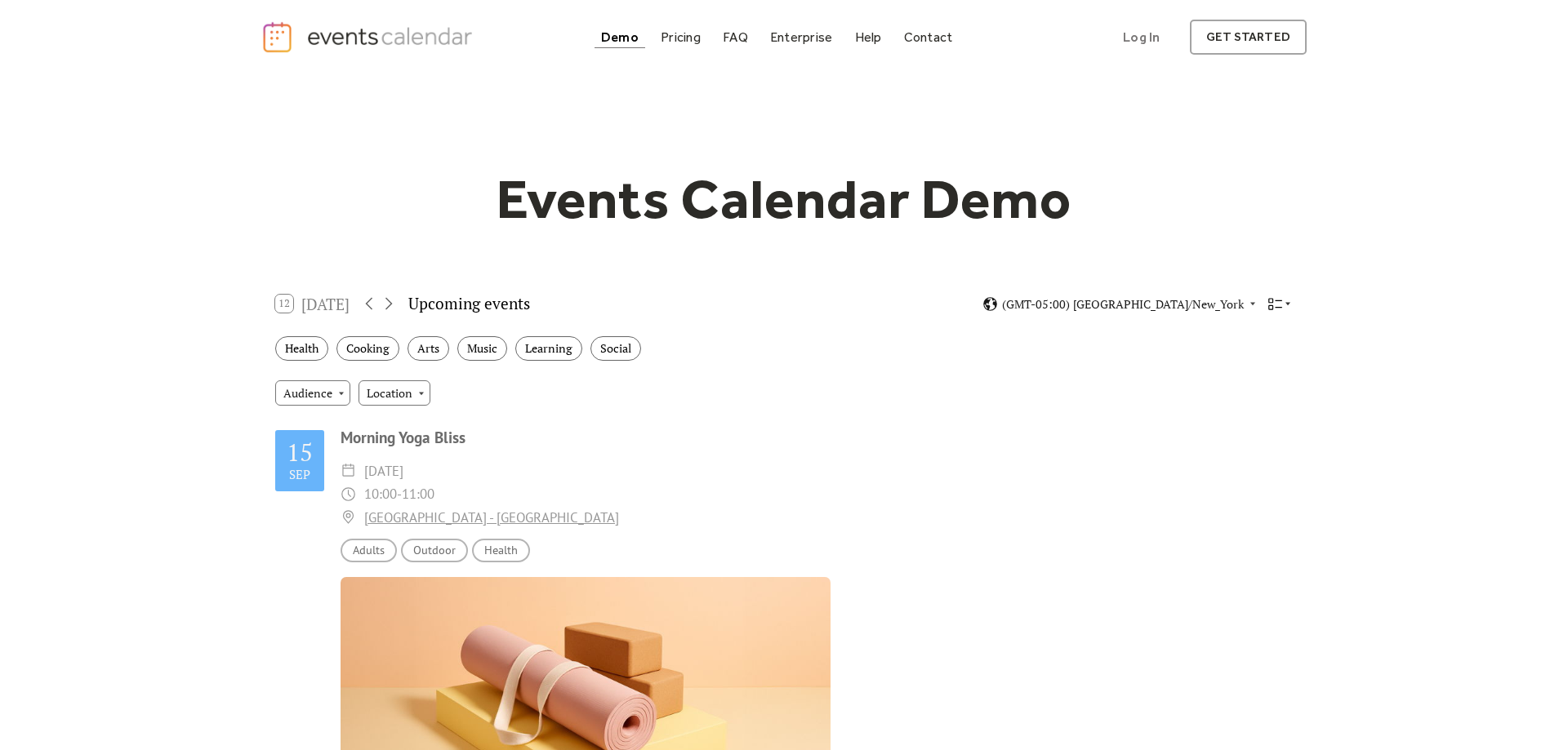
click at [1275, 300] on icon at bounding box center [1275, 304] width 14 height 11
click at [1257, 358] on span "Cards" at bounding box center [1254, 359] width 29 height 18
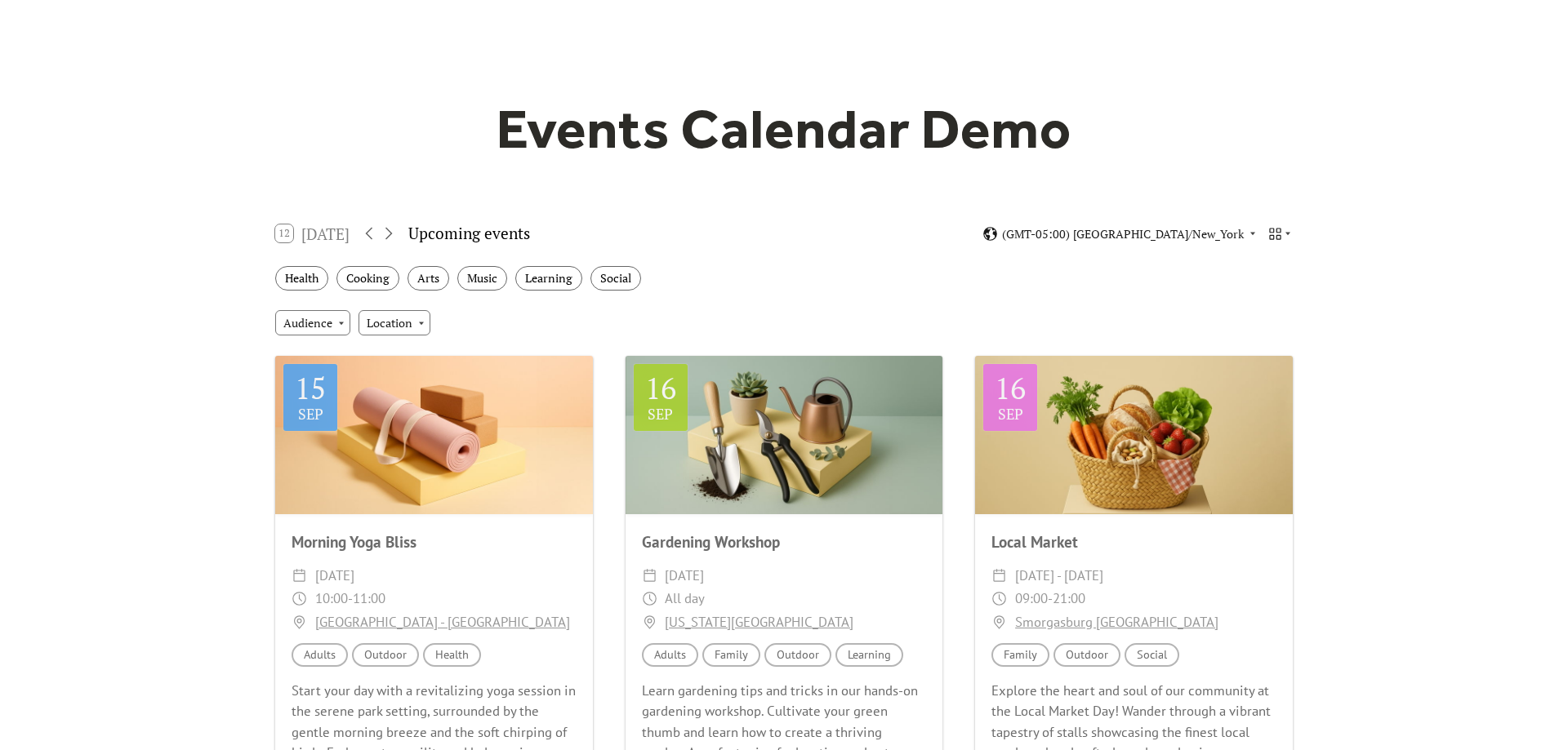
scroll to position [250, 0]
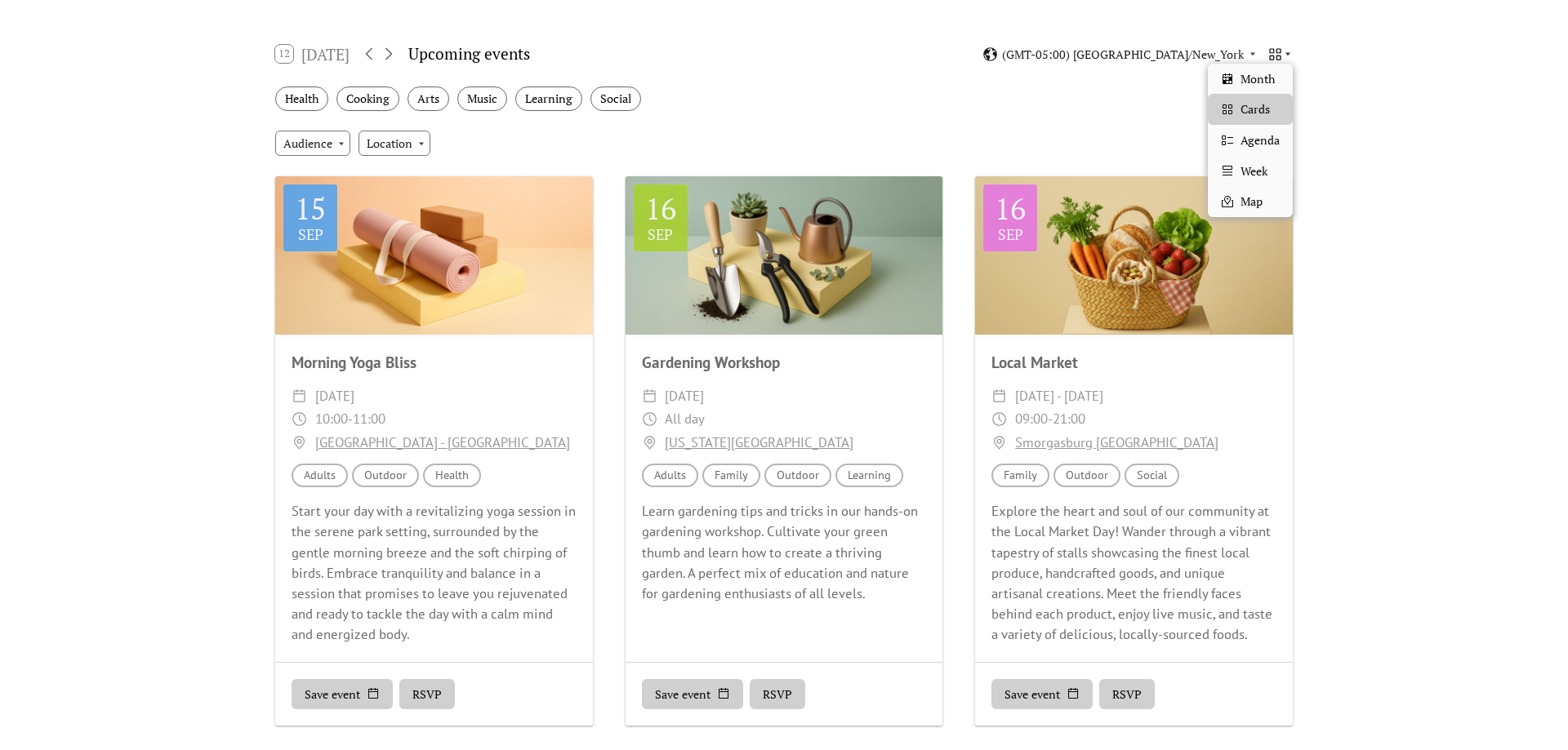
click at [1280, 59] on icon at bounding box center [1275, 54] width 15 height 15
click at [1254, 169] on span "Week" at bounding box center [1253, 171] width 27 height 18
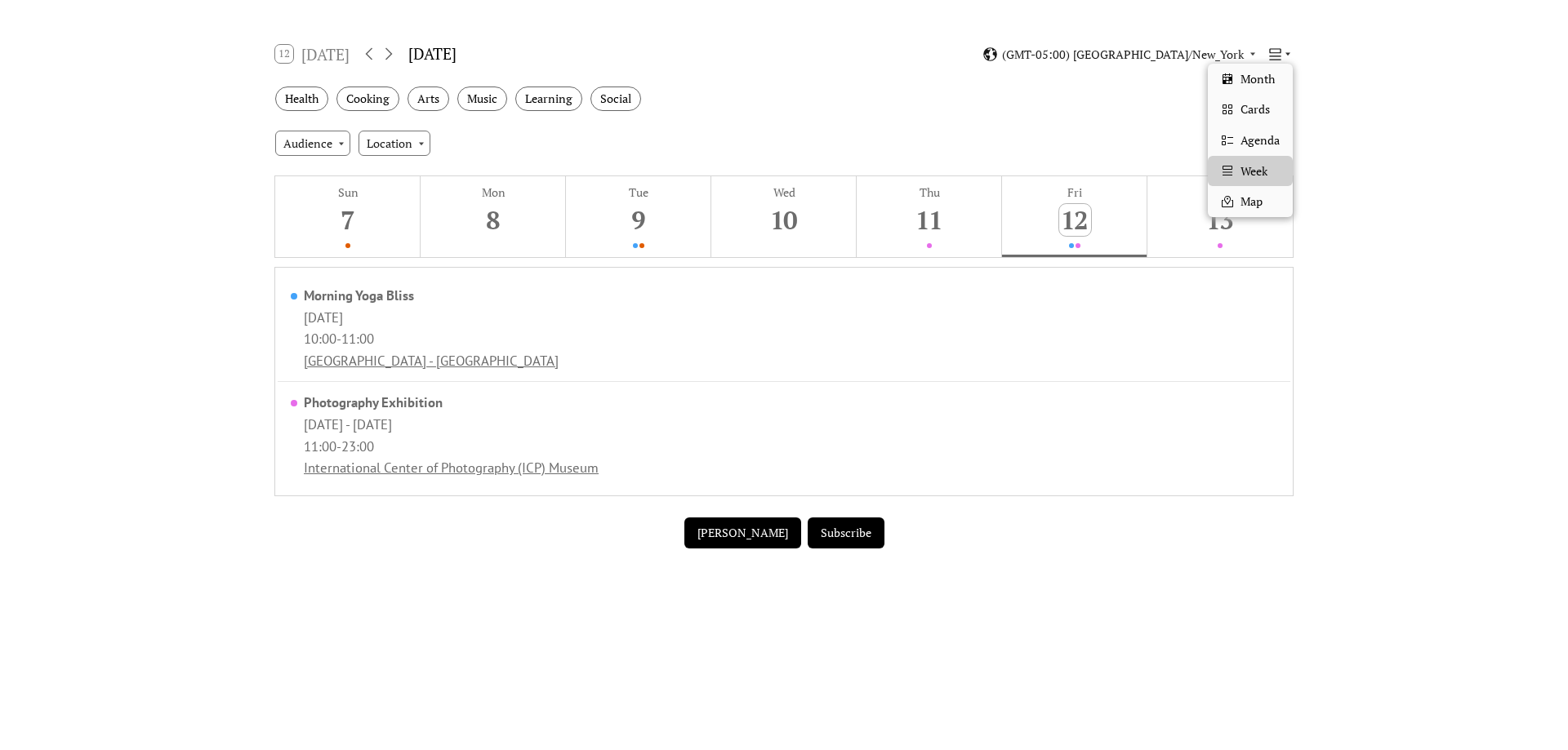
click at [1282, 47] on icon at bounding box center [1275, 54] width 15 height 15
click at [1262, 112] on span "Cards" at bounding box center [1254, 109] width 29 height 18
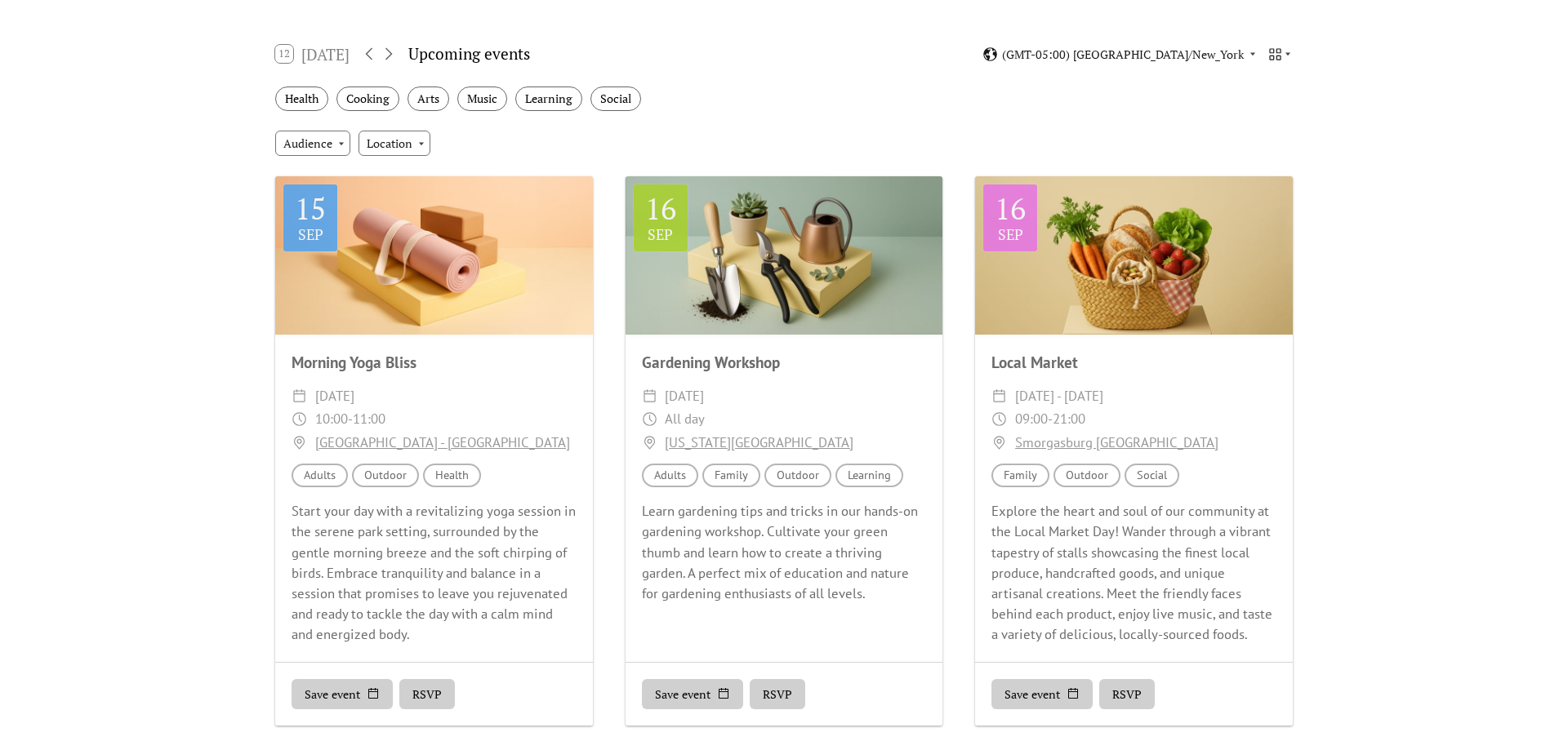
click at [1343, 159] on div "Events Calendar Demo Loading the Events Calendar..." at bounding box center [784, 667] width 1568 height 1685
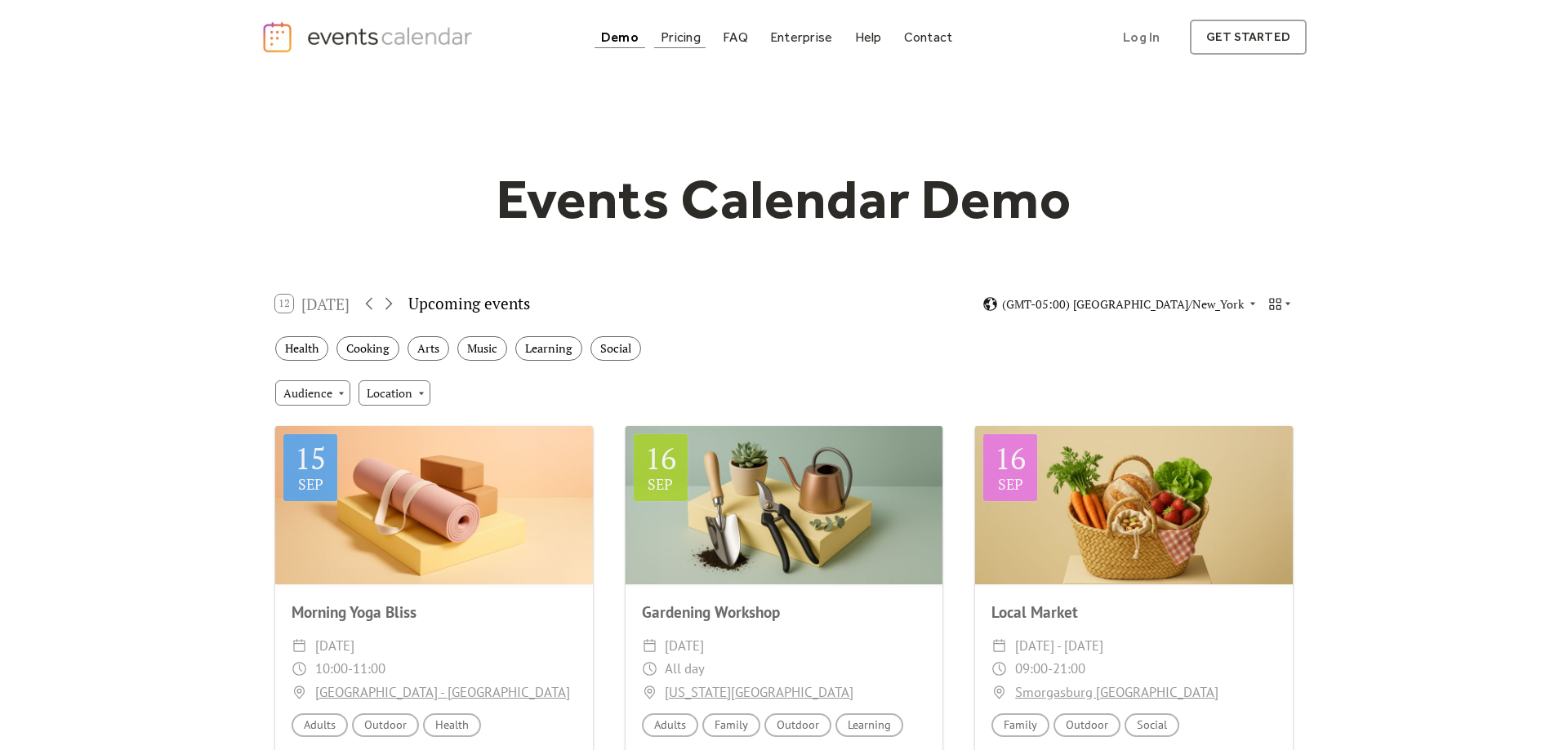
click at [683, 38] on div "Pricing" at bounding box center [680, 36] width 40 height 9
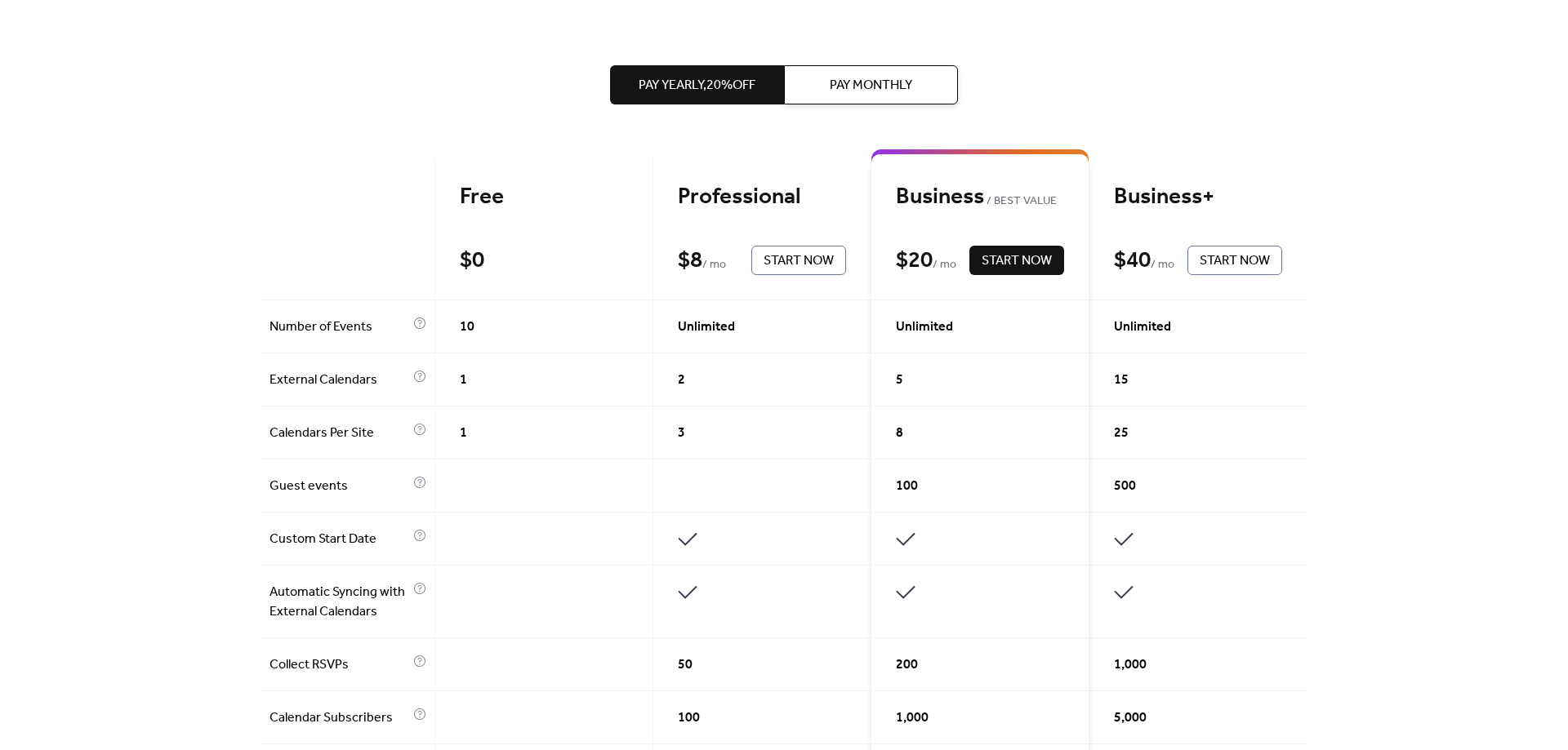
scroll to position [299, 0]
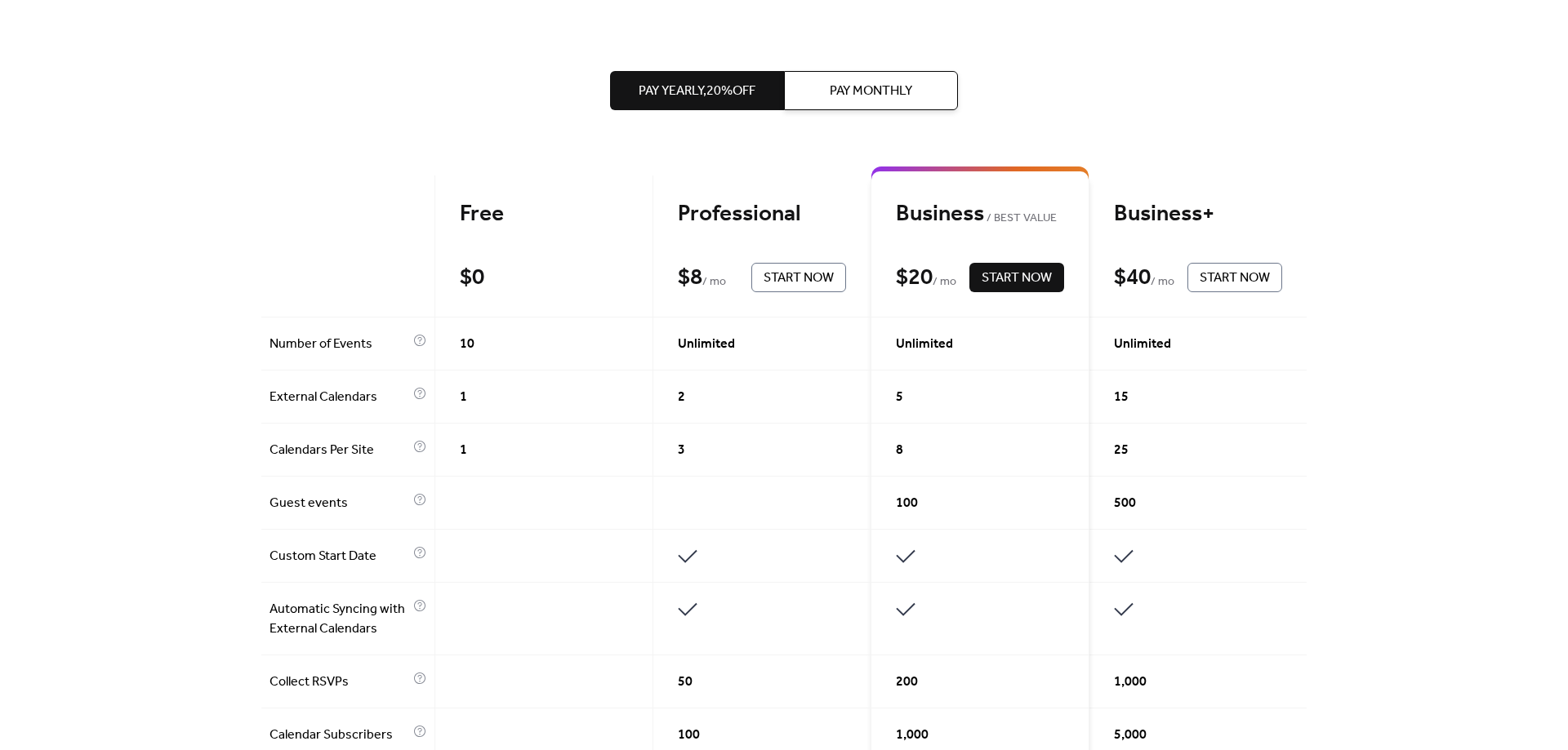
click at [871, 78] on button "Pay Monthly" at bounding box center [871, 90] width 174 height 39
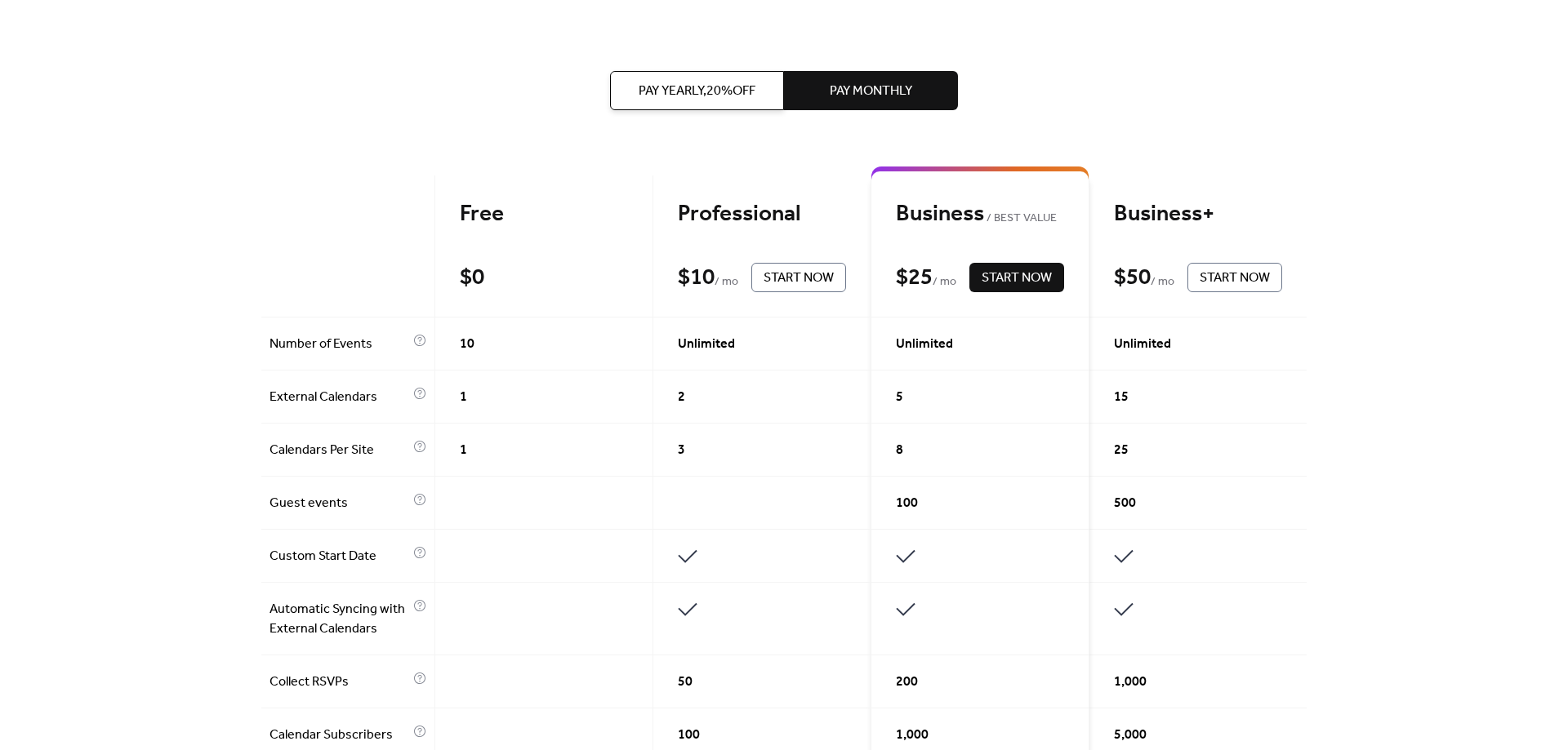
click at [665, 81] on span "Pay Yearly, 20% off" at bounding box center [696, 91] width 117 height 20
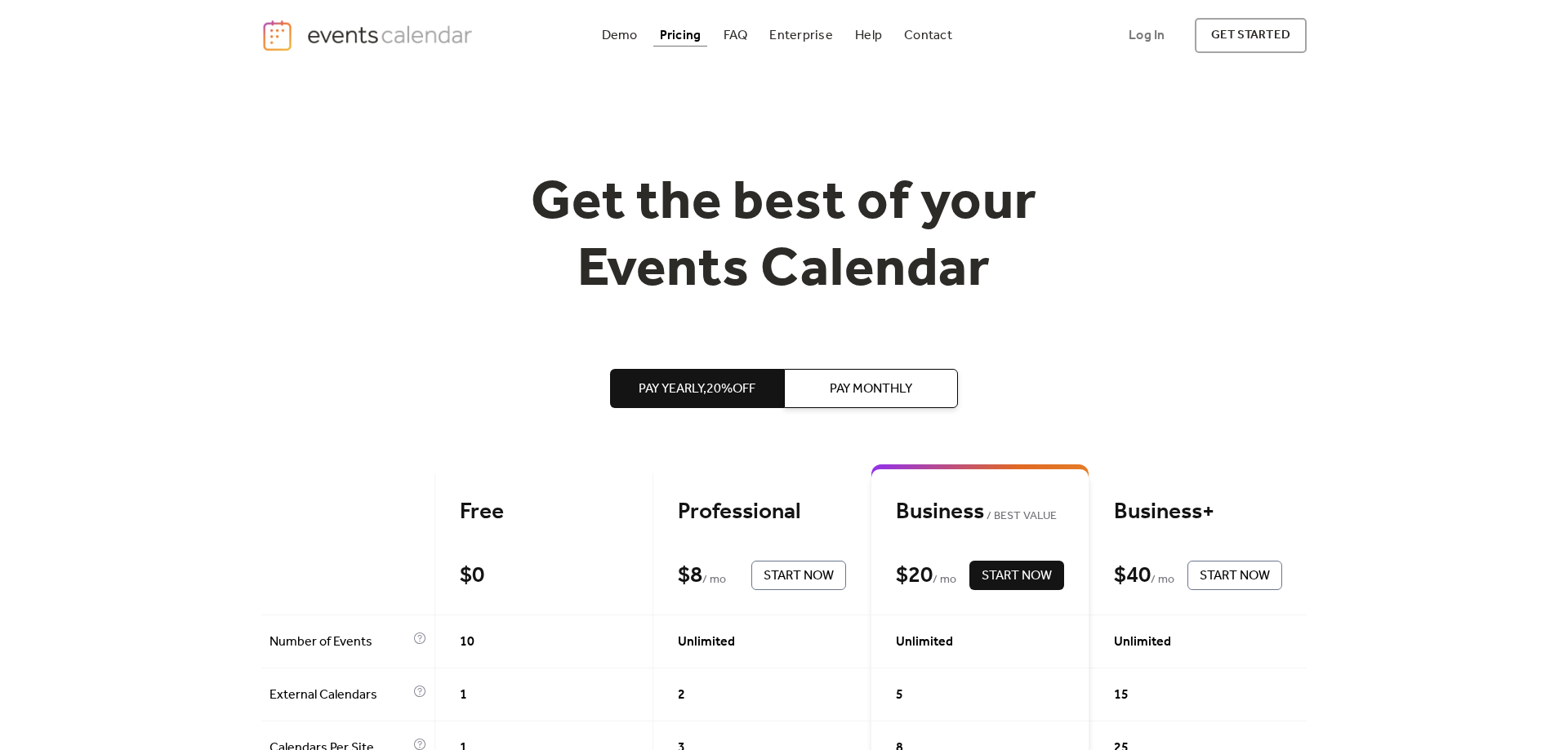
scroll to position [0, 0]
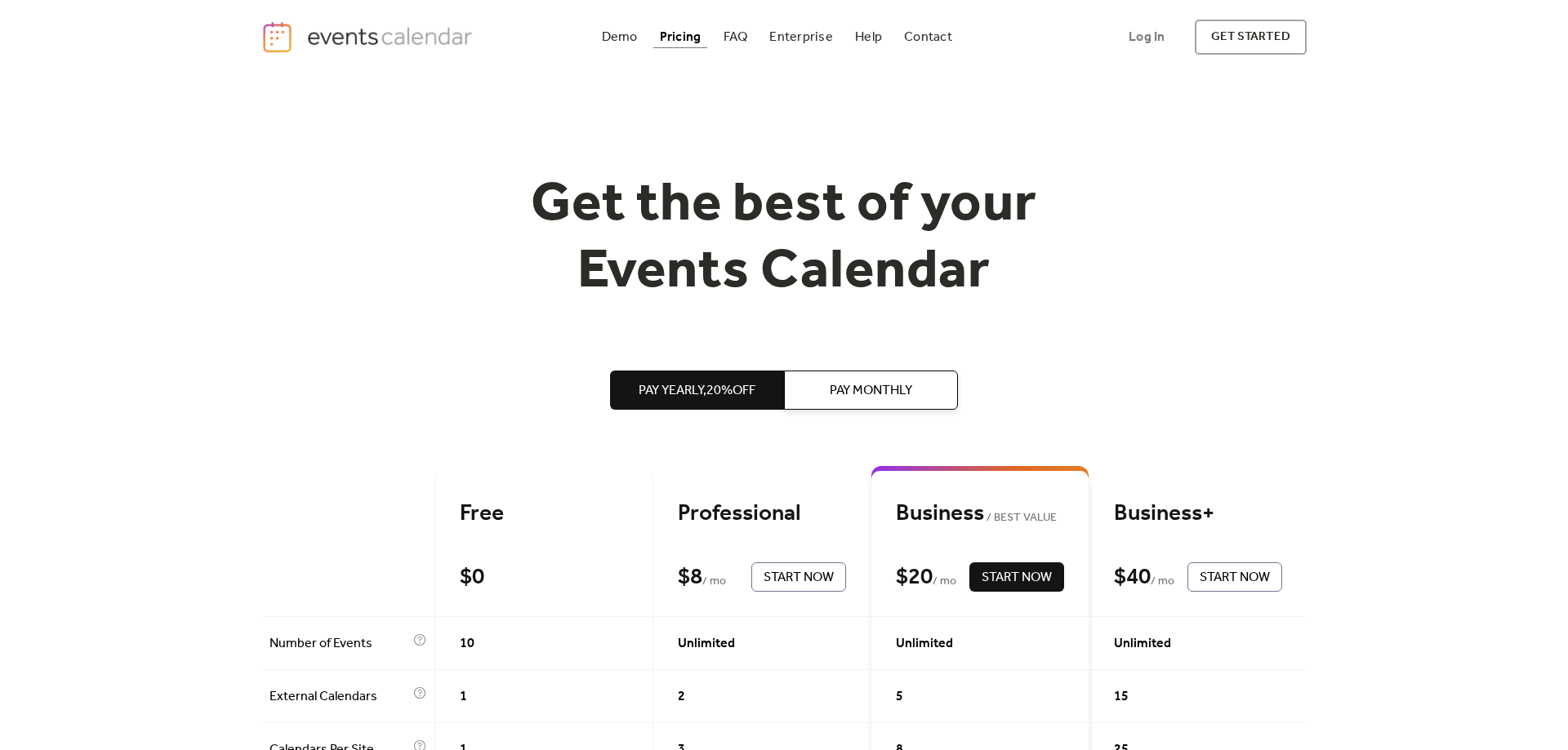
click at [690, 192] on h1 "Get the best of your Events Calendar" at bounding box center [784, 239] width 627 height 133
click at [861, 386] on span "Pay Monthly" at bounding box center [871, 391] width 82 height 20
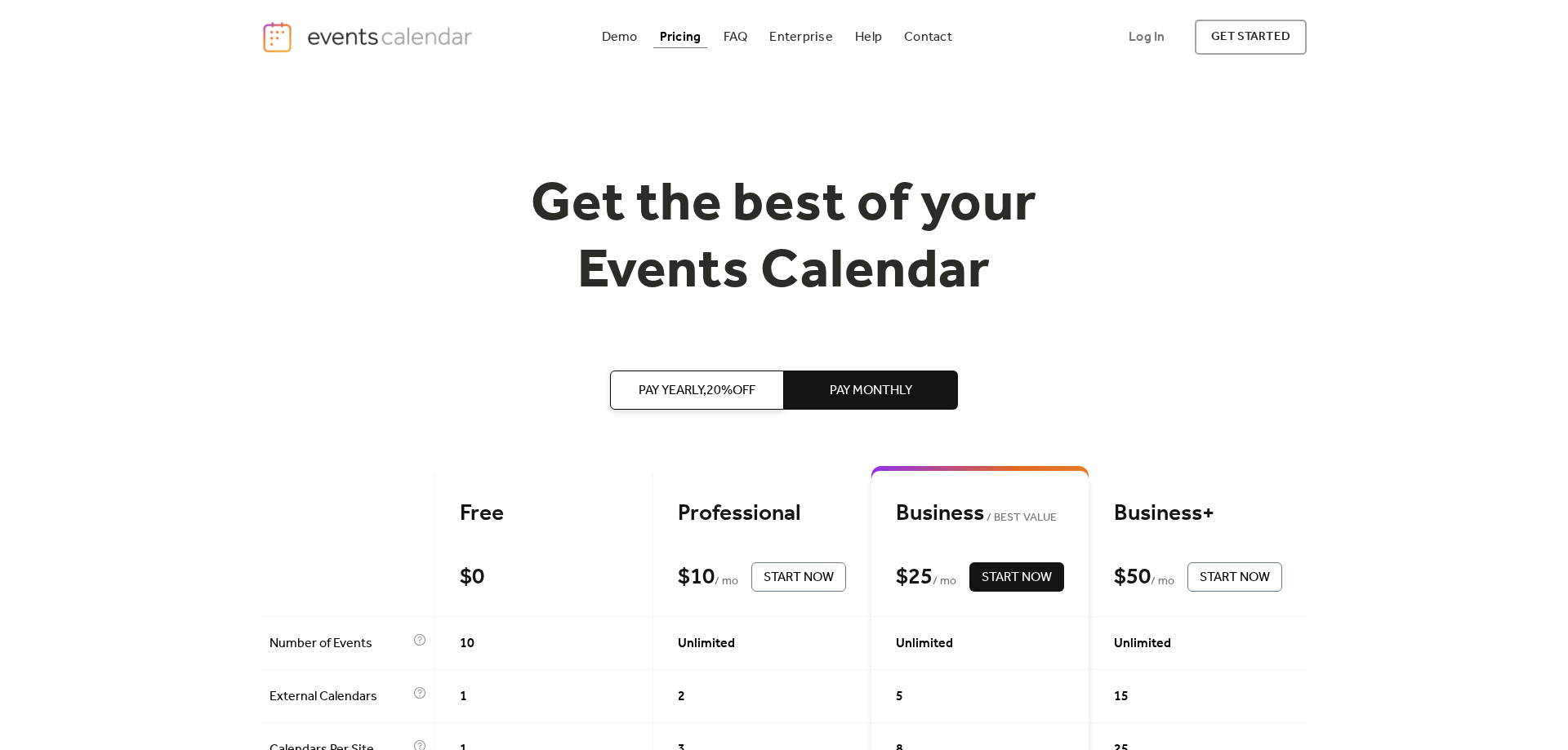
click at [664, 369] on div "Pay Yearly, 20% off Pay Monthly" at bounding box center [784, 389] width 348 height 170
click at [650, 387] on span "Pay Yearly, 20% off" at bounding box center [696, 391] width 117 height 20
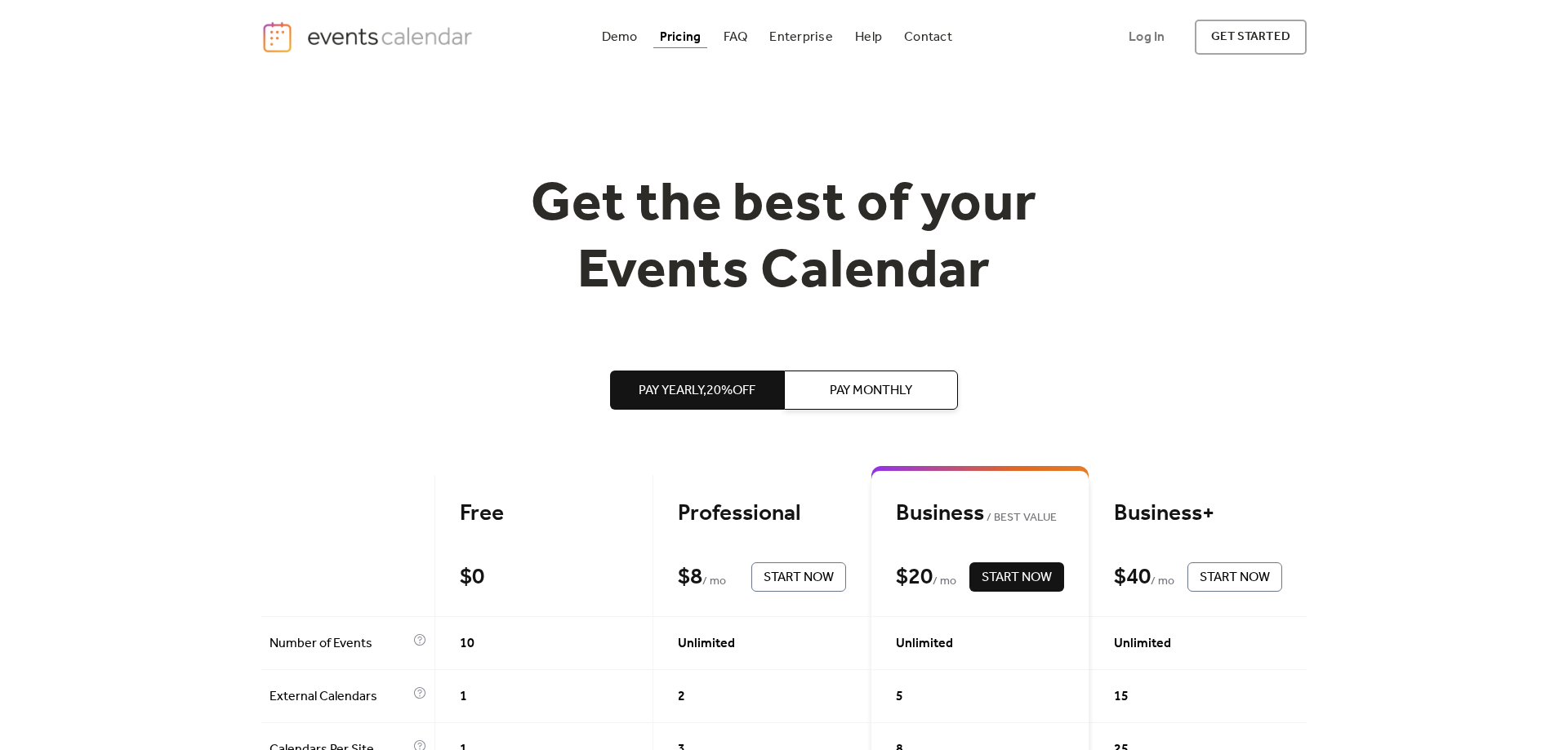
click at [880, 388] on span "Pay Monthly" at bounding box center [871, 391] width 82 height 20
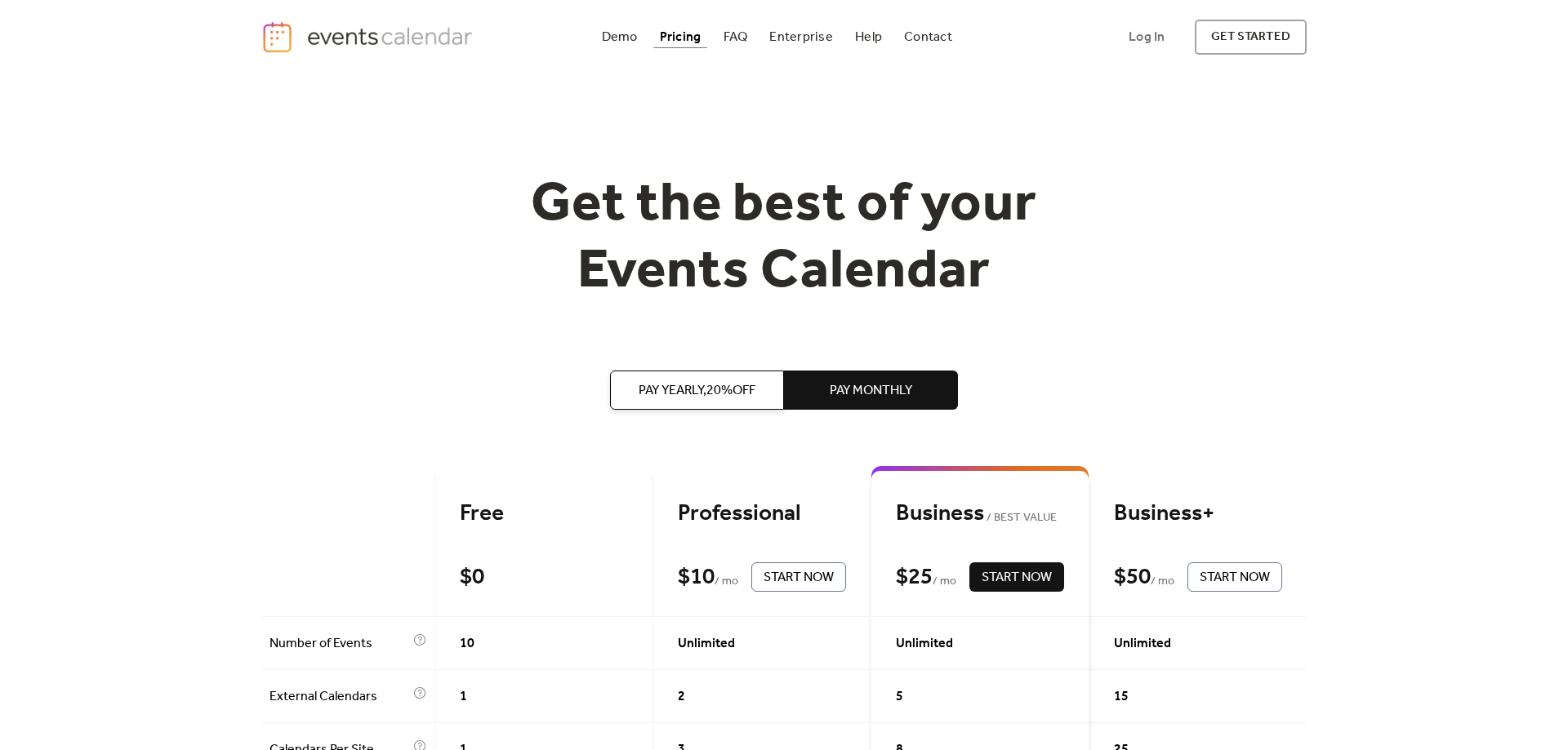
click at [755, 379] on button "Pay Yearly, 20% off" at bounding box center [697, 389] width 174 height 39
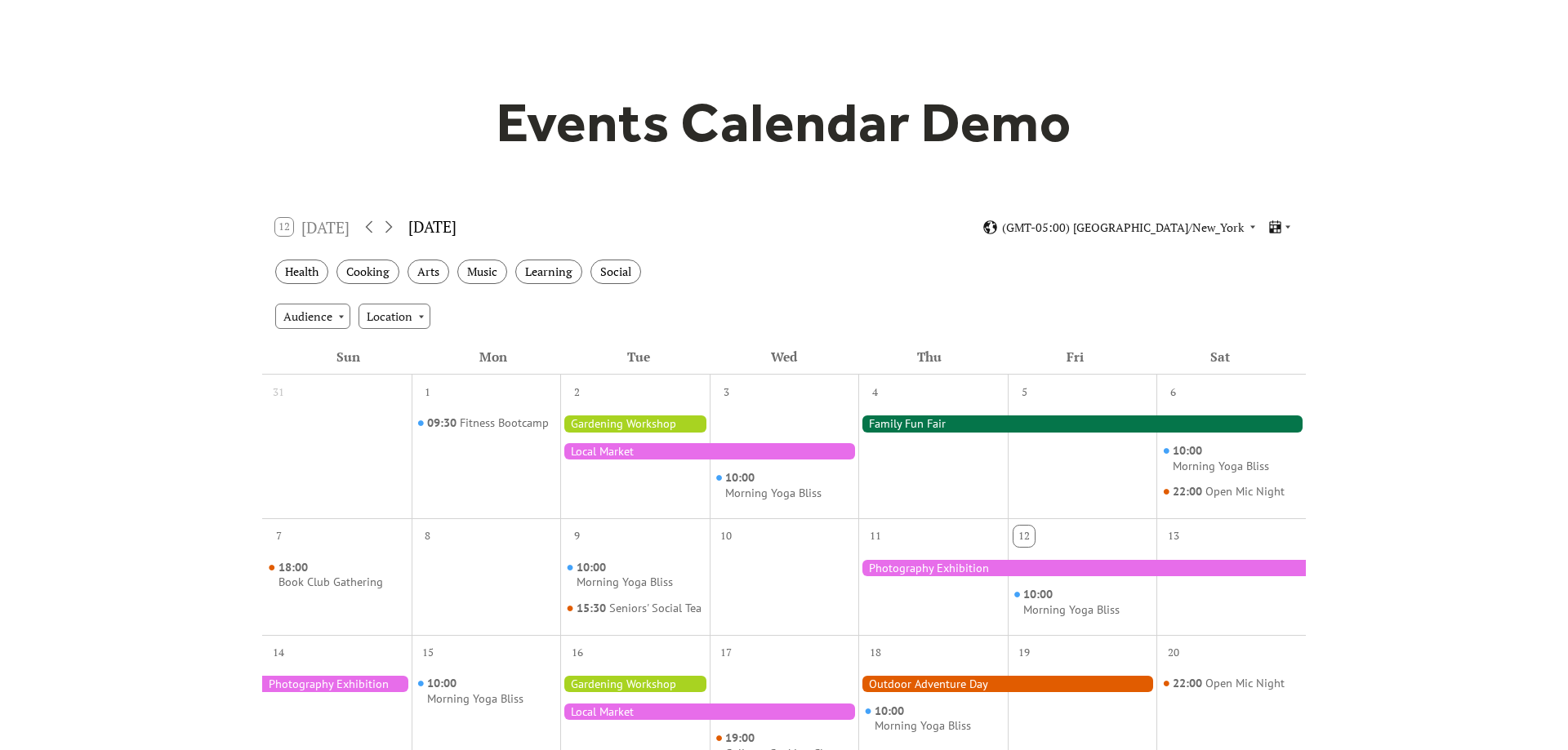
scroll to position [83, 0]
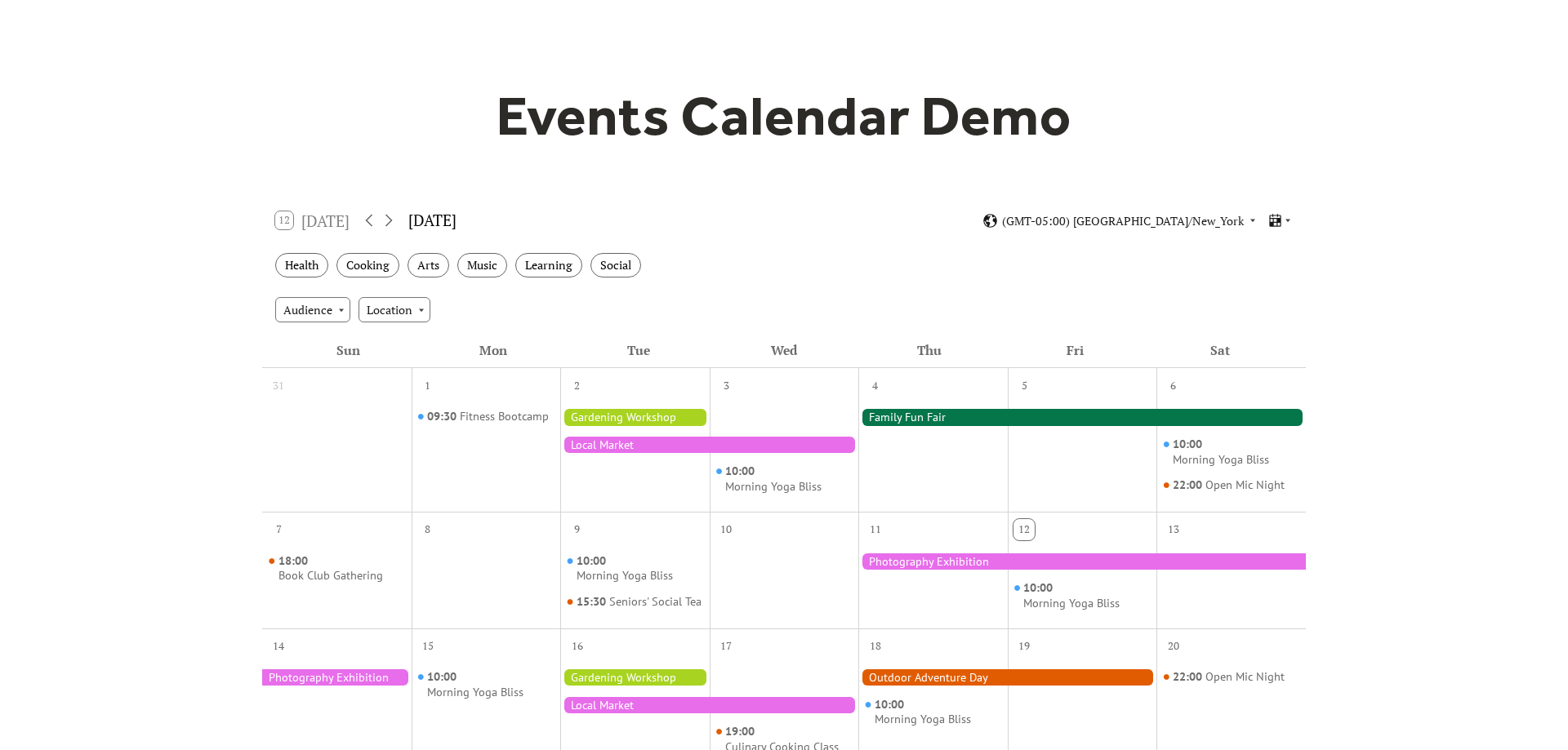
click at [627, 414] on div at bounding box center [635, 417] width 150 height 16
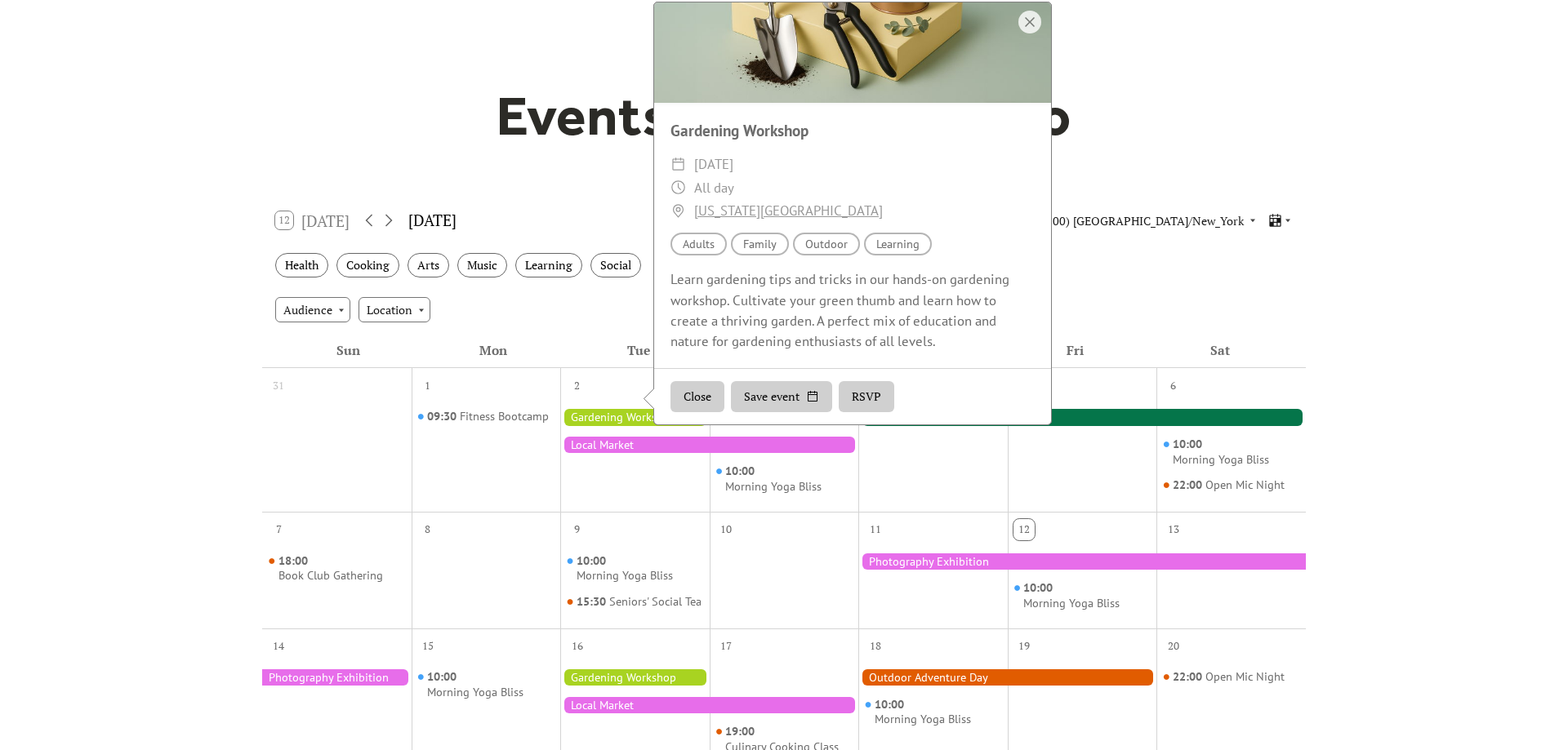
click at [612, 332] on div "12 [DATE] [DATE] (GMT-05:00) [GEOGRAPHIC_DATA]/New_York Health Cooking Arts Mus…" at bounding box center [784, 265] width 1044 height 134
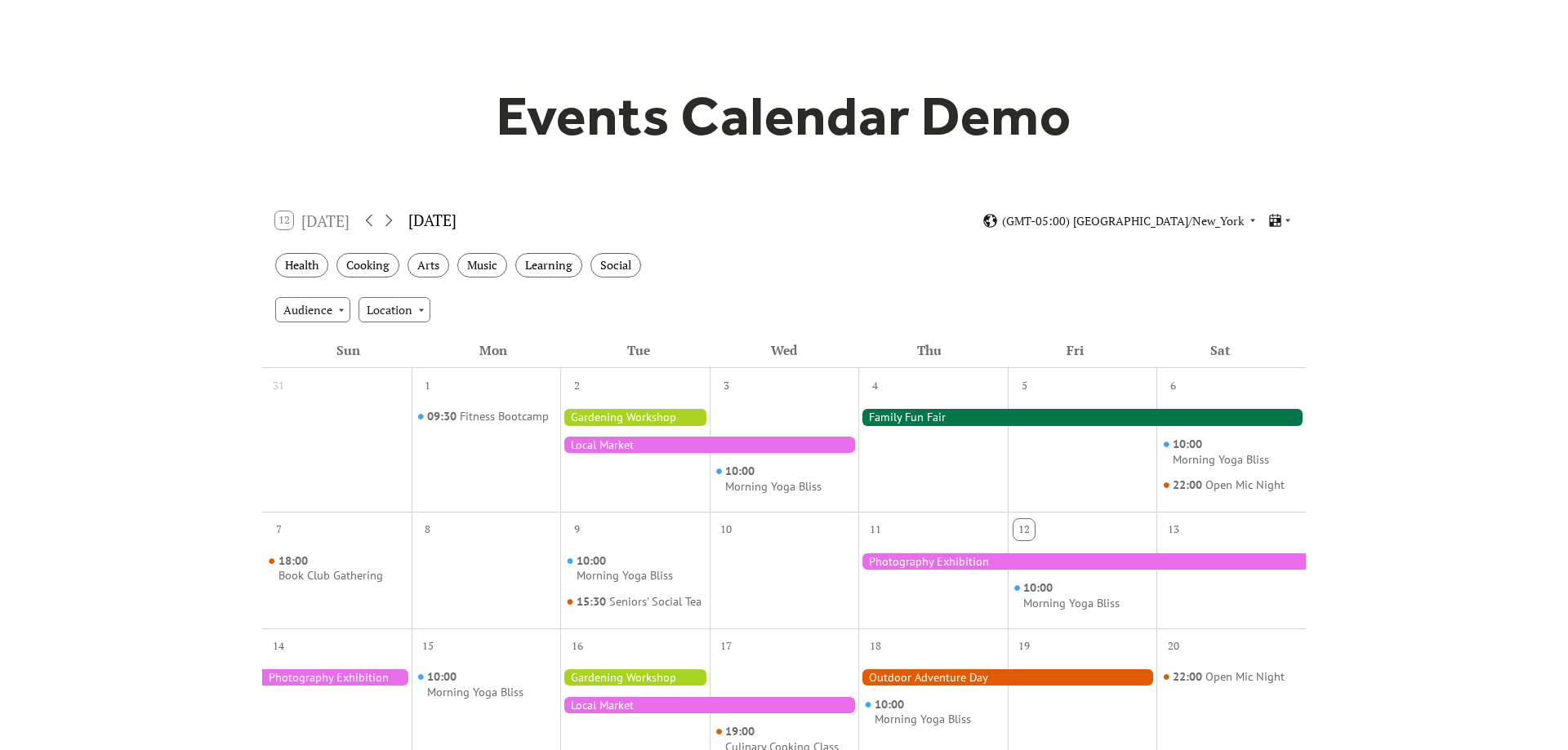
click at [633, 441] on div at bounding box center [709, 444] width 298 height 16
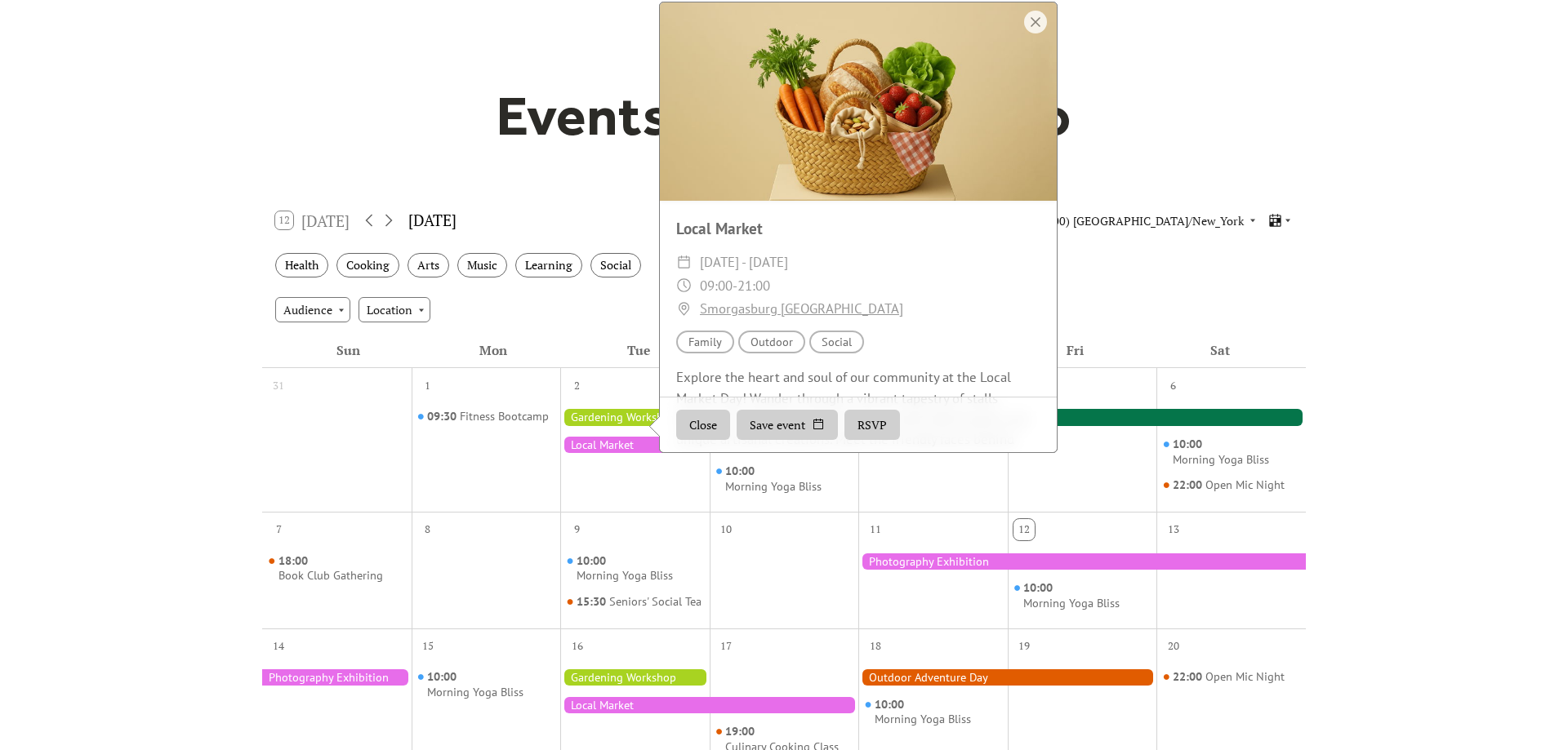
click at [184, 396] on div "Events Calendar Demo Loading the Events Calendar..." at bounding box center [784, 634] width 1568 height 1286
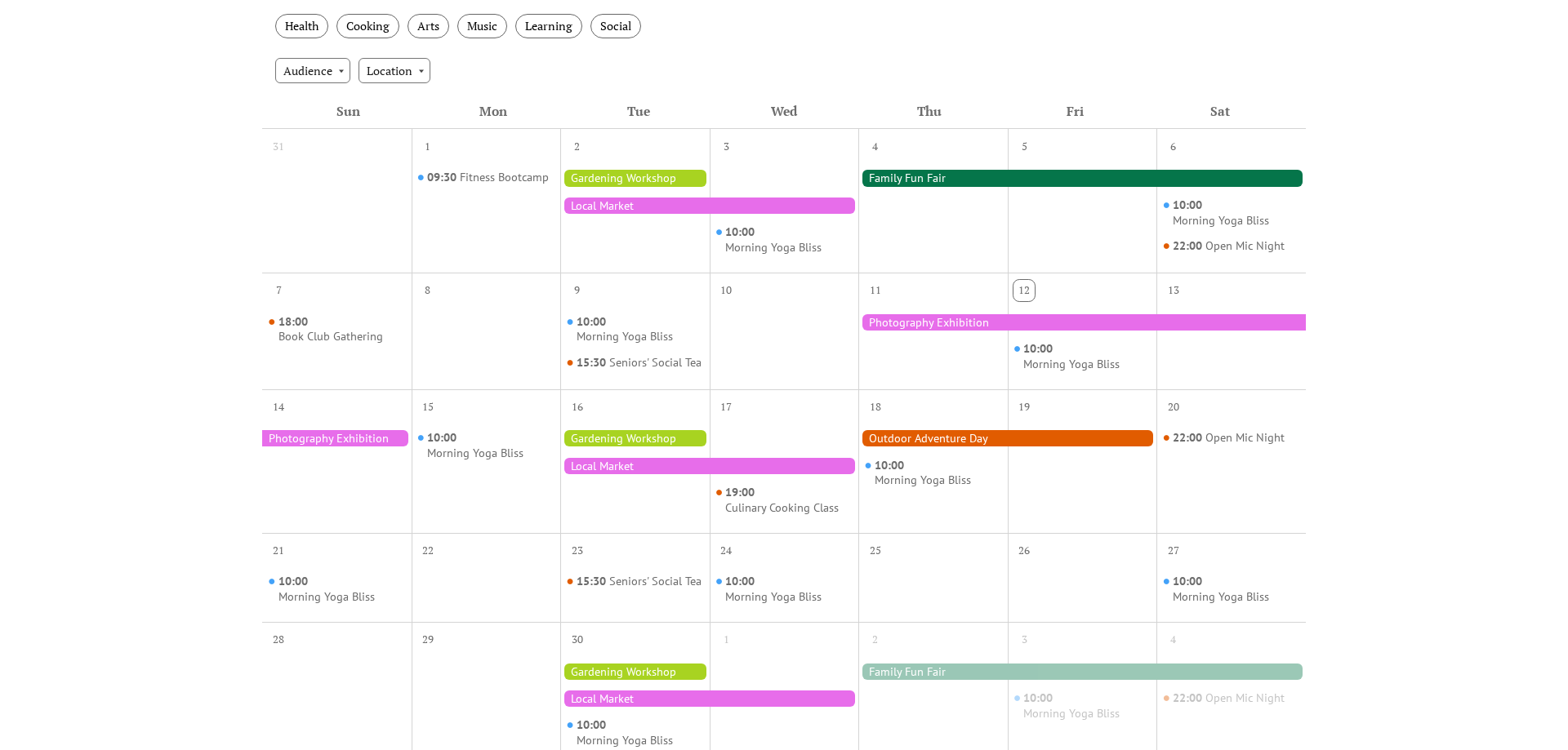
scroll to position [333, 0]
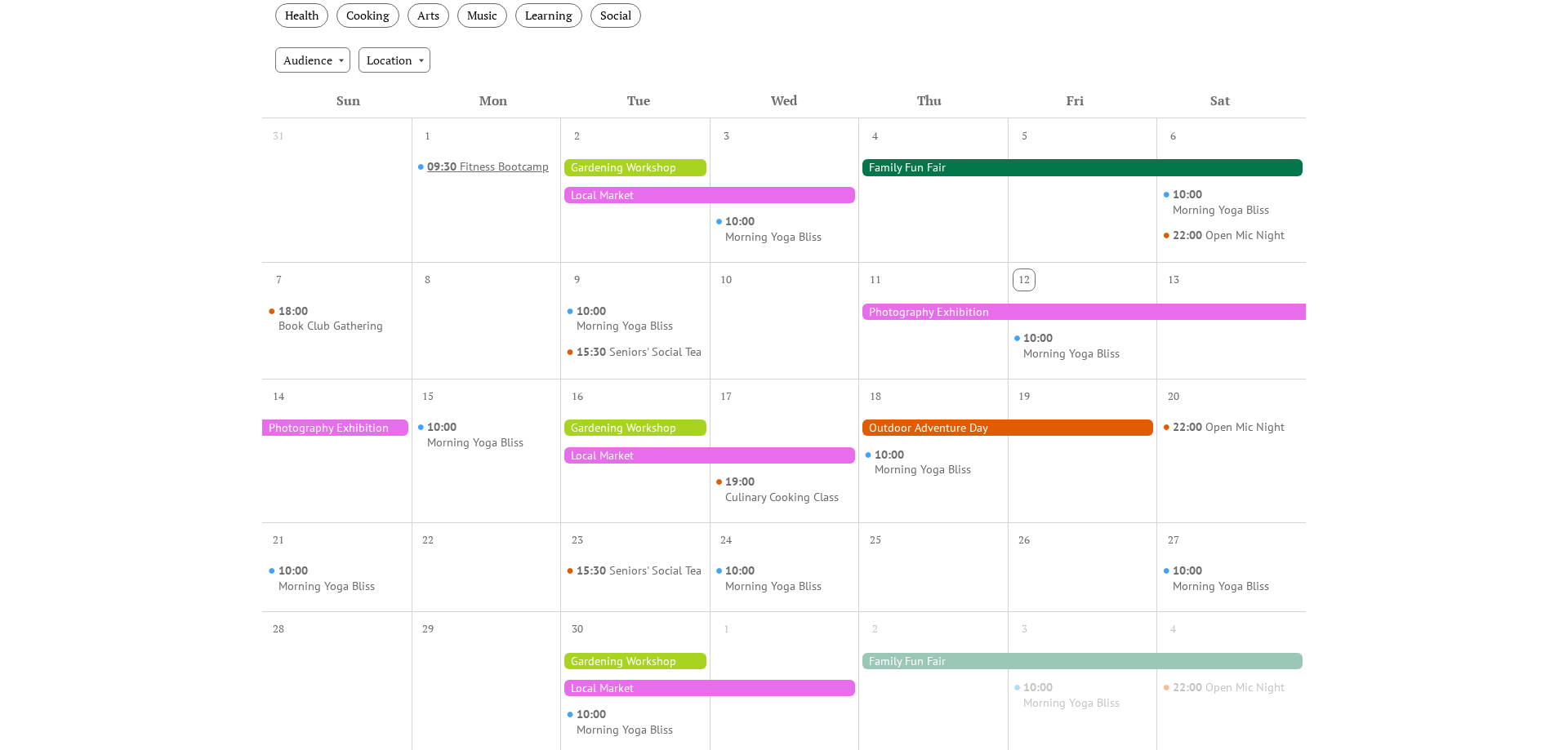
click at [472, 173] on div "Fitness Bootcamp" at bounding box center [504, 167] width 89 height 15
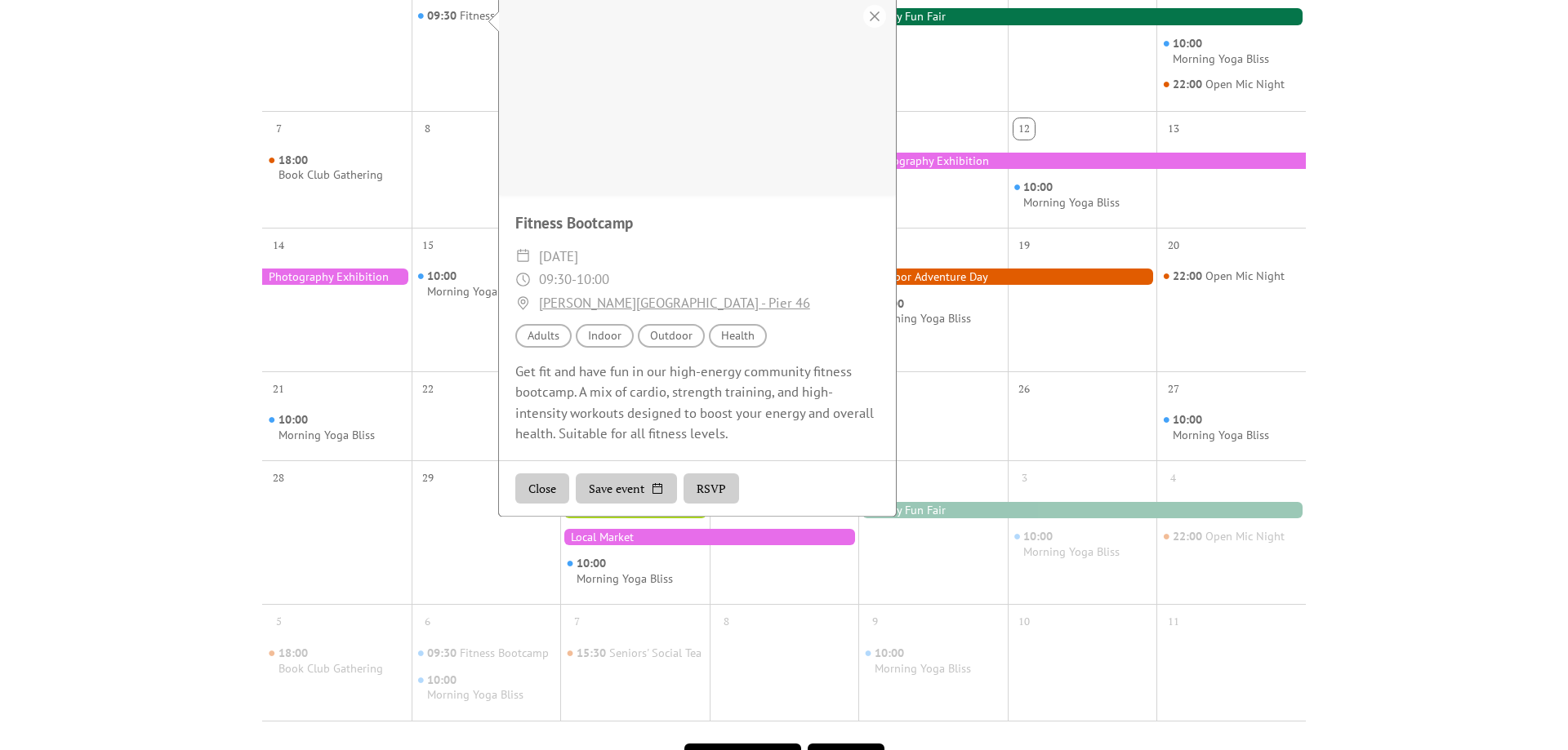
scroll to position [499, 0]
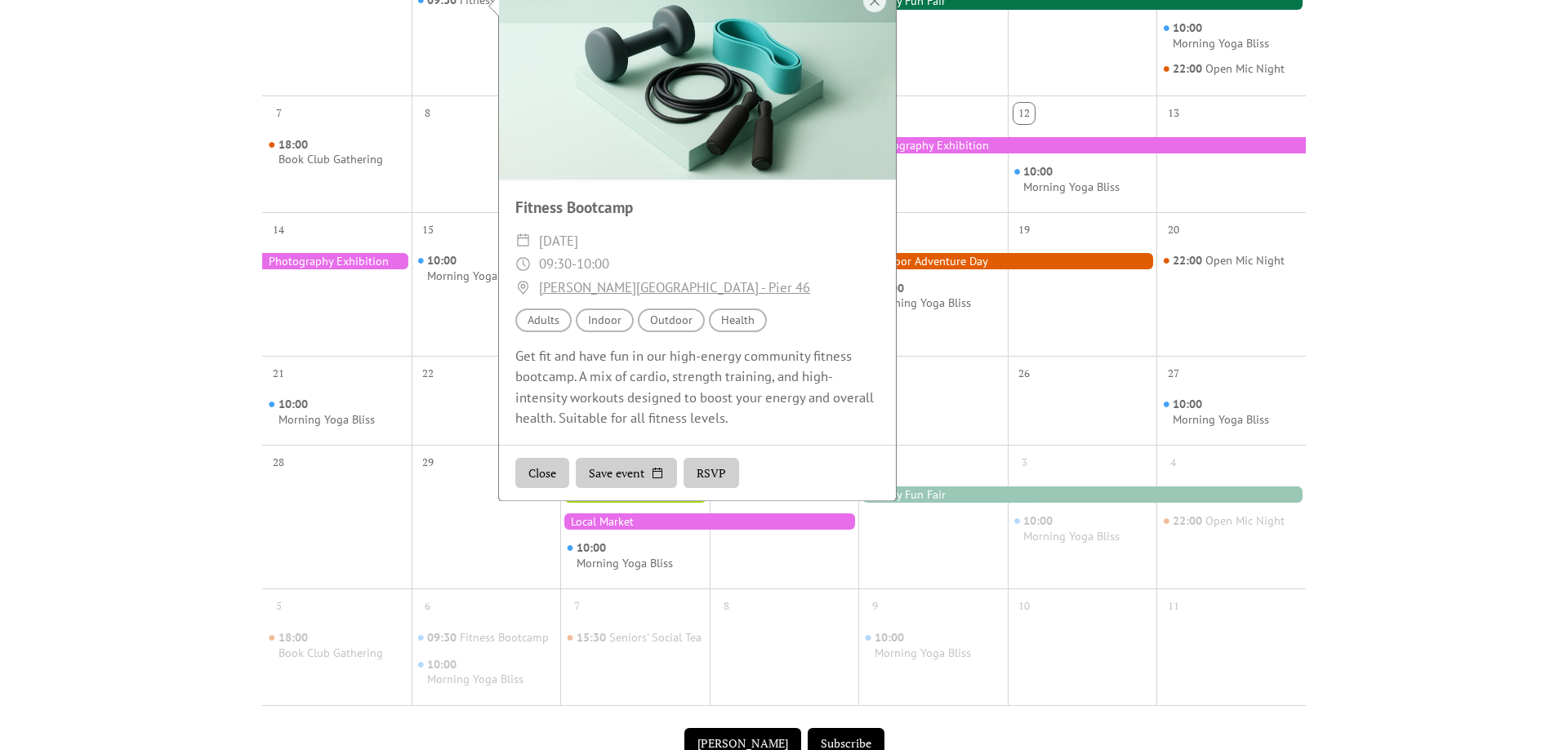
click at [556, 471] on button "Close" at bounding box center [542, 473] width 54 height 31
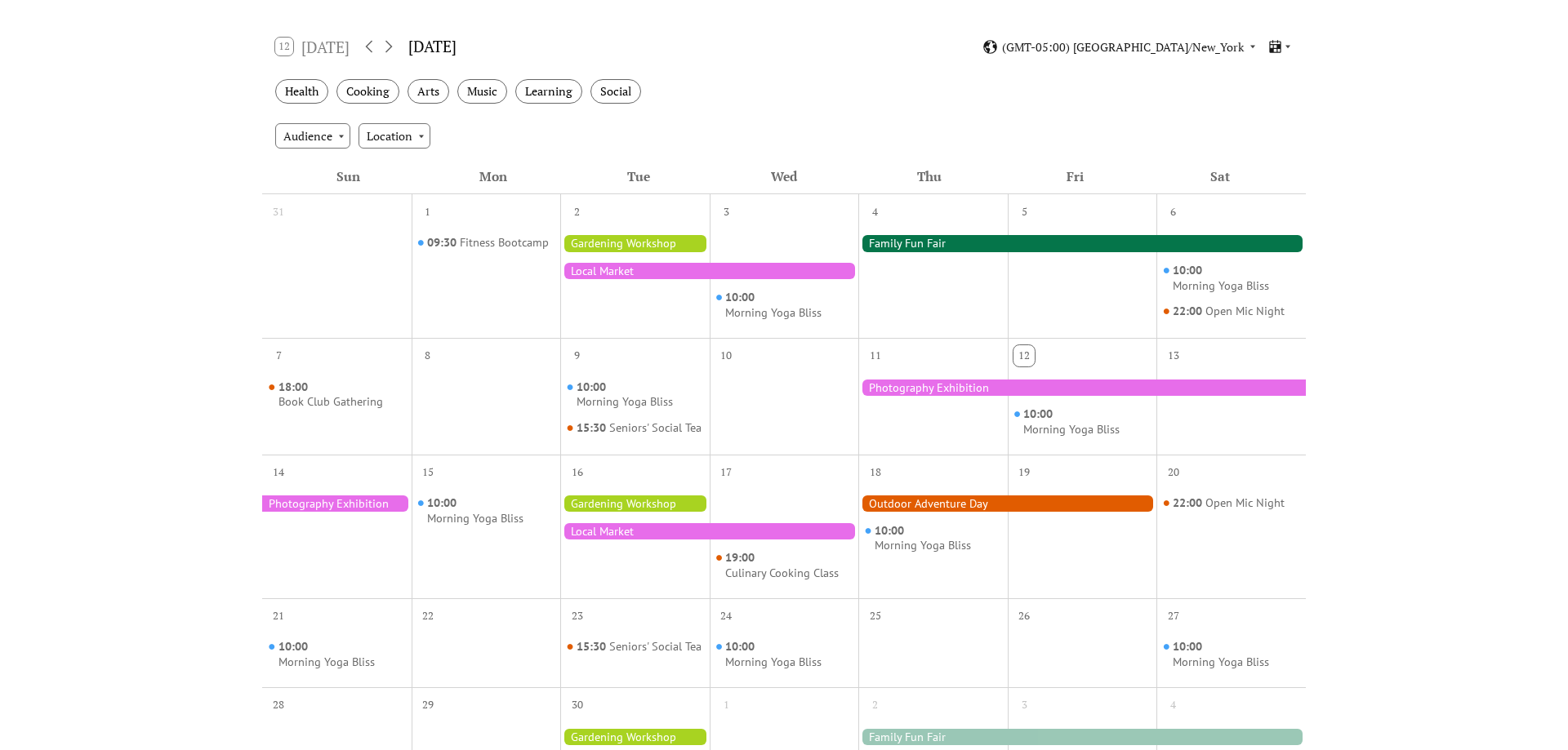
scroll to position [250, 0]
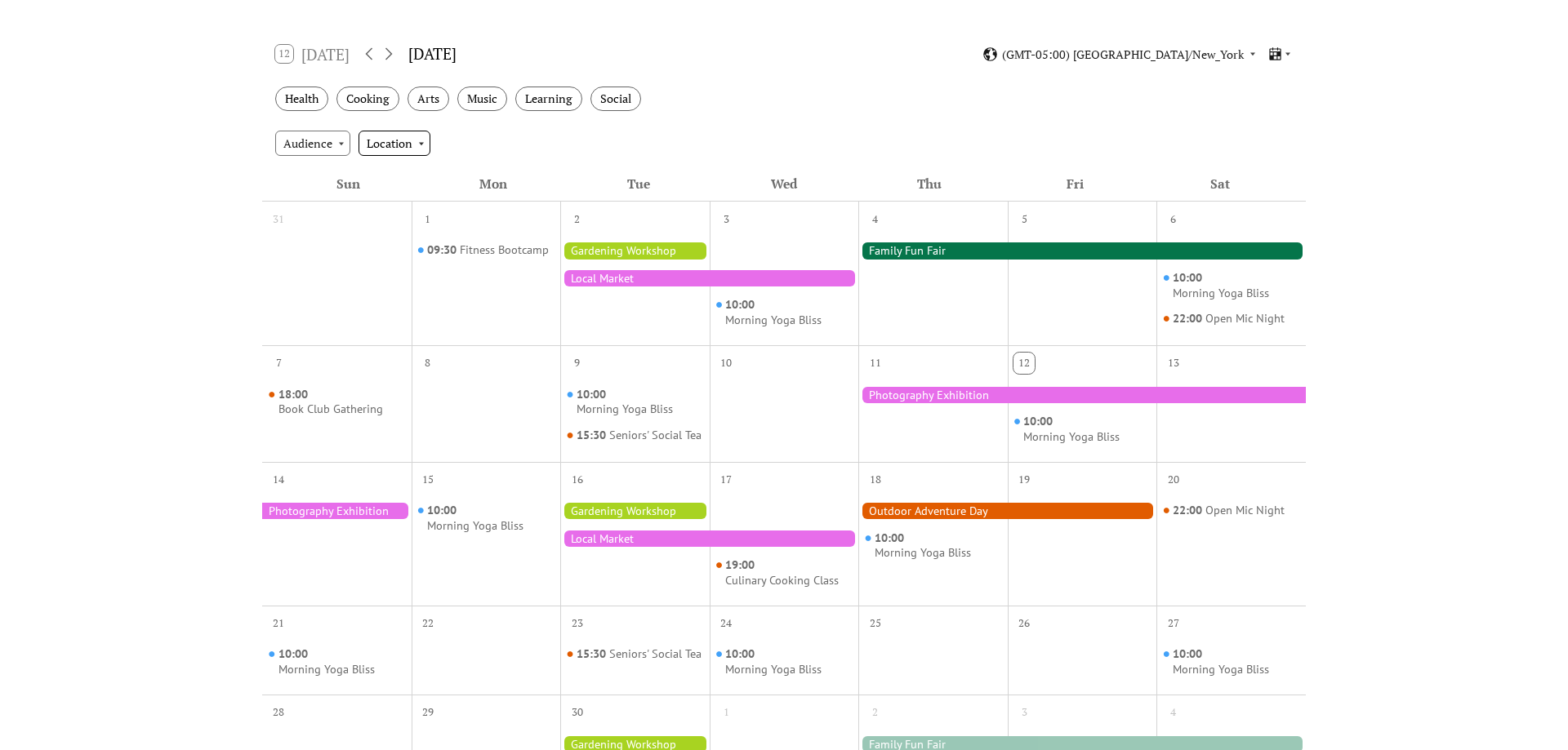
click at [390, 144] on div "Location" at bounding box center [394, 143] width 72 height 25
click at [391, 142] on div "Location" at bounding box center [394, 143] width 72 height 25
click at [333, 150] on div "Audience" at bounding box center [312, 143] width 75 height 25
click at [316, 200] on span "Family" at bounding box center [305, 203] width 34 height 18
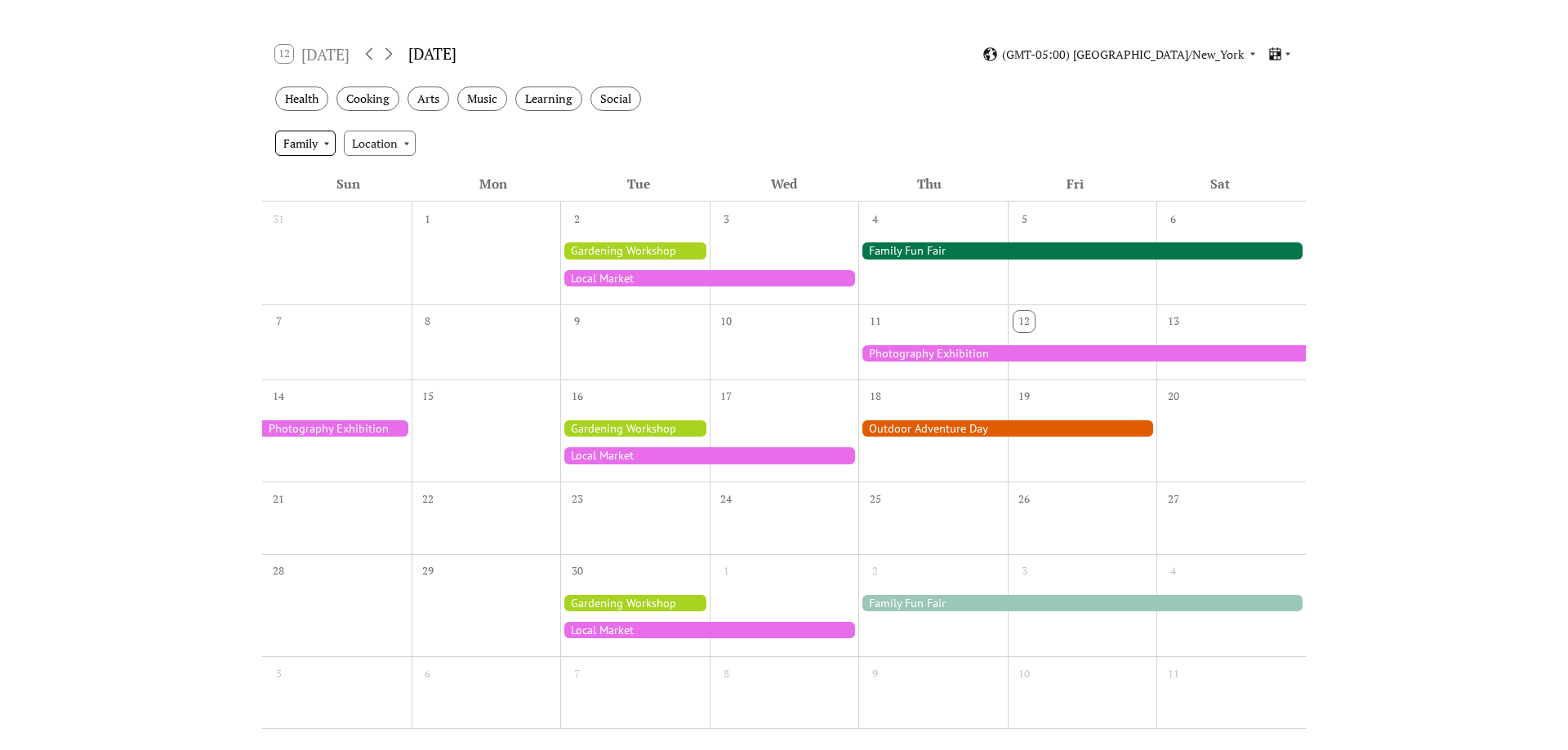
click at [316, 154] on div "Family" at bounding box center [305, 143] width 61 height 25
drag, startPoint x: 316, startPoint y: 258, endPoint x: 316, endPoint y: 223, distance: 35.0
click at [318, 258] on span "Children" at bounding box center [310, 265] width 45 height 18
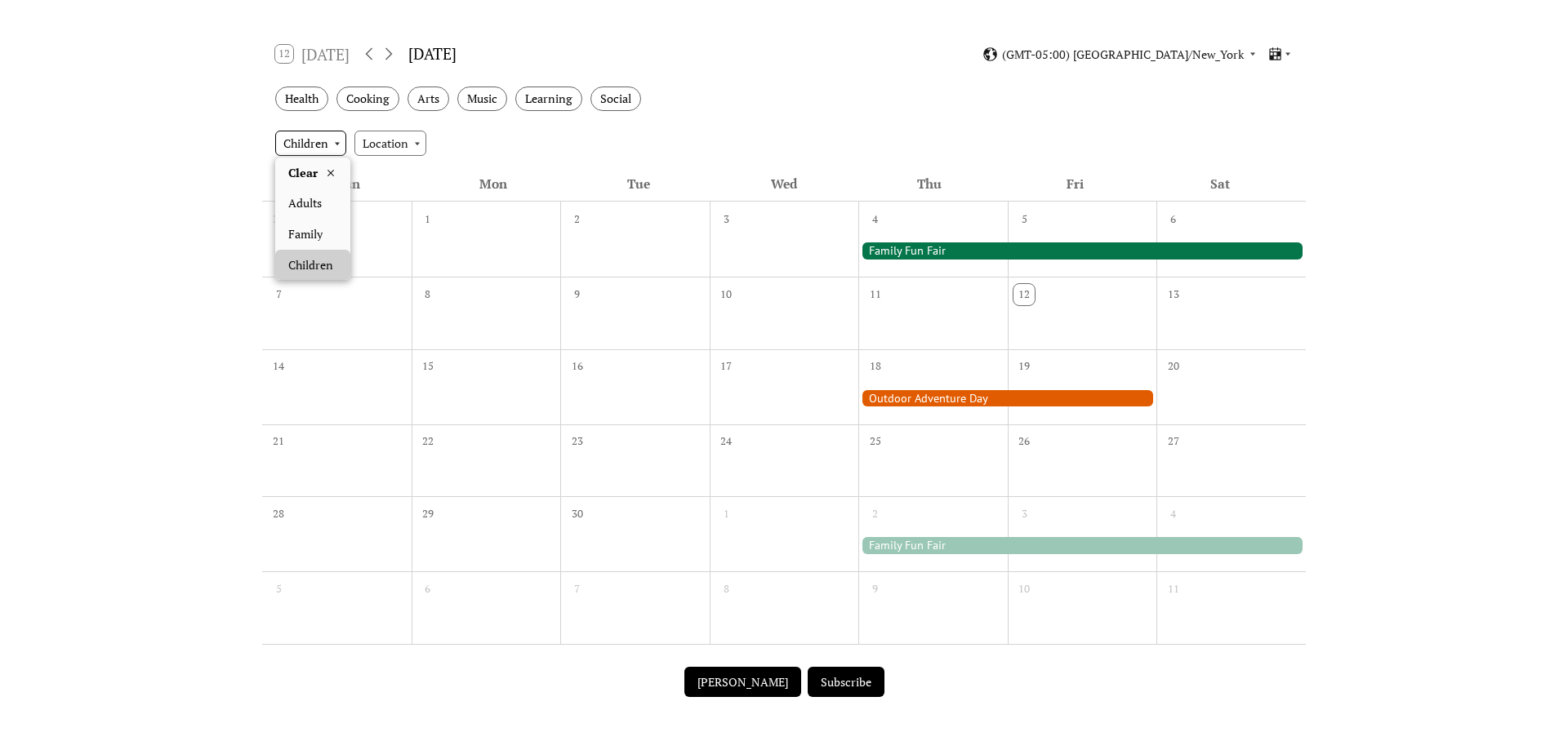
click at [318, 143] on div "Children" at bounding box center [310, 143] width 71 height 25
click at [315, 205] on span "Adults" at bounding box center [304, 203] width 33 height 18
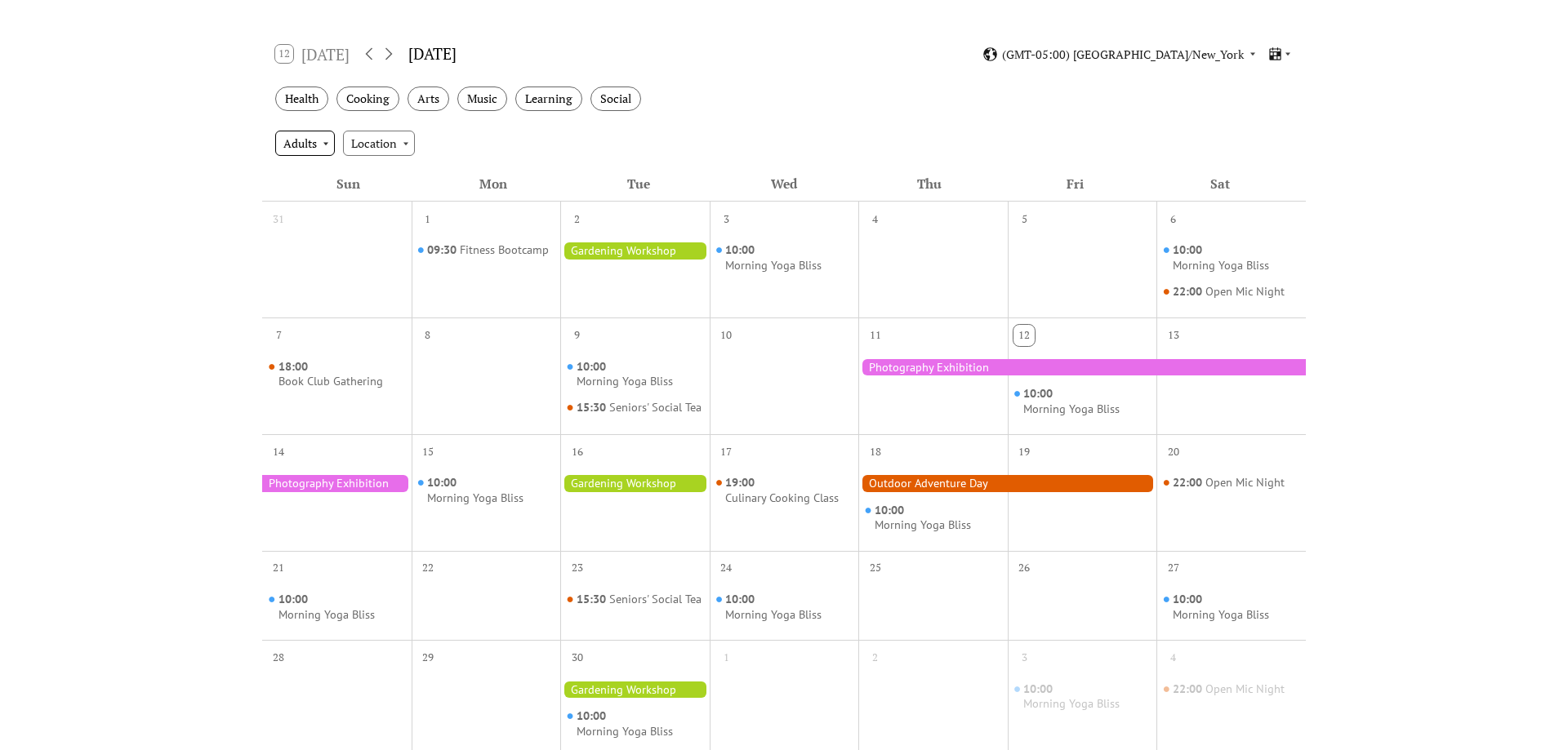
click at [307, 145] on div "Adults" at bounding box center [304, 143] width 60 height 25
click at [322, 240] on span "Family" at bounding box center [305, 234] width 34 height 18
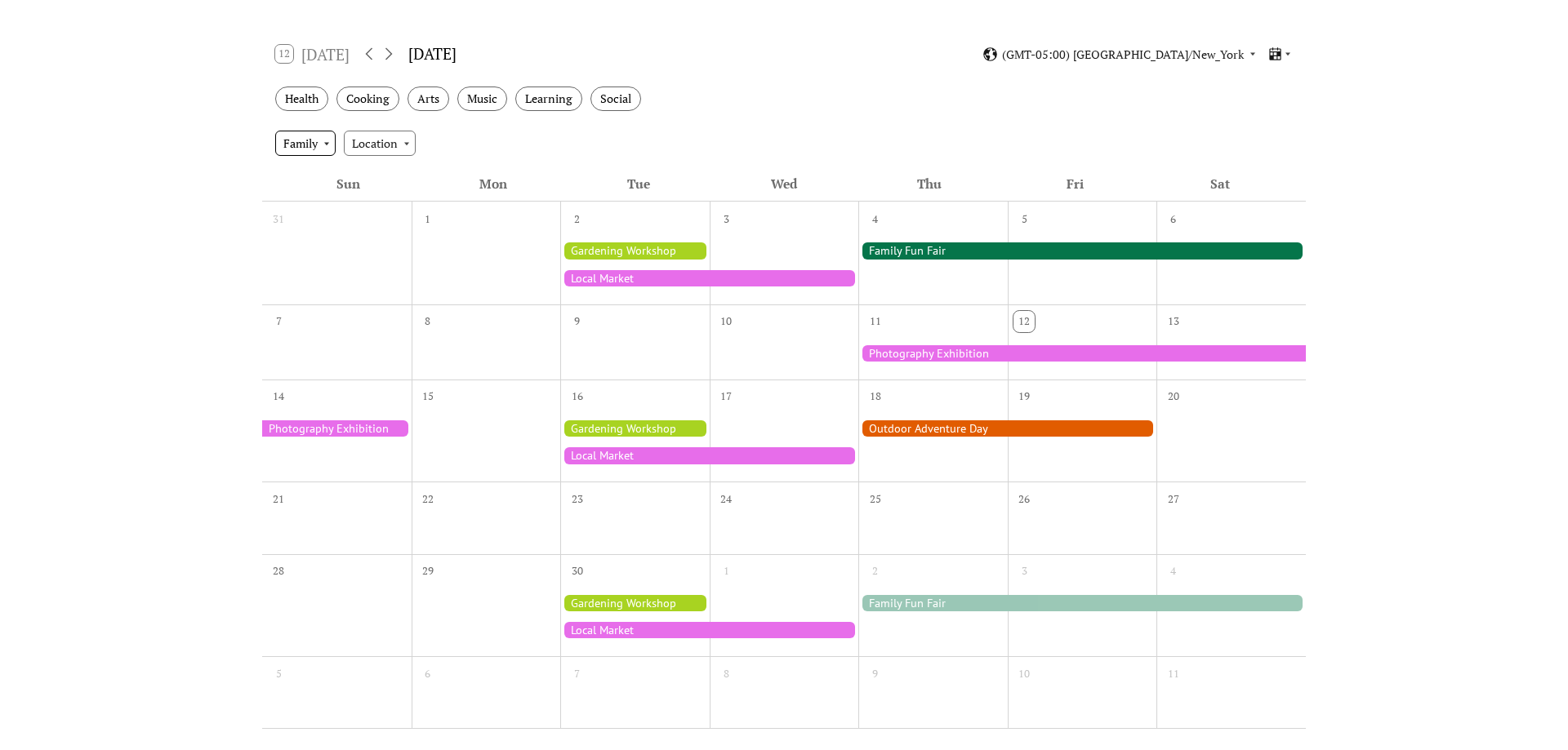
click at [312, 136] on div "Family" at bounding box center [305, 143] width 61 height 25
click at [304, 263] on span "Children" at bounding box center [310, 265] width 45 height 18
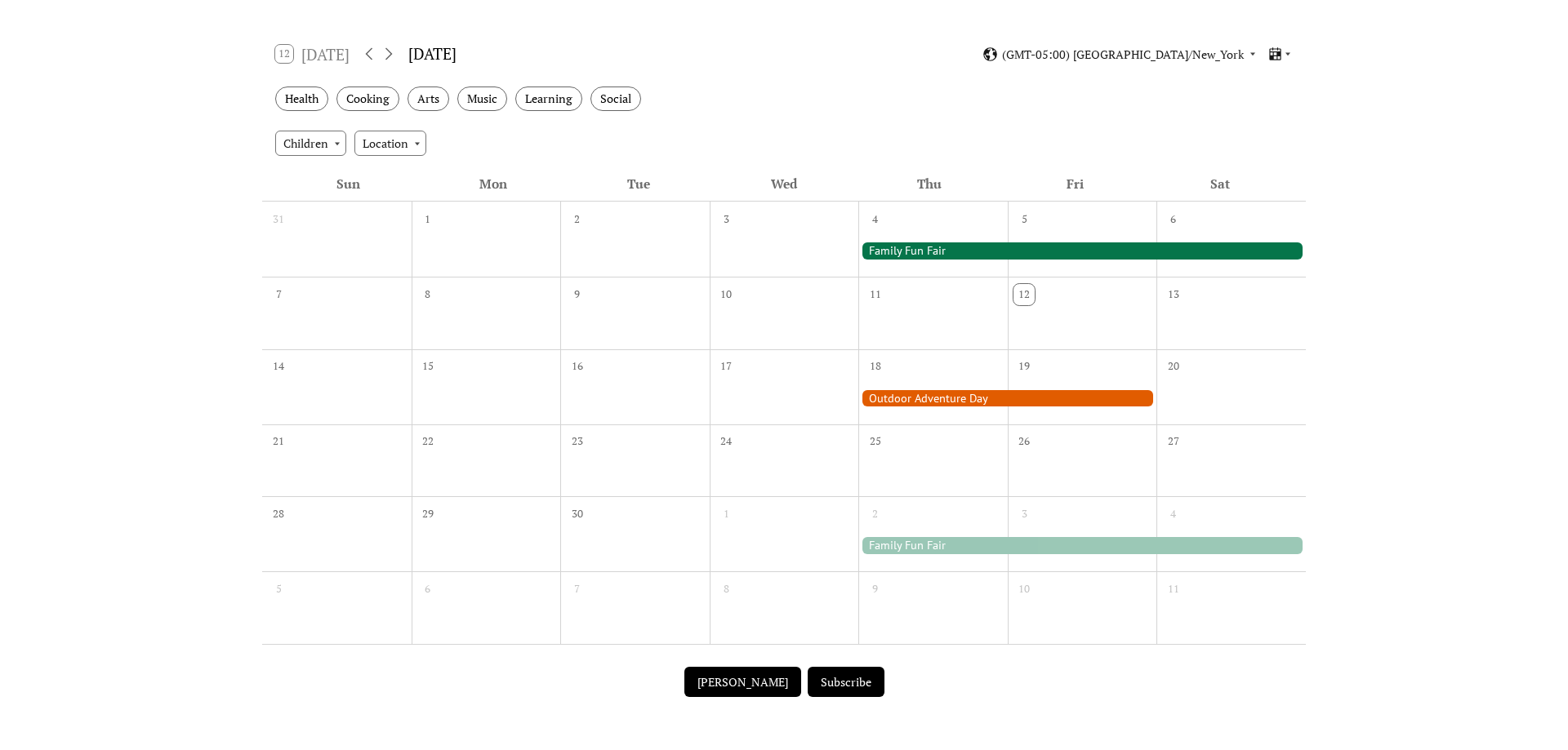
click at [211, 189] on div "Events Calendar Demo Loading the Events Calendar..." at bounding box center [784, 312] width 1568 height 974
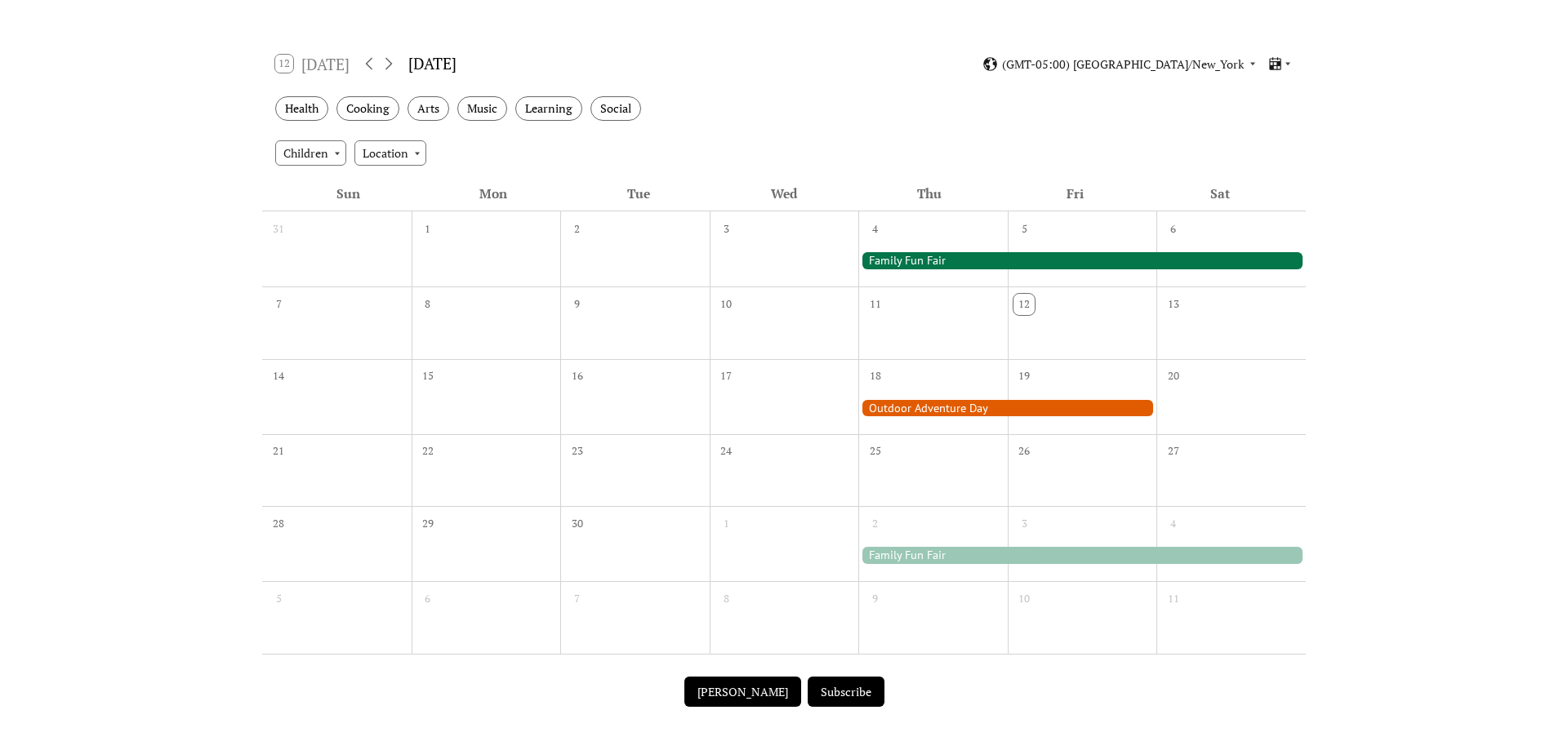
scroll to position [101, 0]
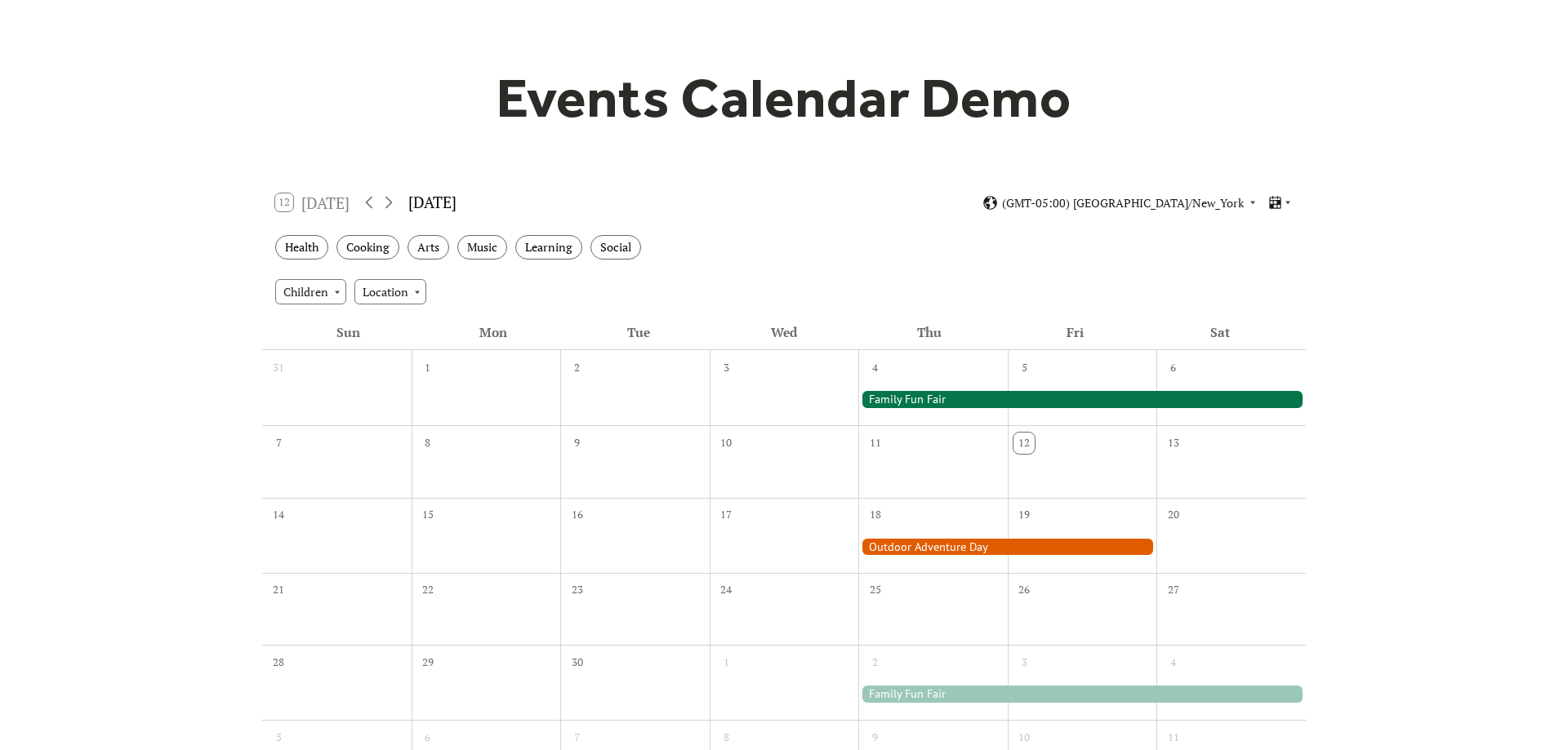
click at [936, 406] on div at bounding box center [1082, 399] width 447 height 16
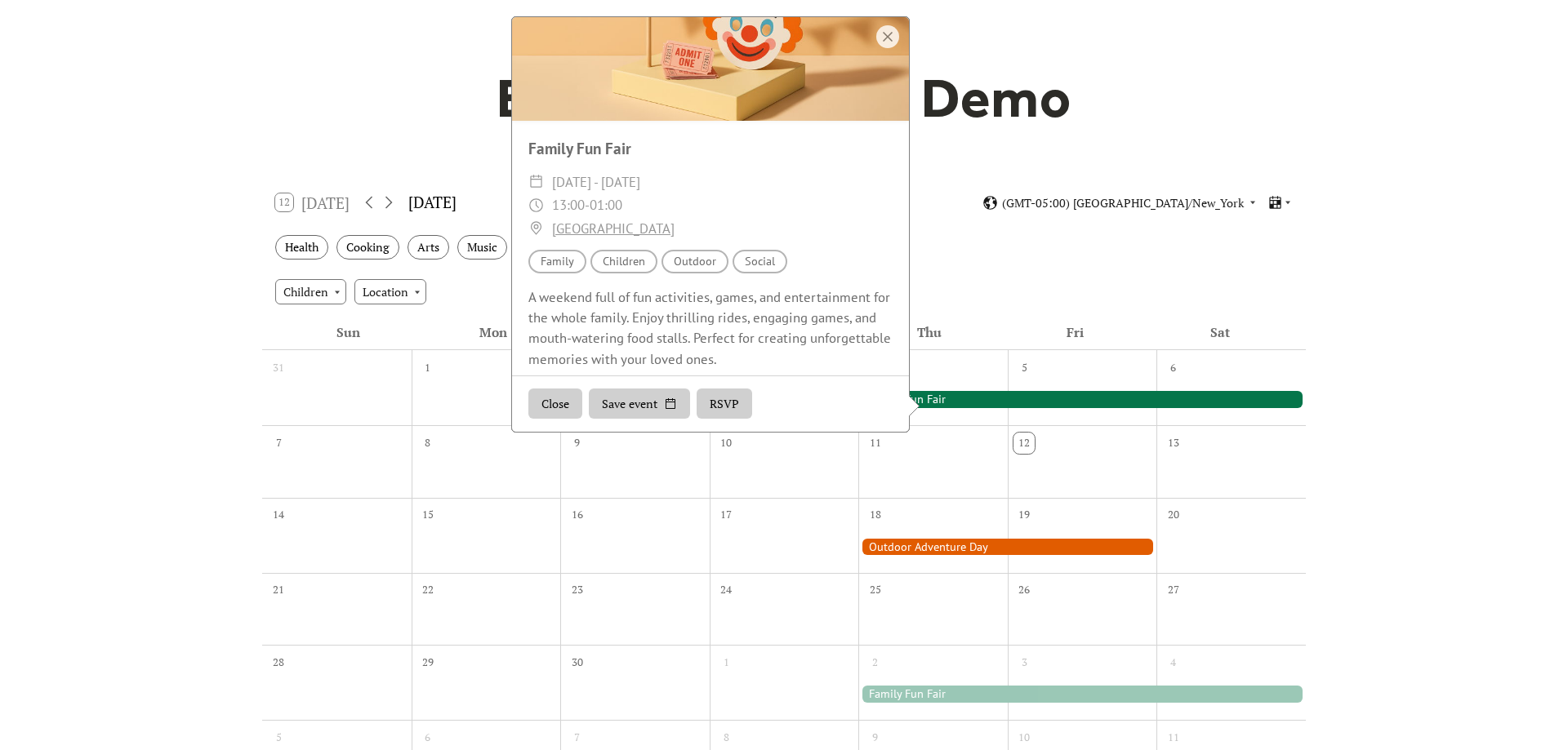
scroll to position [105, 0]
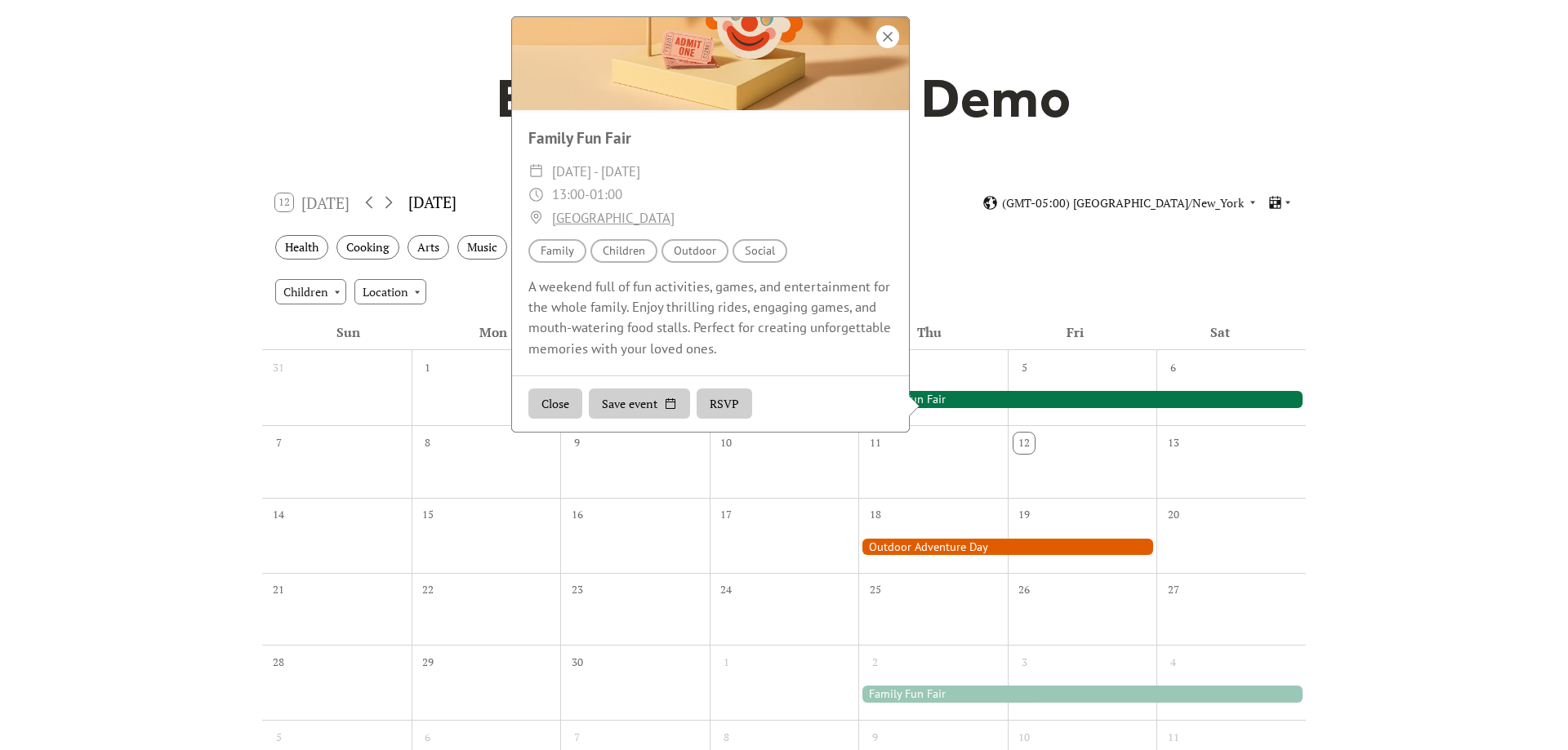
click at [891, 32] on div at bounding box center [888, 37] width 23 height 23
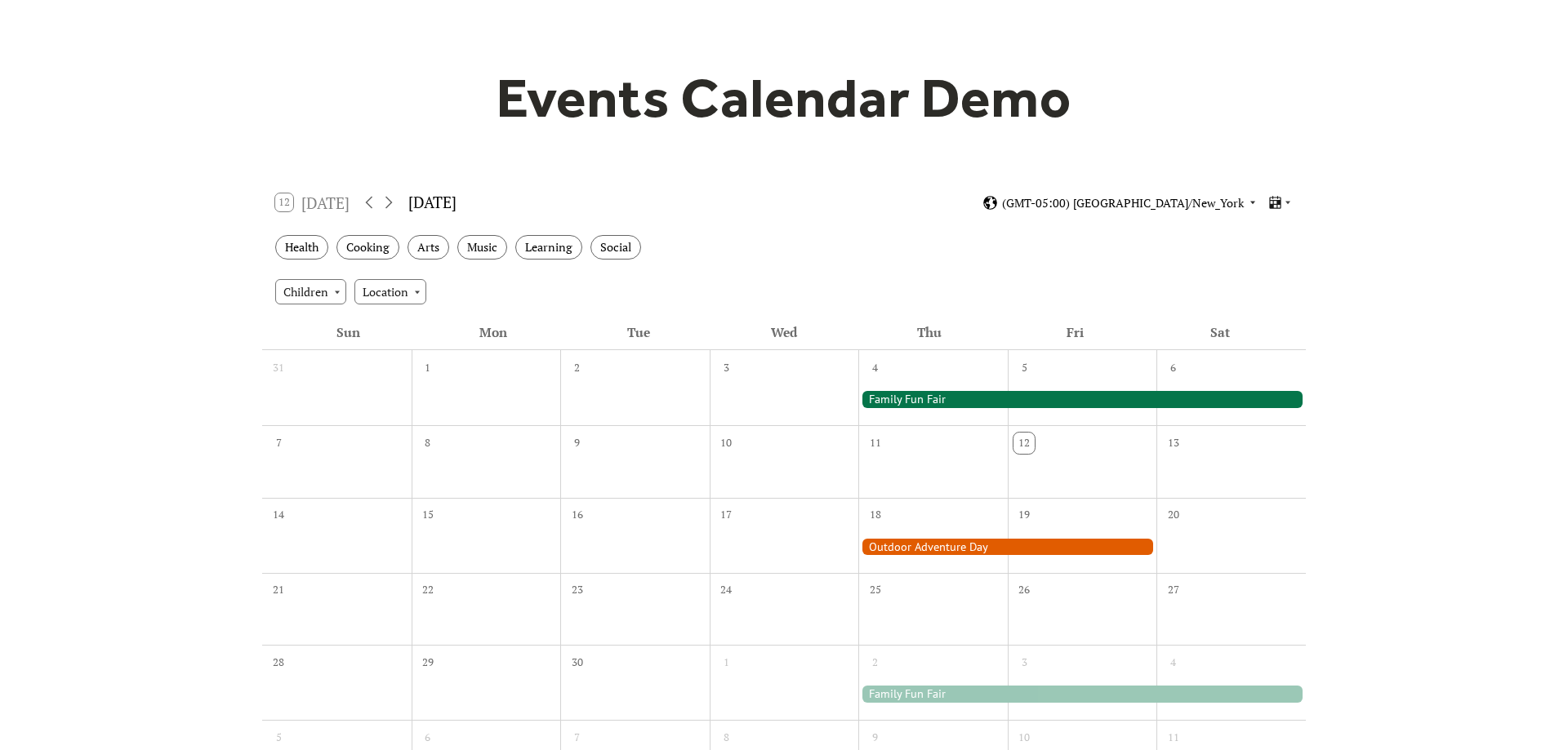
click at [1175, 201] on span "(GMT-05:00) [GEOGRAPHIC_DATA]/New_York" at bounding box center [1123, 204] width 242 height 11
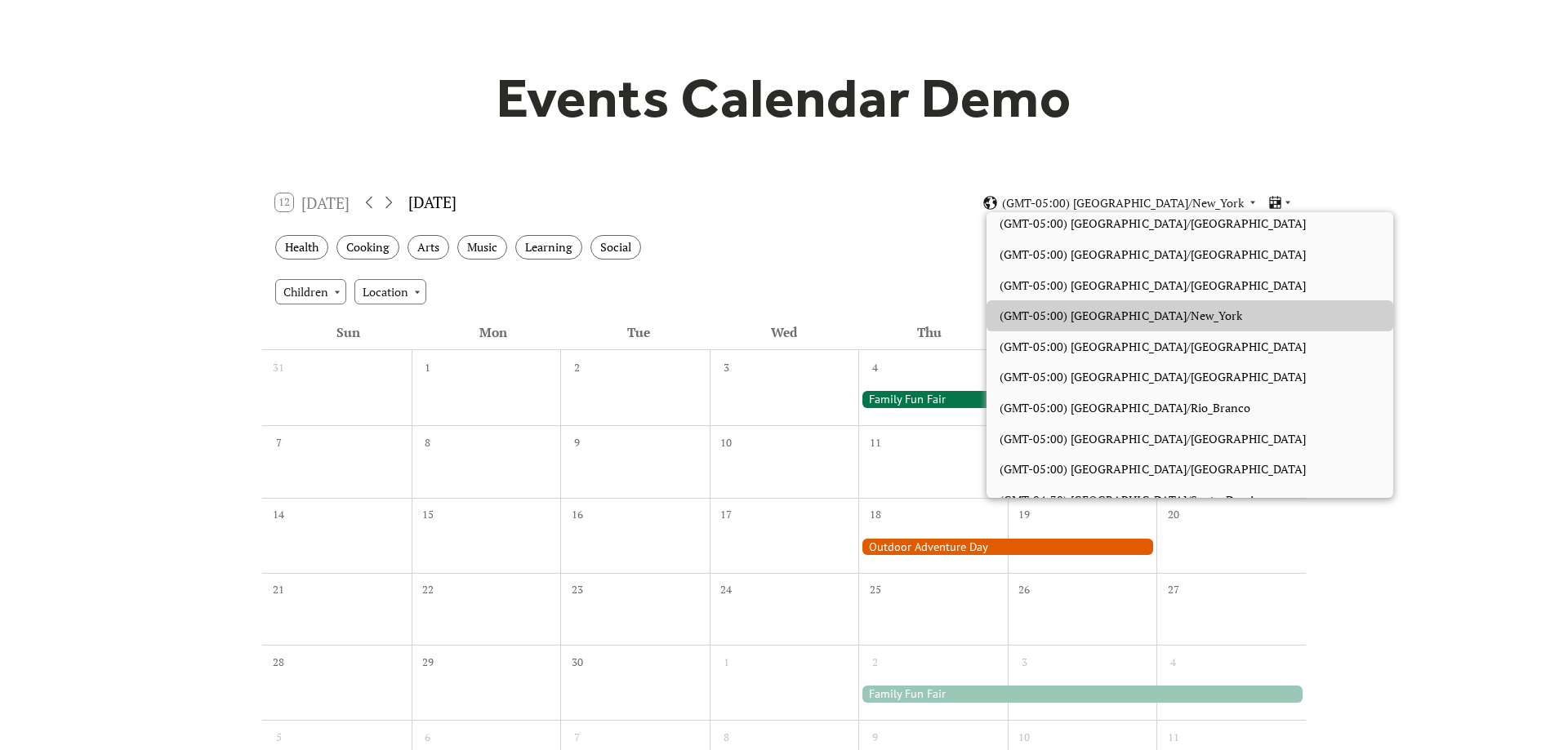
scroll to position [852, 0]
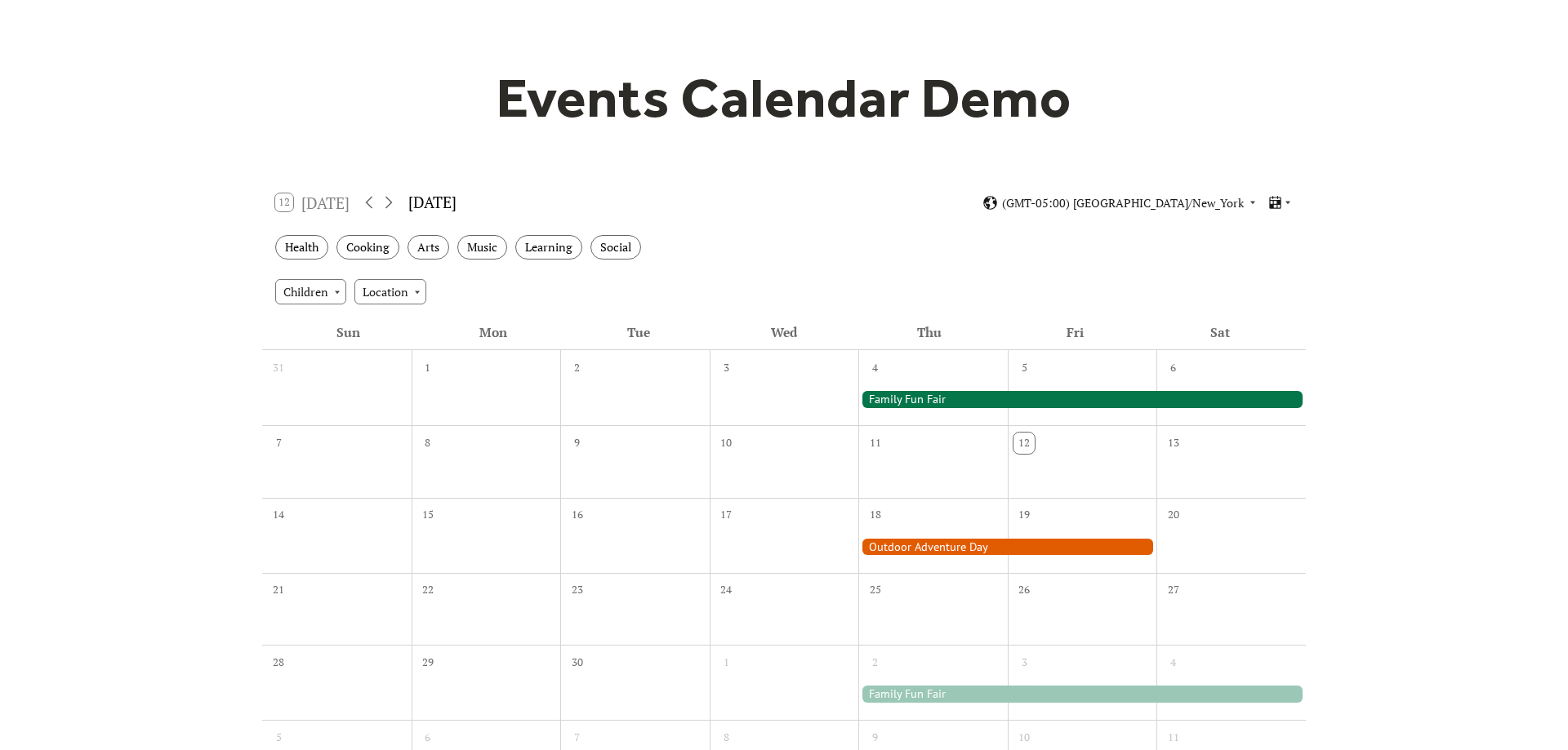
click at [931, 240] on div "Health Cooking Arts Music Learning Social" at bounding box center [784, 247] width 1044 height 45
click at [896, 400] on div at bounding box center [1082, 399] width 447 height 16
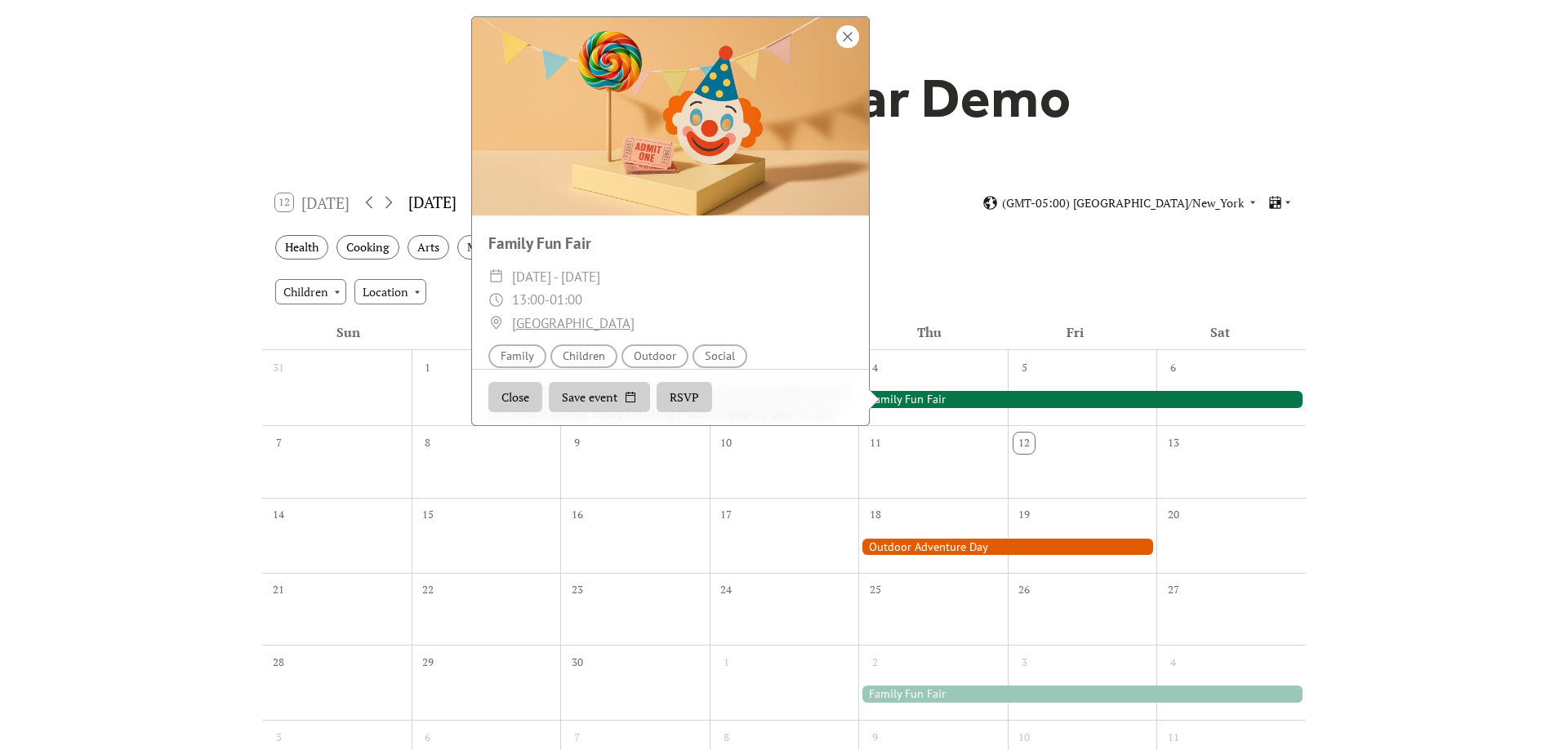
click at [850, 40] on div at bounding box center [848, 37] width 23 height 23
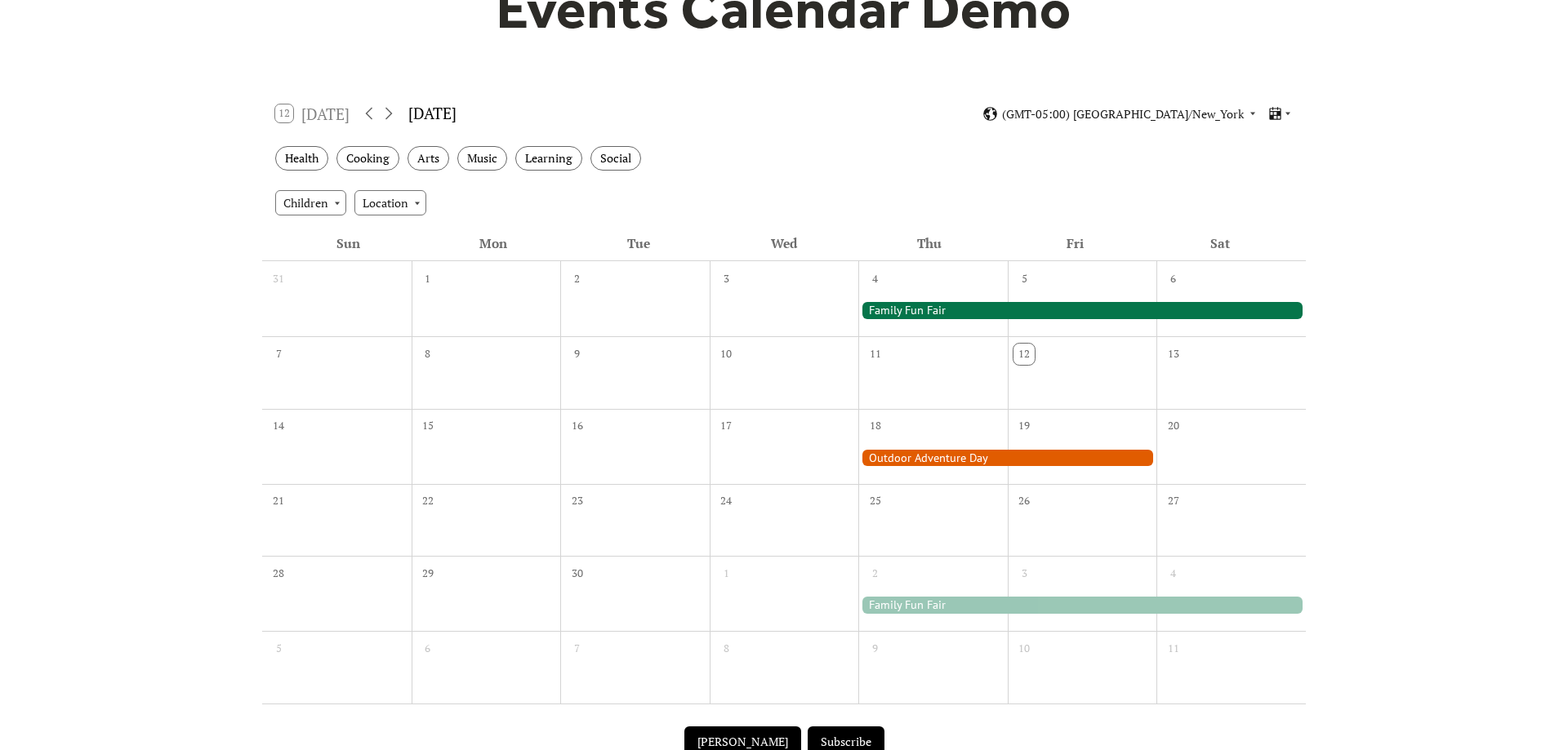
scroll to position [351, 0]
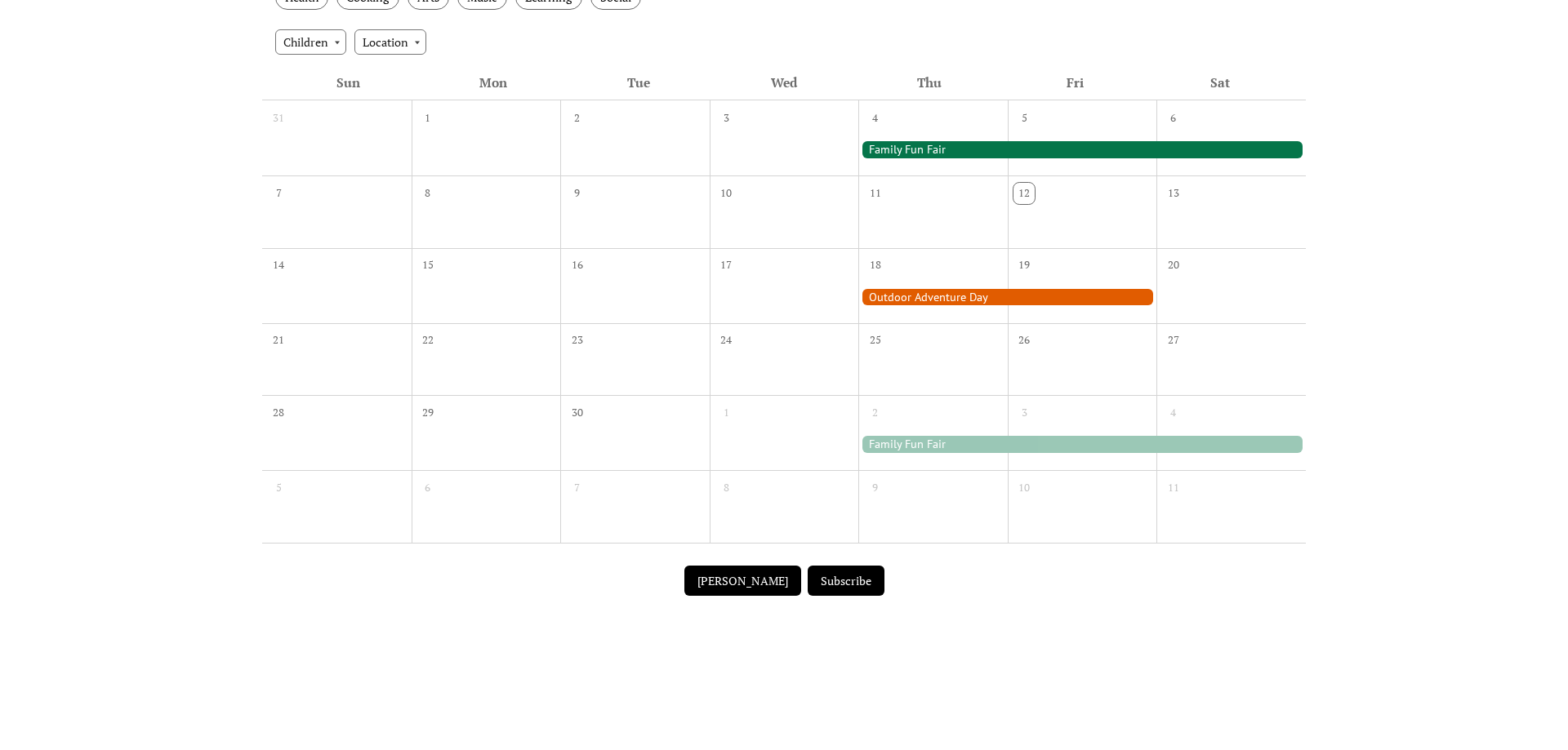
click at [1018, 193] on div "12" at bounding box center [1024, 193] width 21 height 21
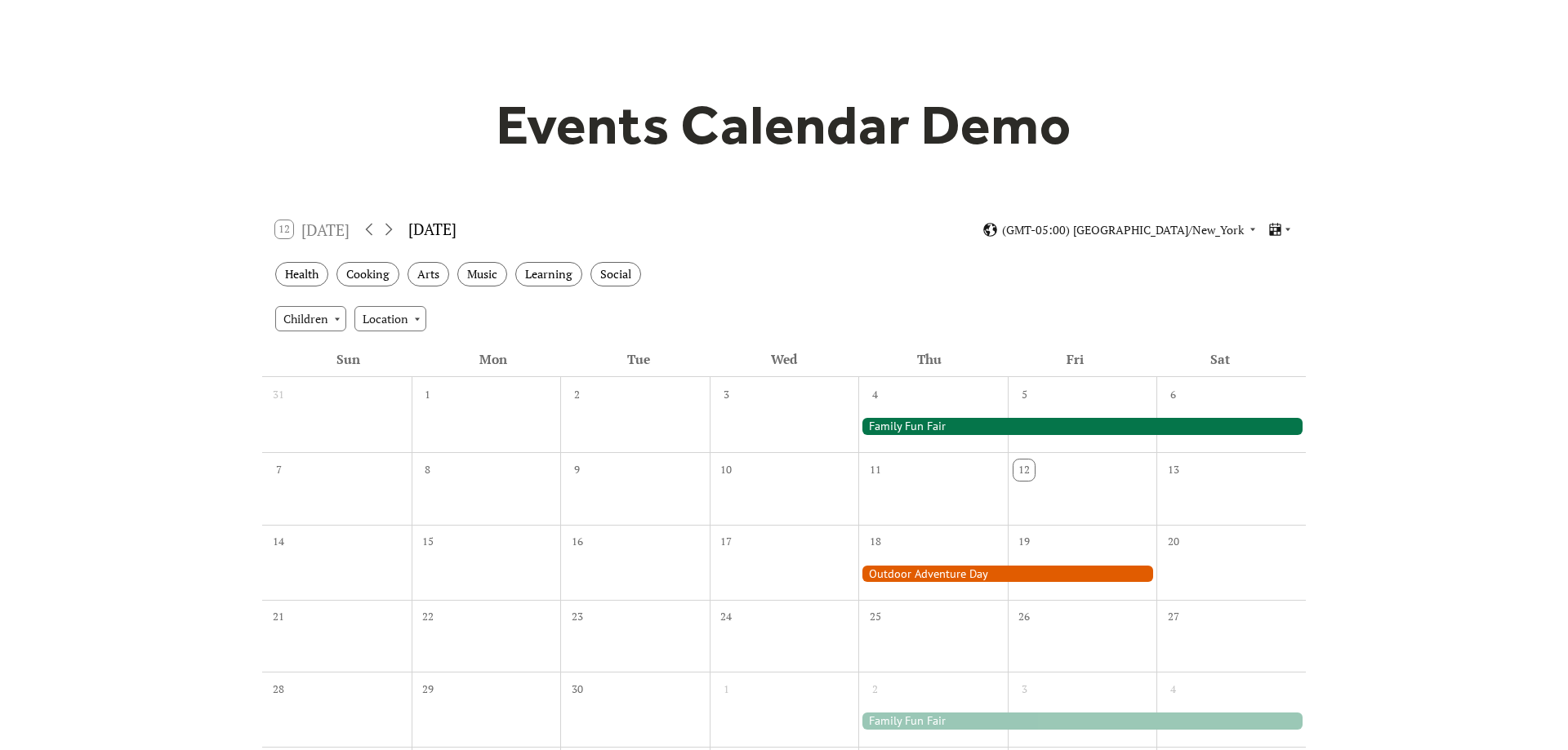
scroll to position [83, 0]
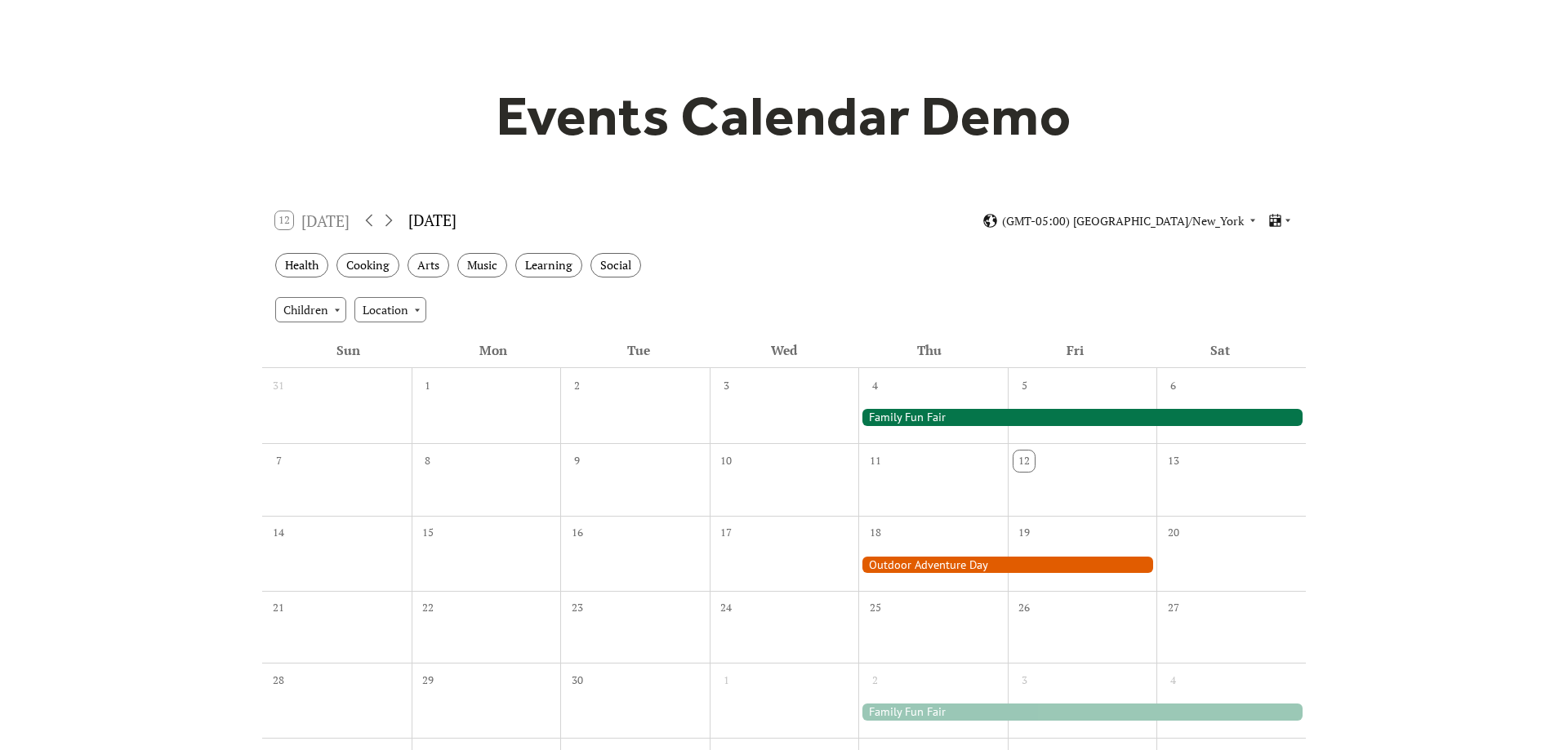
click at [904, 422] on div at bounding box center [1082, 417] width 447 height 16
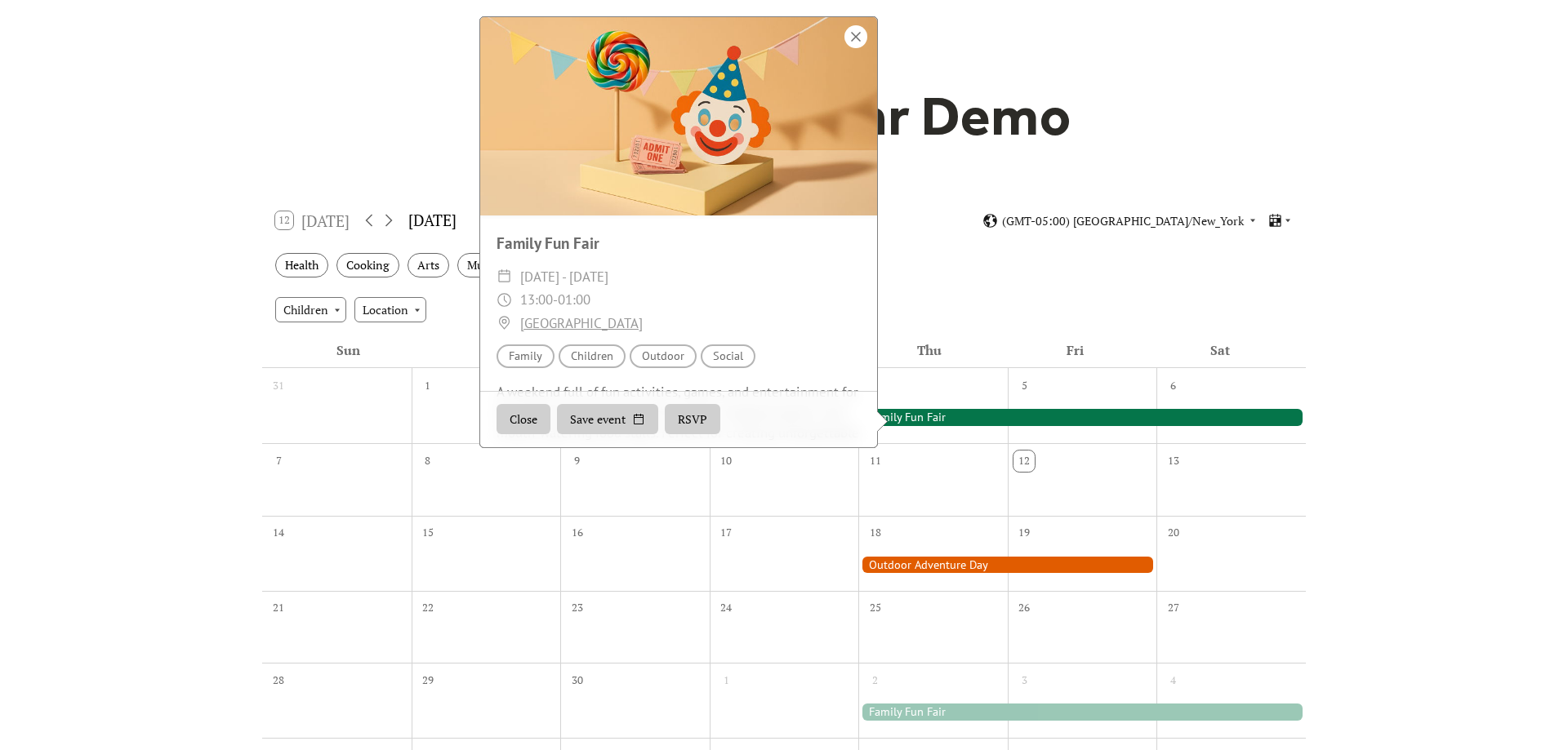
click at [856, 39] on div at bounding box center [856, 37] width 23 height 23
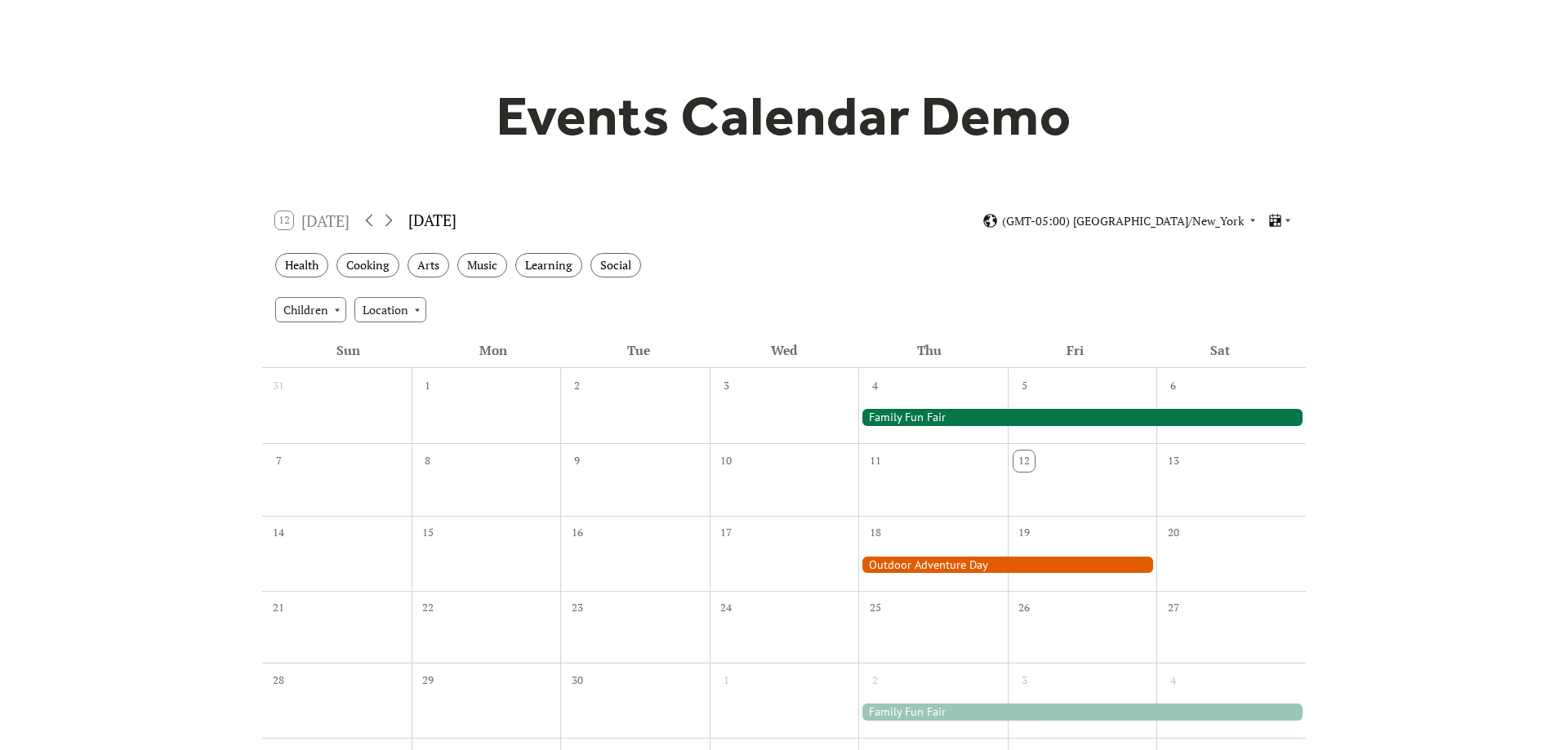
click at [931, 559] on div at bounding box center [1007, 564] width 298 height 16
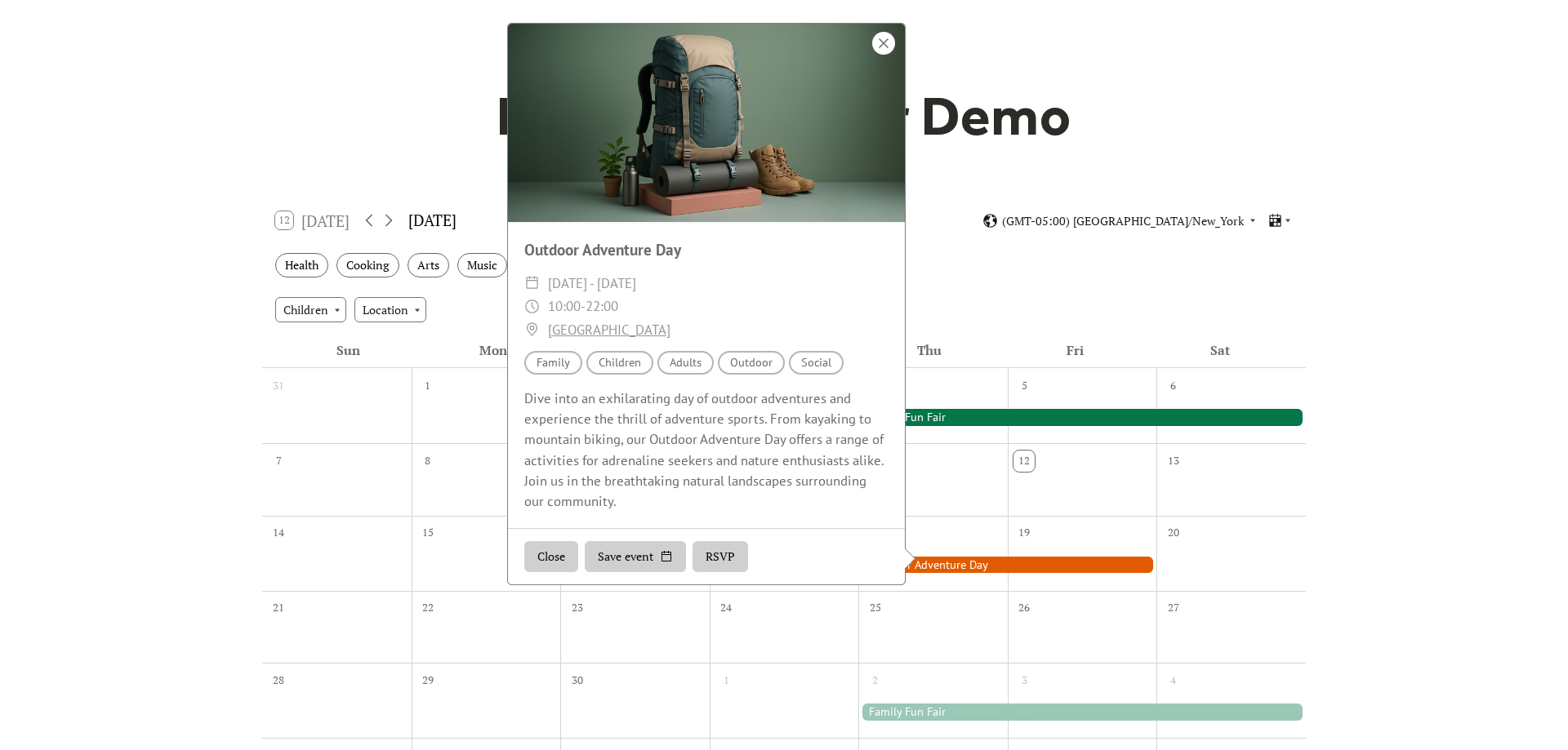
click at [879, 41] on div at bounding box center [884, 44] width 23 height 23
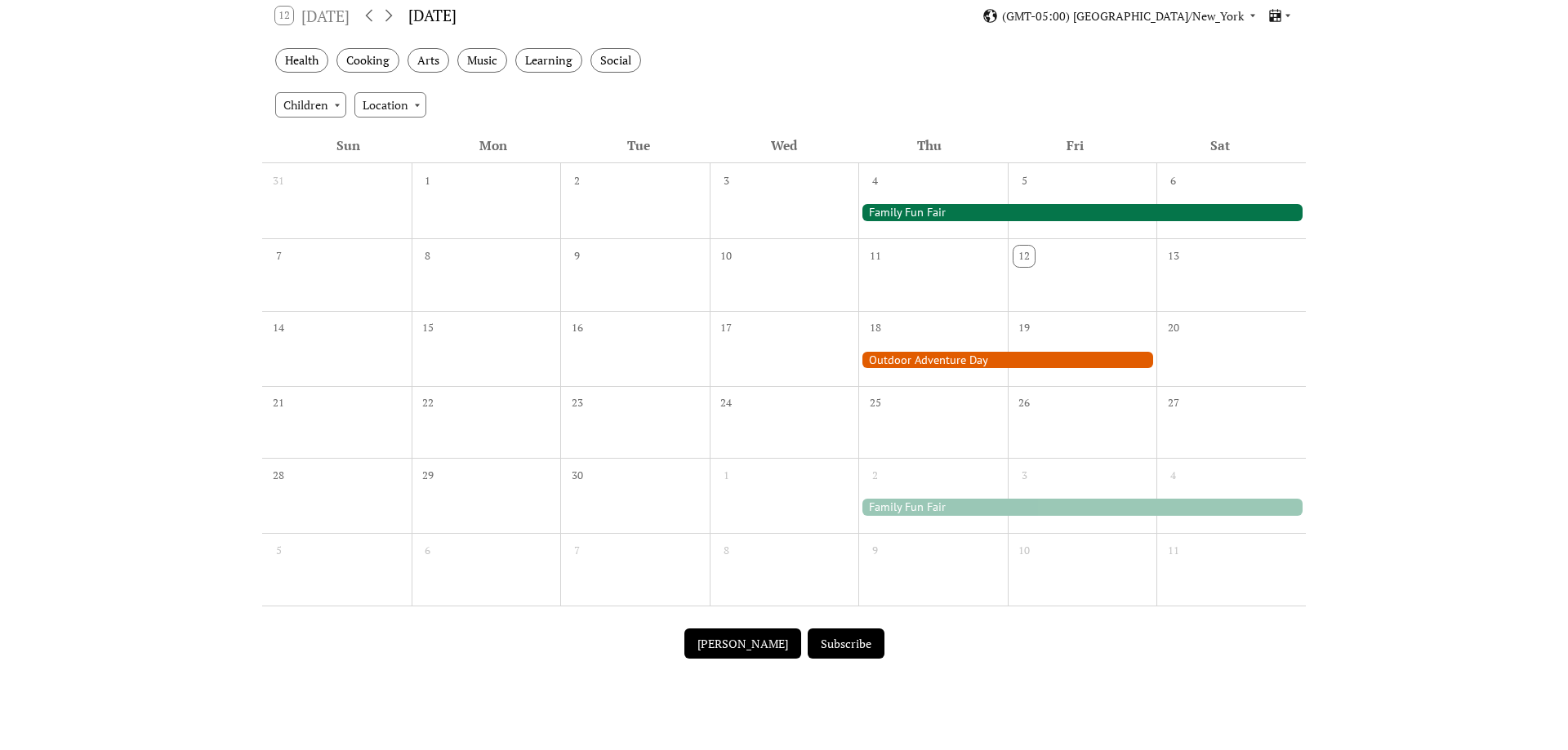
scroll to position [417, 0]
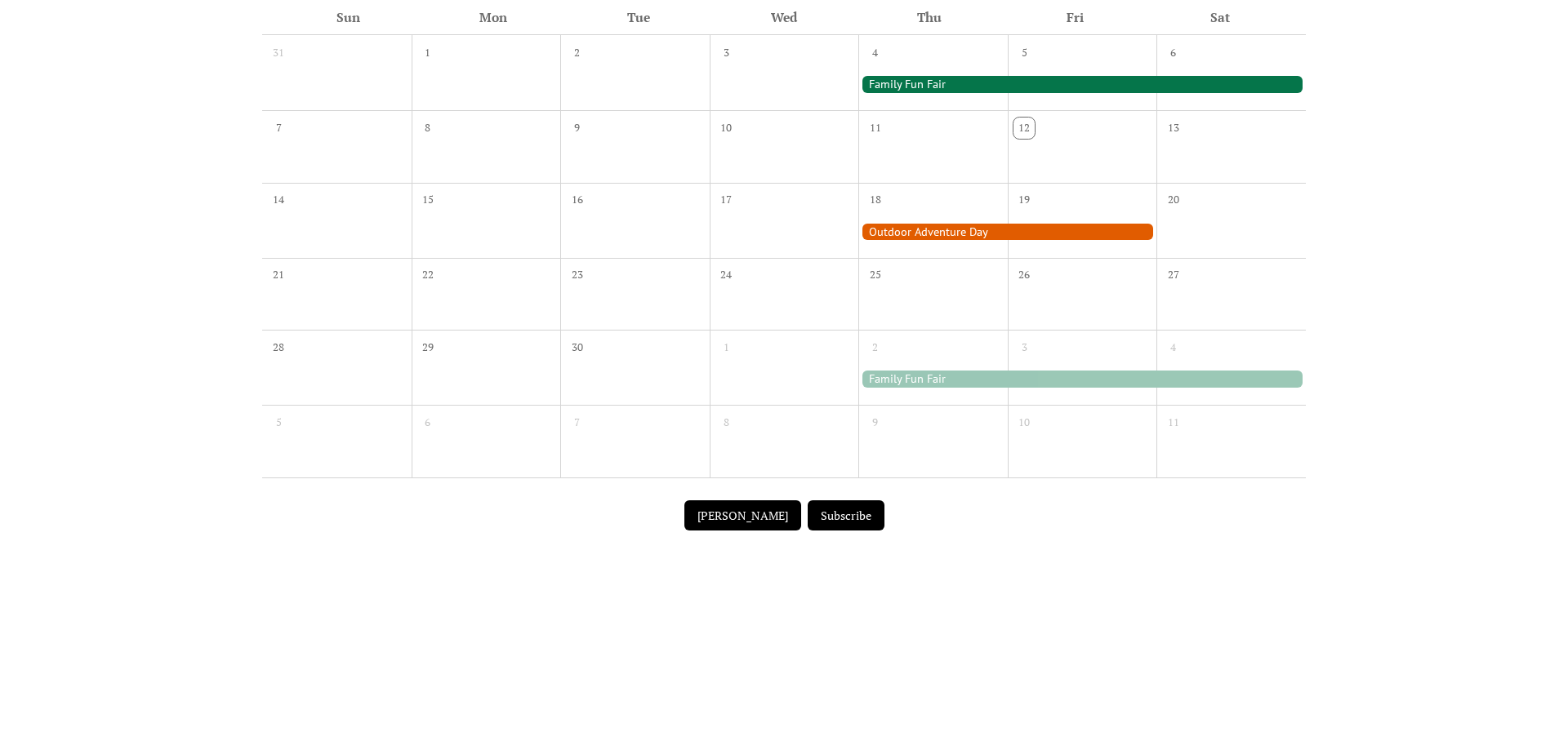
click at [905, 382] on div at bounding box center [1082, 378] width 447 height 16
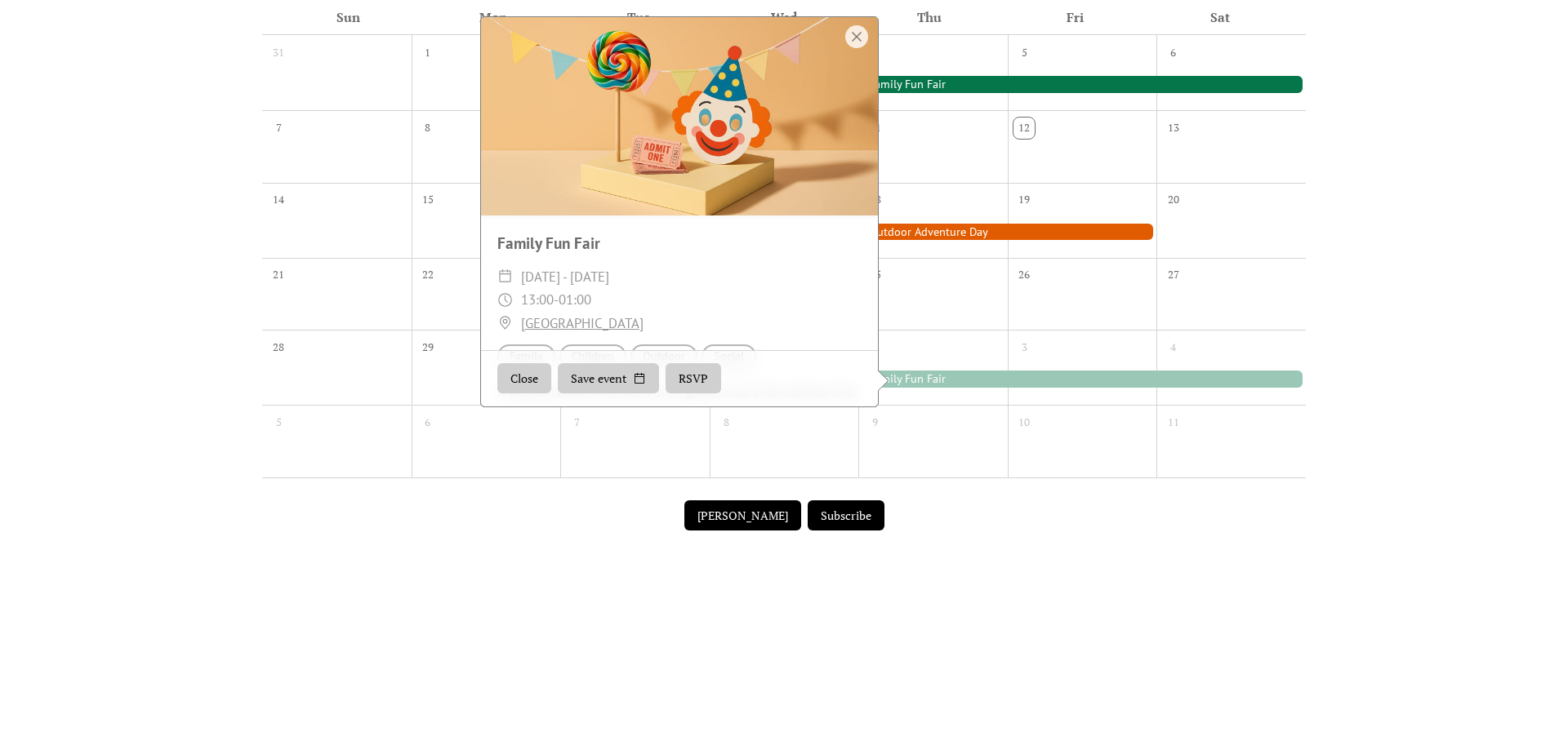
click at [842, 29] on div at bounding box center [679, 116] width 397 height 198
click at [854, 30] on div at bounding box center [856, 37] width 23 height 23
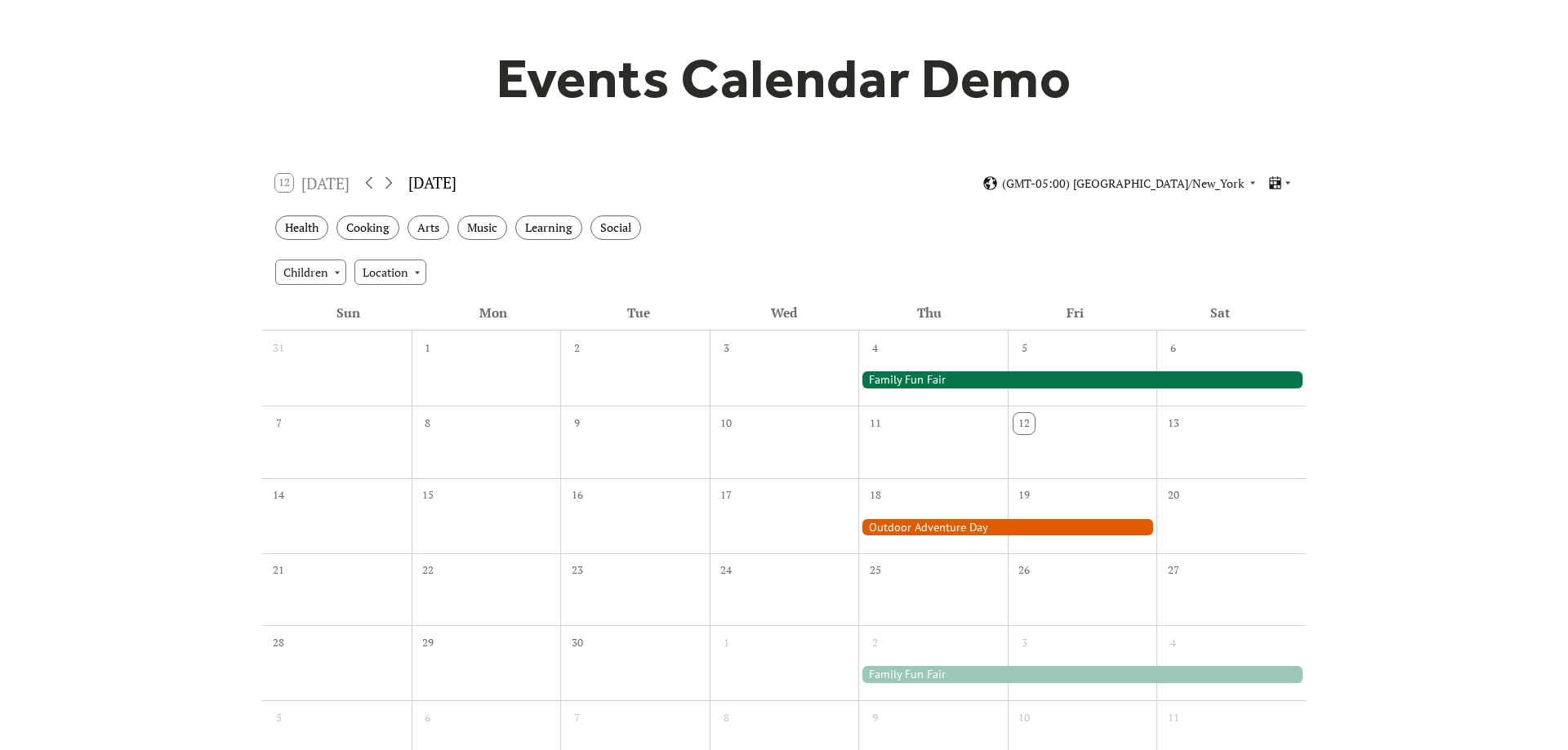
scroll to position [0, 0]
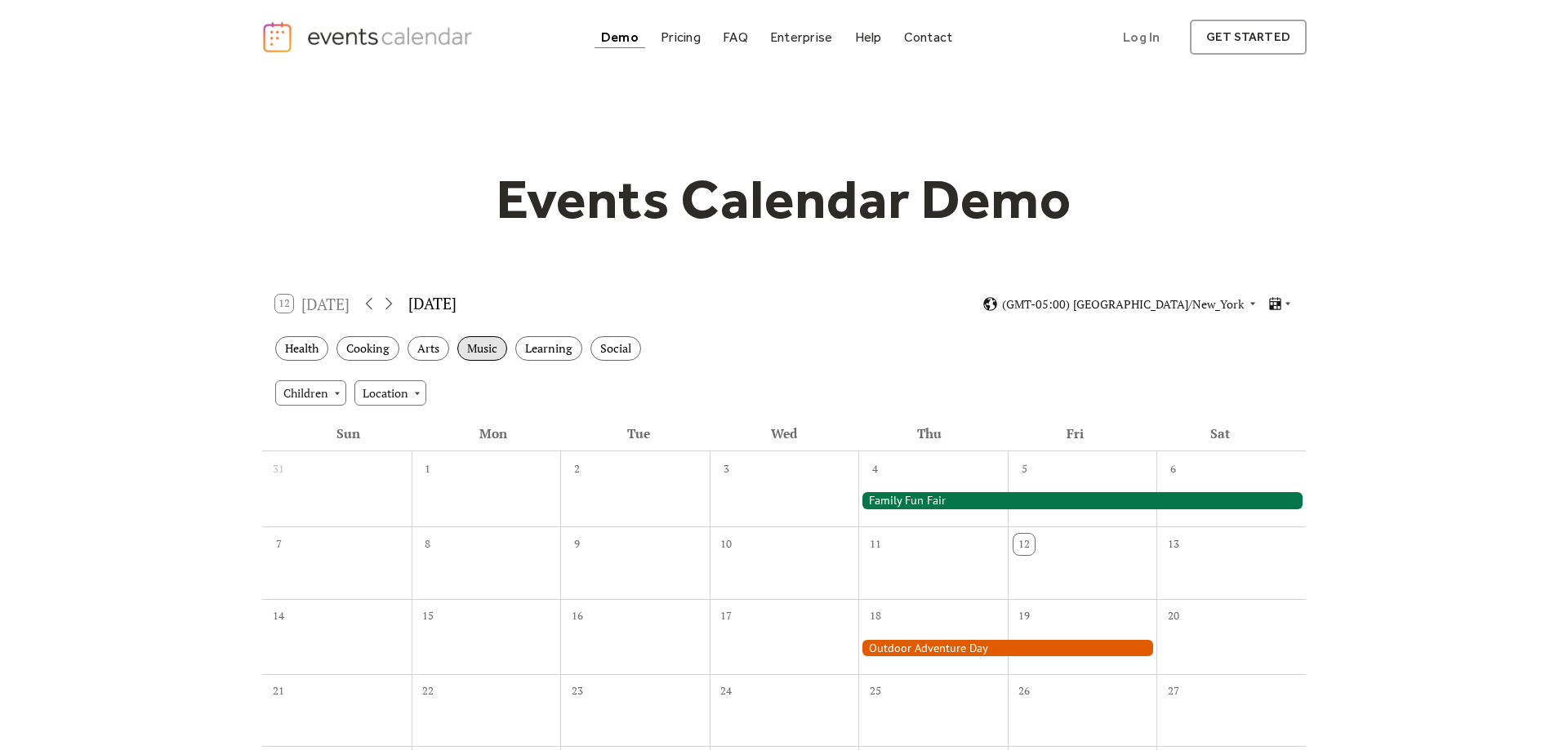
click at [477, 337] on div "Music" at bounding box center [482, 348] width 50 height 26
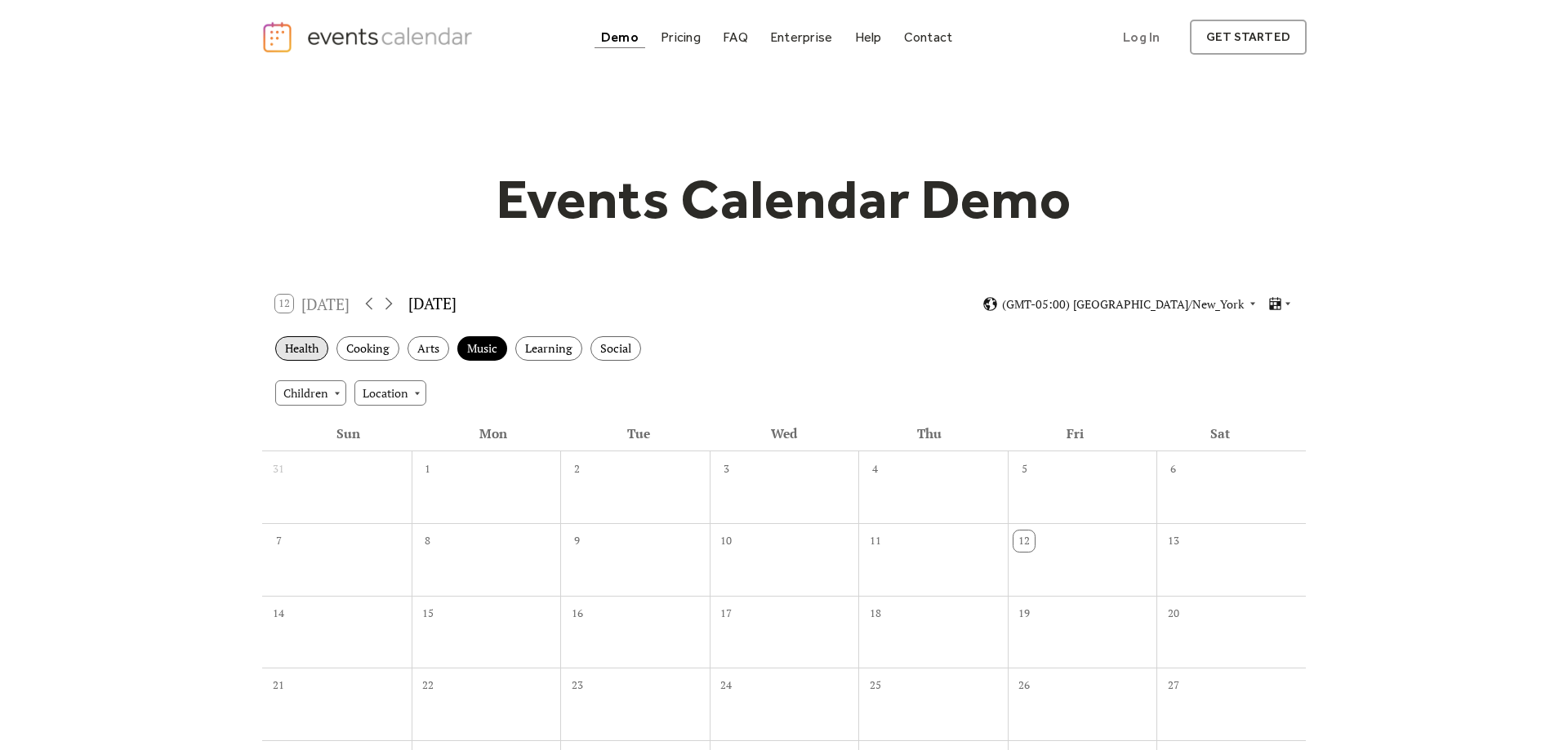
click at [278, 341] on div "Health" at bounding box center [301, 348] width 53 height 26
click at [293, 349] on div "Health" at bounding box center [301, 348] width 53 height 26
click at [499, 365] on div "Health Cooking Arts Music Learning Social" at bounding box center [784, 348] width 1044 height 45
click at [492, 347] on div "Music" at bounding box center [482, 348] width 50 height 26
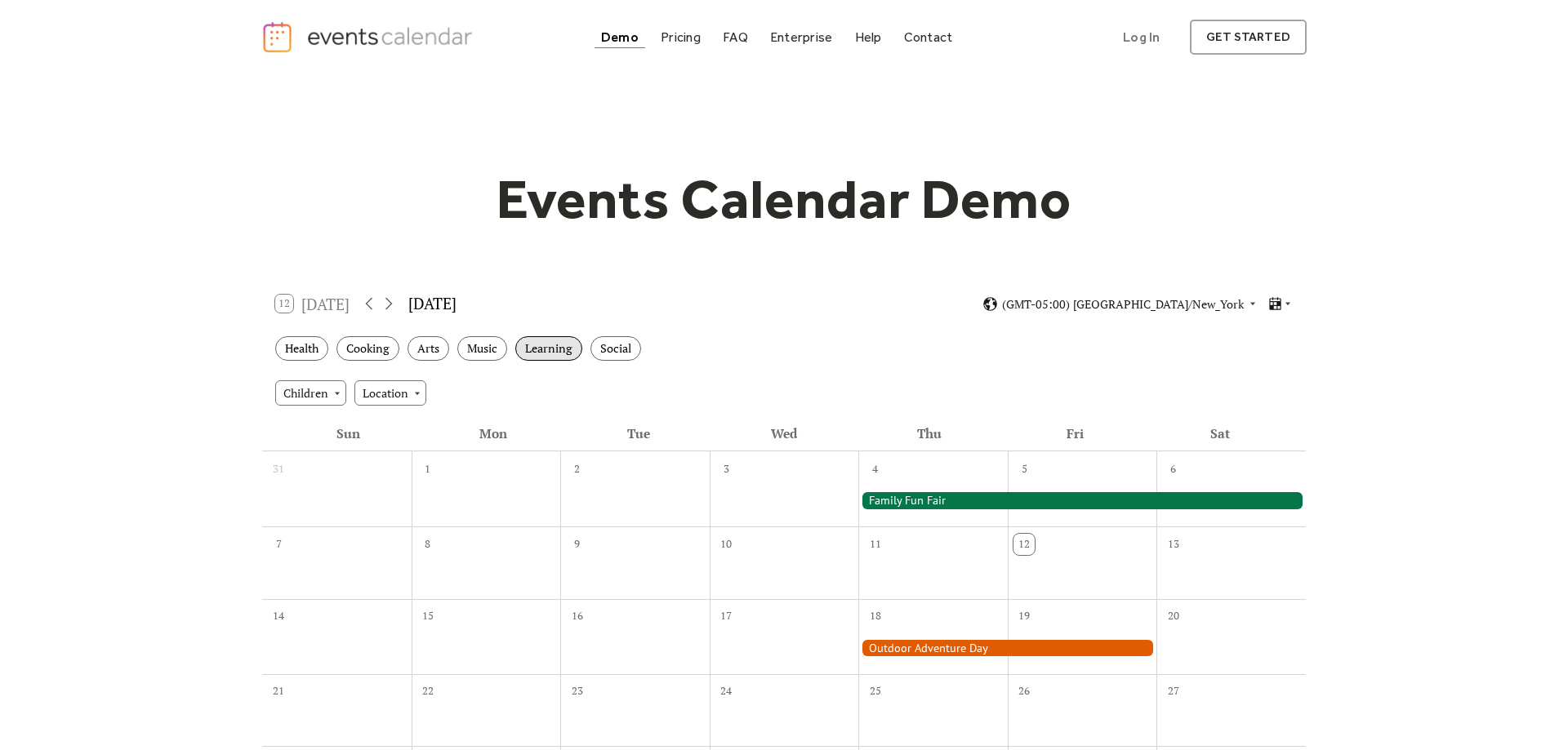
click at [544, 344] on div "Learning" at bounding box center [549, 348] width 67 height 26
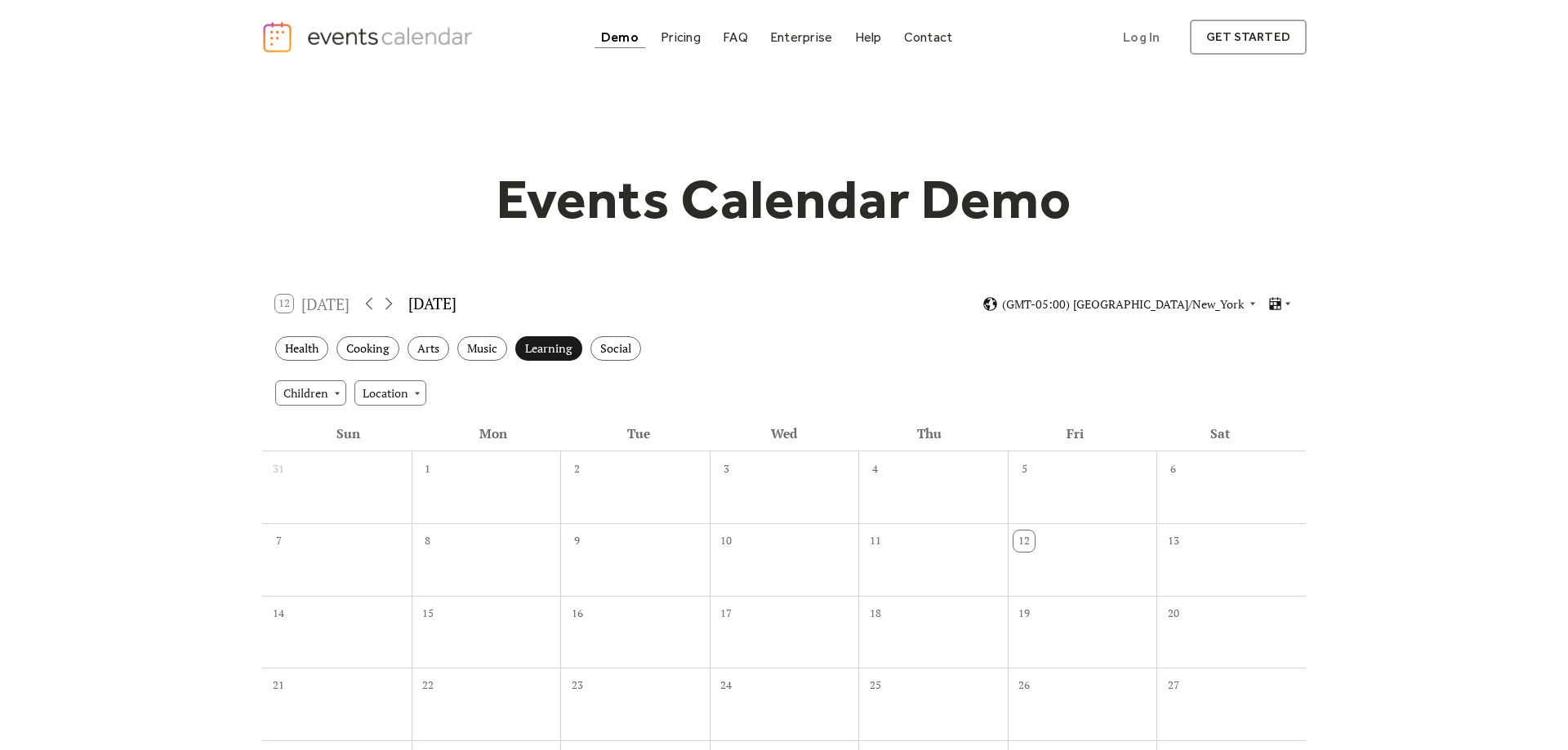
click at [544, 352] on div "Learning" at bounding box center [549, 348] width 67 height 26
